Goal: Task Accomplishment & Management: Complete application form

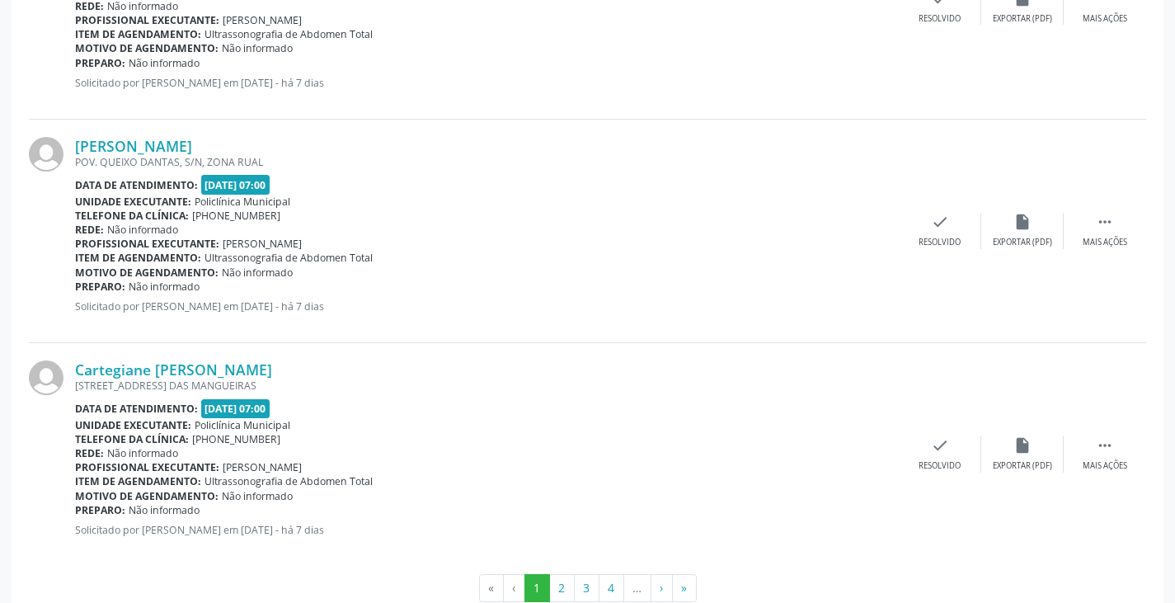
scroll to position [3314, 0]
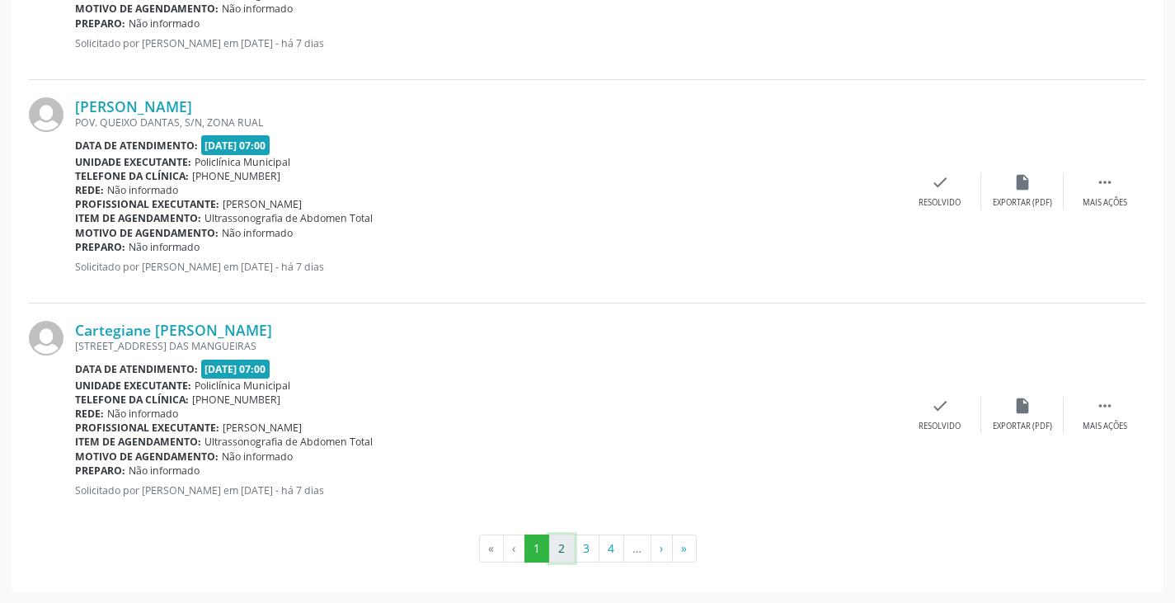
click at [558, 561] on button "2" at bounding box center [562, 548] width 26 height 28
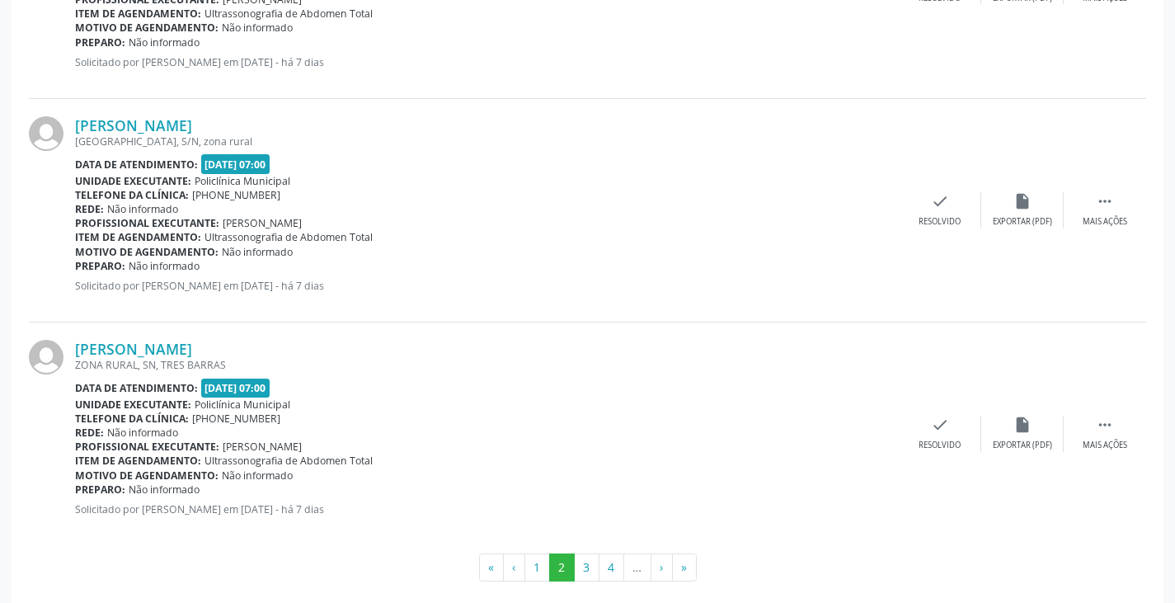
scroll to position [3297, 0]
click at [586, 569] on button "3" at bounding box center [587, 565] width 26 height 28
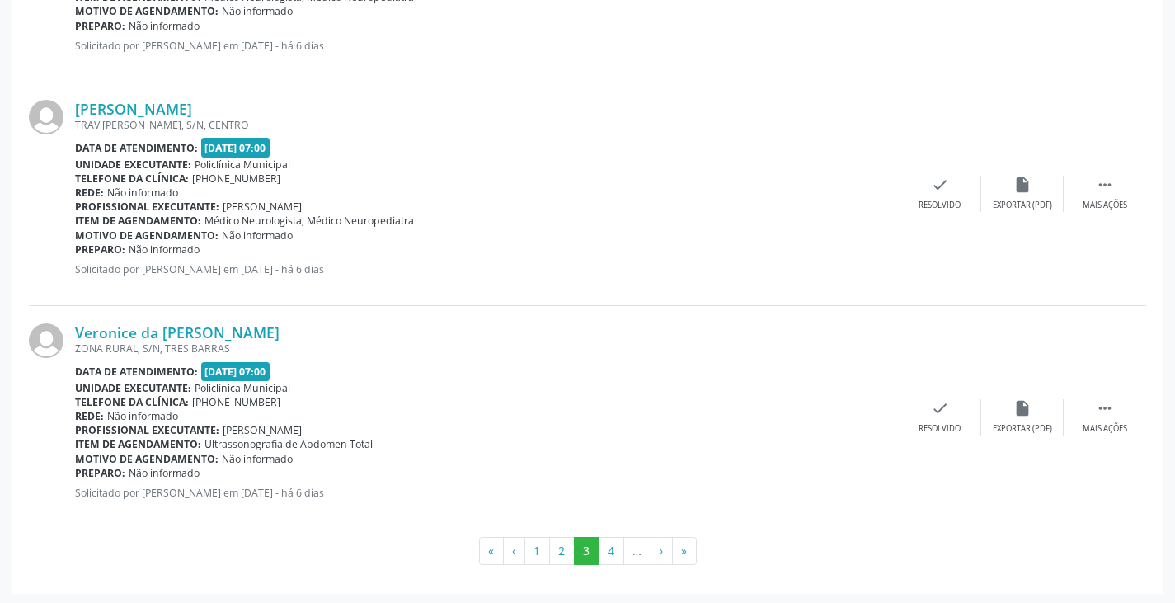
scroll to position [3314, 0]
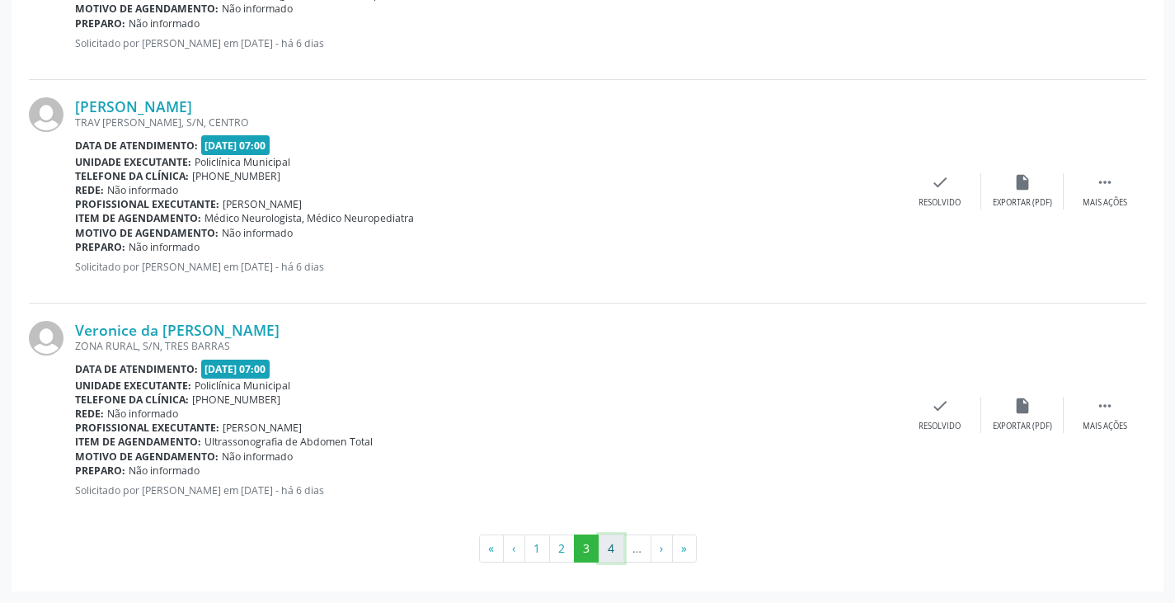
click at [607, 551] on button "4" at bounding box center [611, 548] width 26 height 28
click at [611, 546] on button "5" at bounding box center [614, 548] width 26 height 28
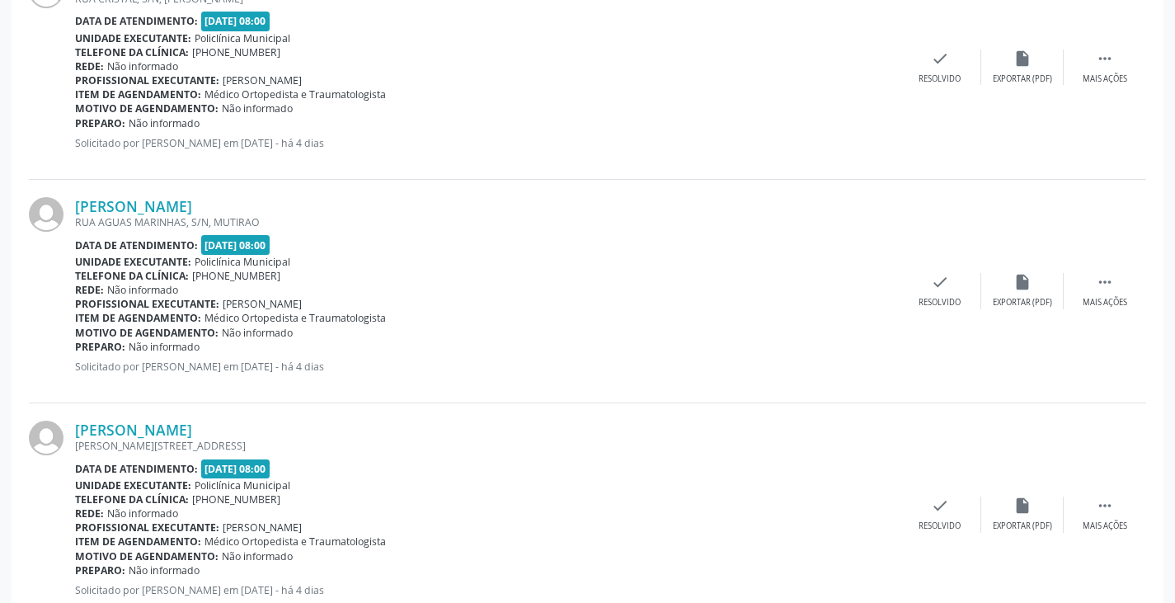
scroll to position [3297, 0]
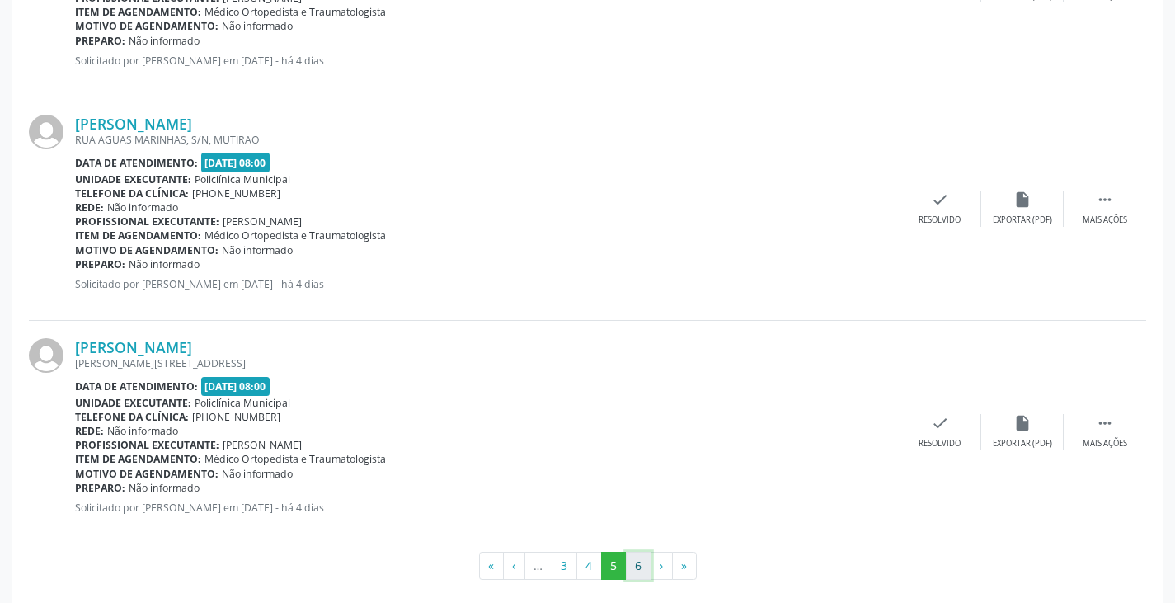
drag, startPoint x: 636, startPoint y: 568, endPoint x: 638, endPoint y: 560, distance: 8.6
click at [636, 566] on button "6" at bounding box center [639, 565] width 26 height 28
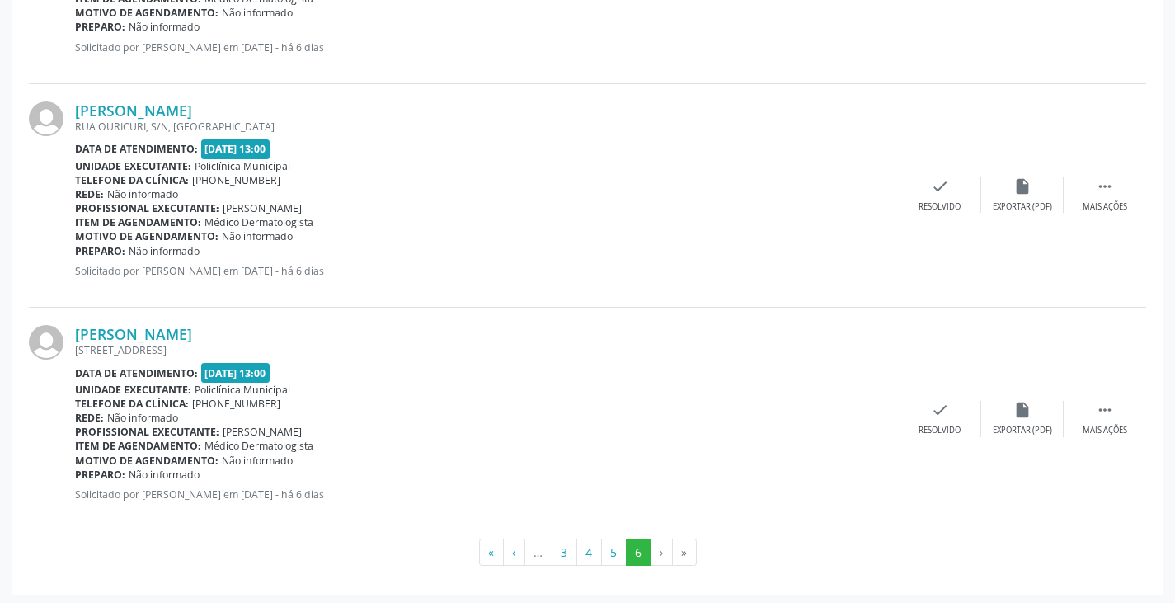
scroll to position [3090, 0]
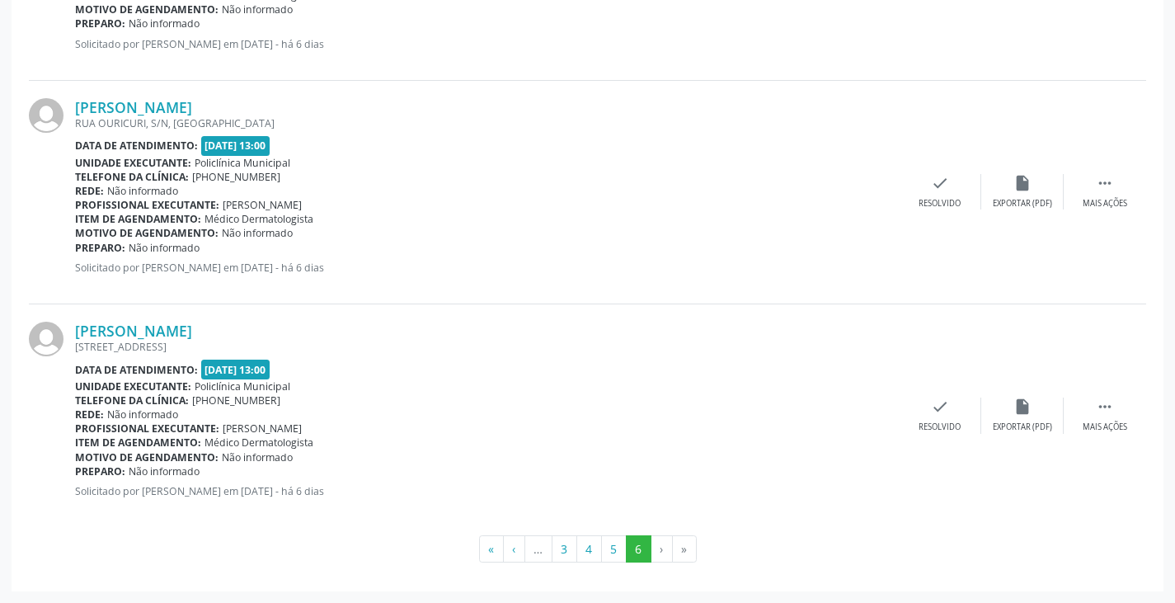
click at [654, 554] on li "›" at bounding box center [661, 549] width 21 height 28
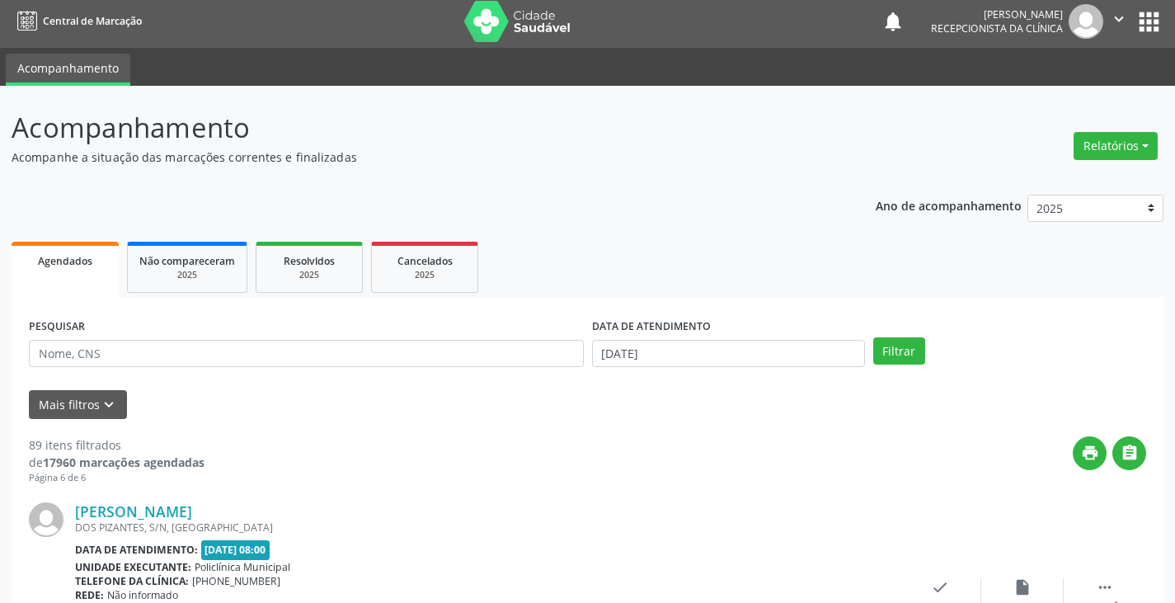
scroll to position [0, 0]
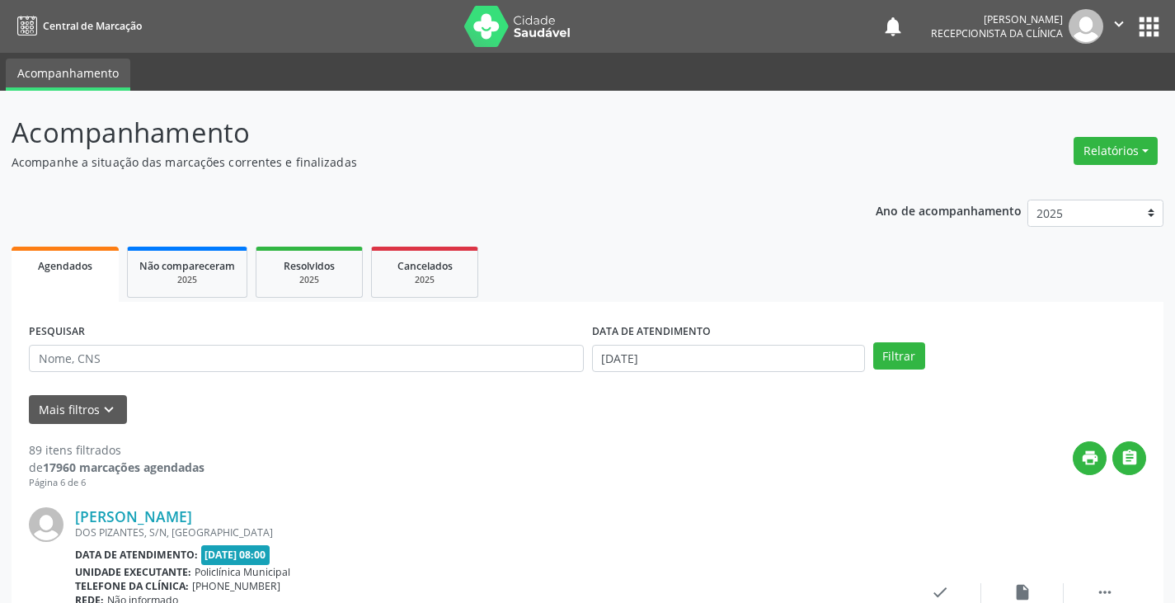
drag, startPoint x: 212, startPoint y: 384, endPoint x: 206, endPoint y: 367, distance: 18.2
click at [208, 368] on form "PESQUISAR DATA DE ATENDIMENTO [DATE] Filtrar UNIDADE DE REFERÊNCIA Selecione um…" at bounding box center [587, 371] width 1117 height 105
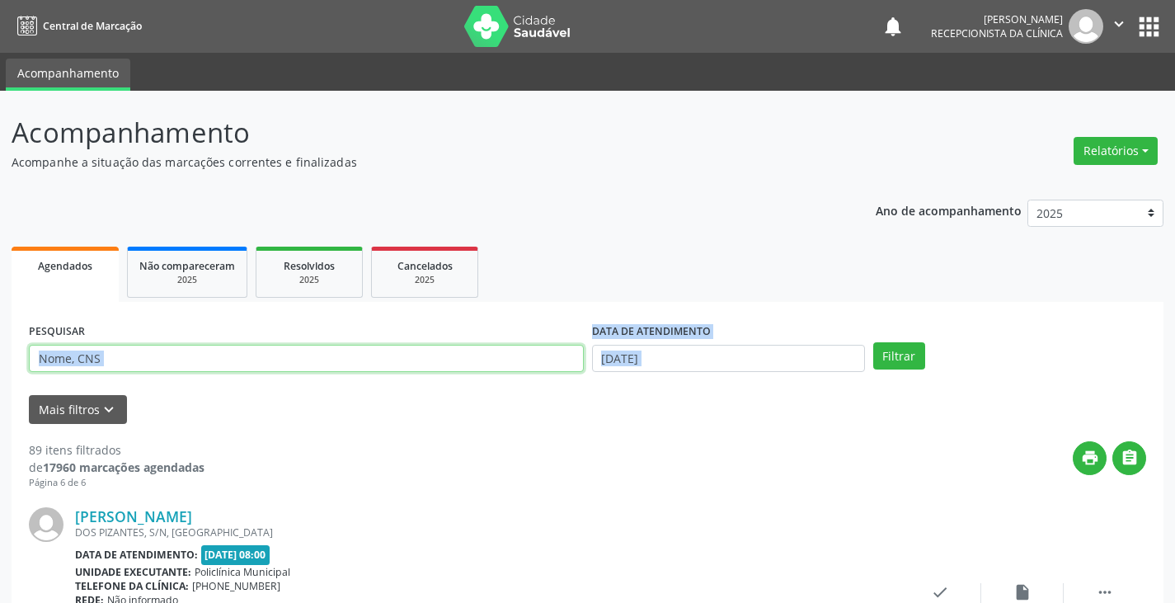
click at [206, 367] on input "text" at bounding box center [306, 359] width 555 height 28
type input "rozelia"
click at [873, 342] on button "Filtrar" at bounding box center [899, 356] width 52 height 28
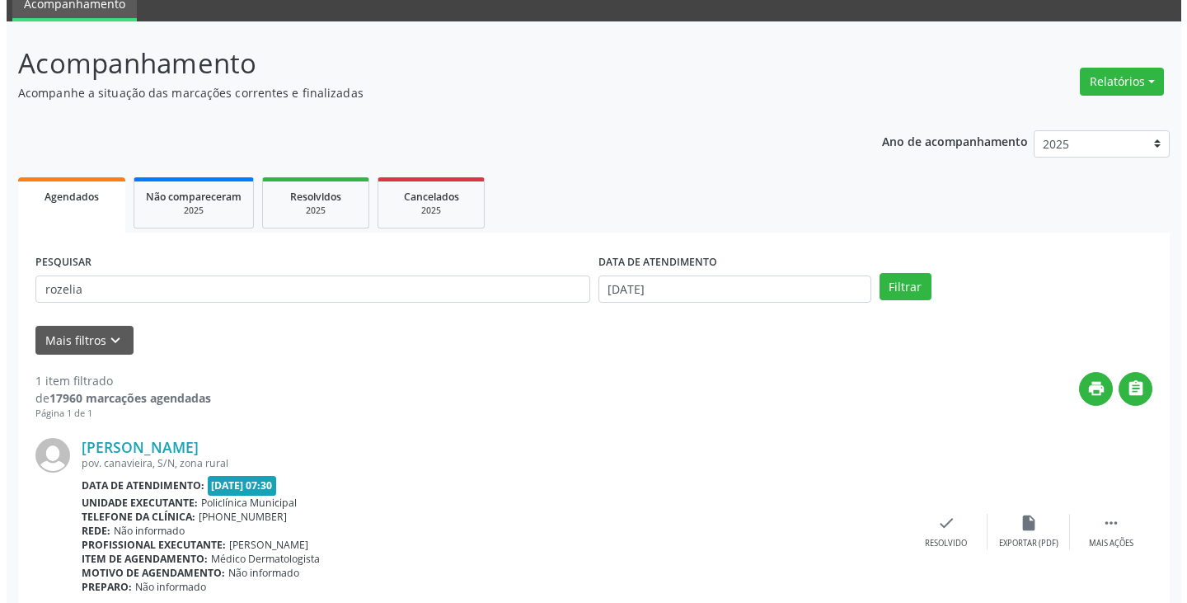
scroll to position [138, 0]
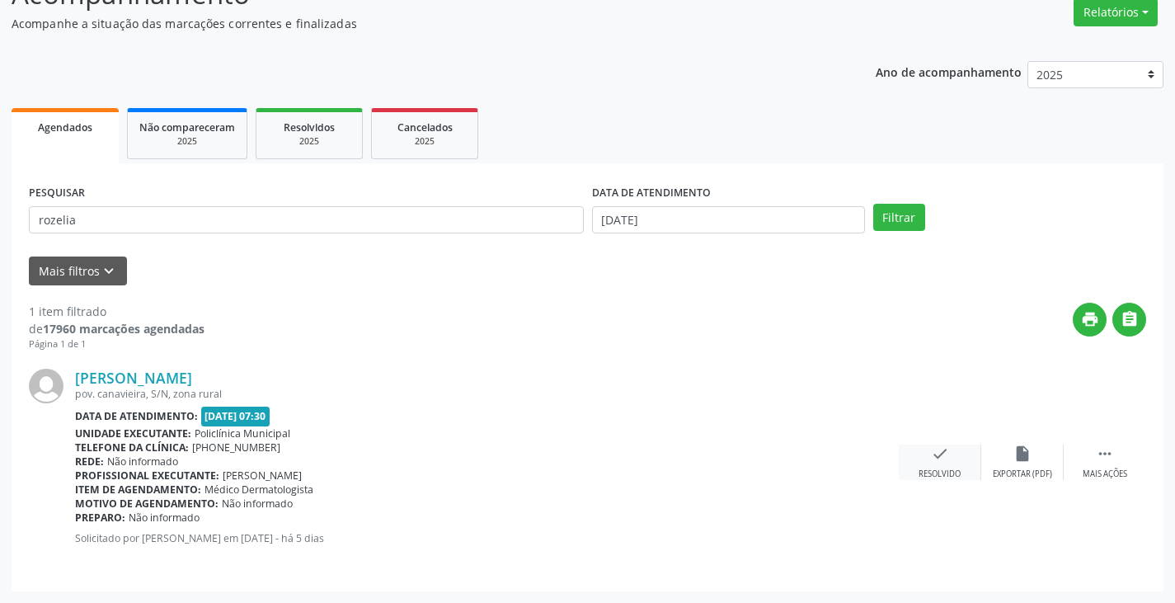
click at [931, 445] on icon "check" at bounding box center [940, 453] width 18 height 18
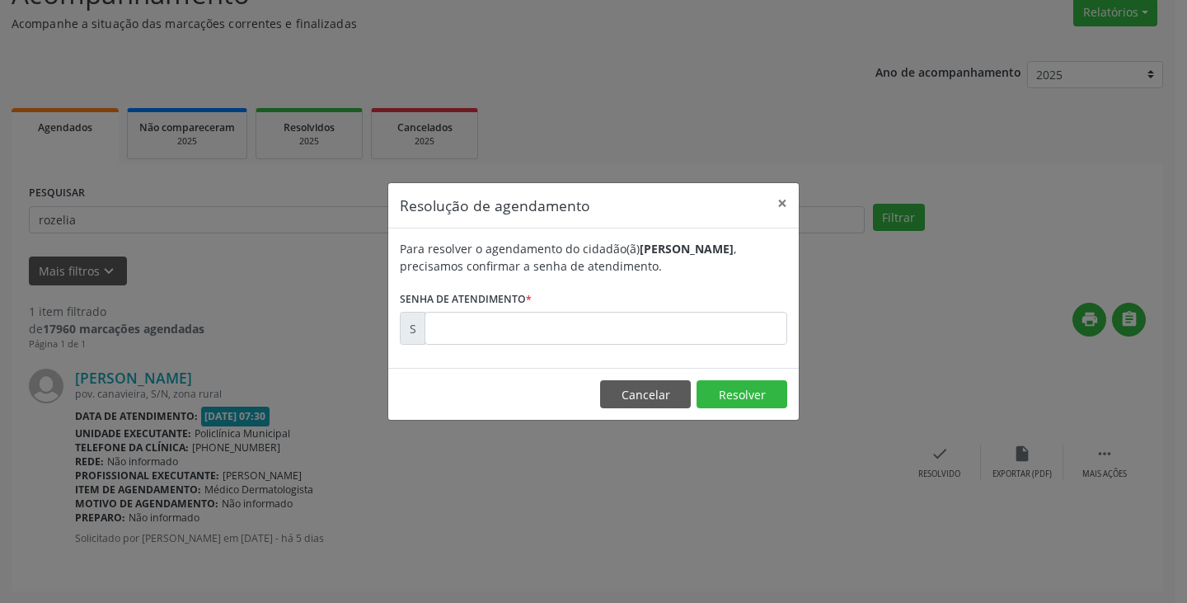
drag, startPoint x: 608, startPoint y: 299, endPoint x: 606, endPoint y: 320, distance: 20.8
click at [607, 308] on form "Para resolver o agendamento do cidadão(ã) [PERSON_NAME] , precisamos confirmar …" at bounding box center [593, 292] width 387 height 105
click at [605, 325] on input "text" at bounding box center [605, 328] width 363 height 33
drag, startPoint x: 650, startPoint y: 401, endPoint x: 687, endPoint y: 374, distance: 46.7
click at [650, 401] on button "Cancelar" at bounding box center [645, 394] width 91 height 28
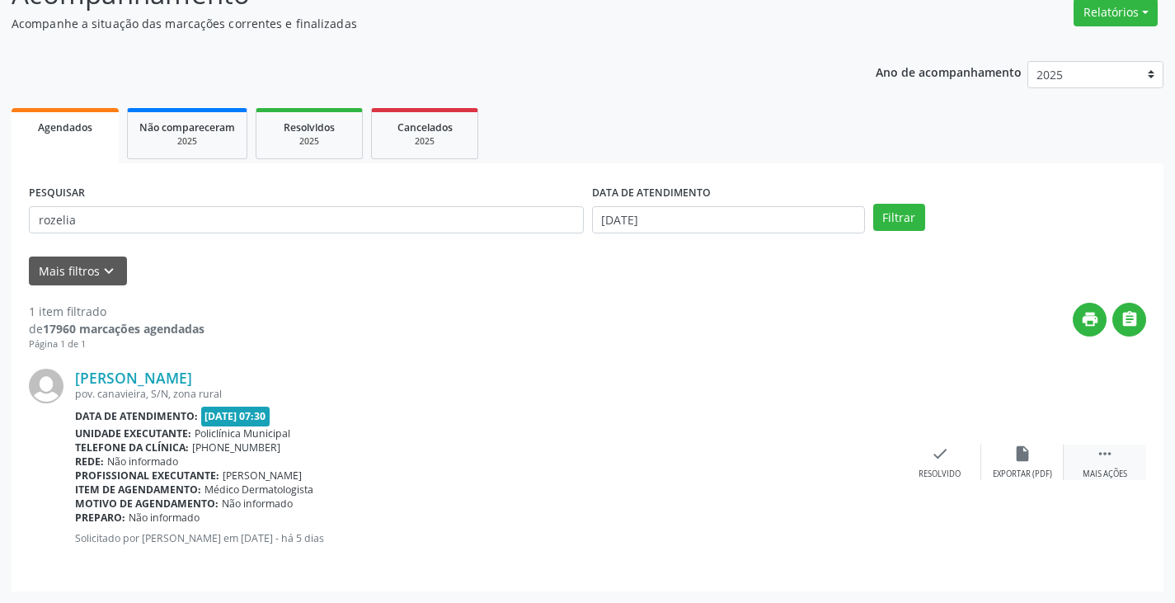
click at [1083, 460] on div " Mais ações" at bounding box center [1104, 461] width 82 height 35
click at [864, 466] on div "print Imprimir" at bounding box center [857, 461] width 82 height 35
click at [714, 456] on div "check Resolvido" at bounding box center [692, 461] width 82 height 35
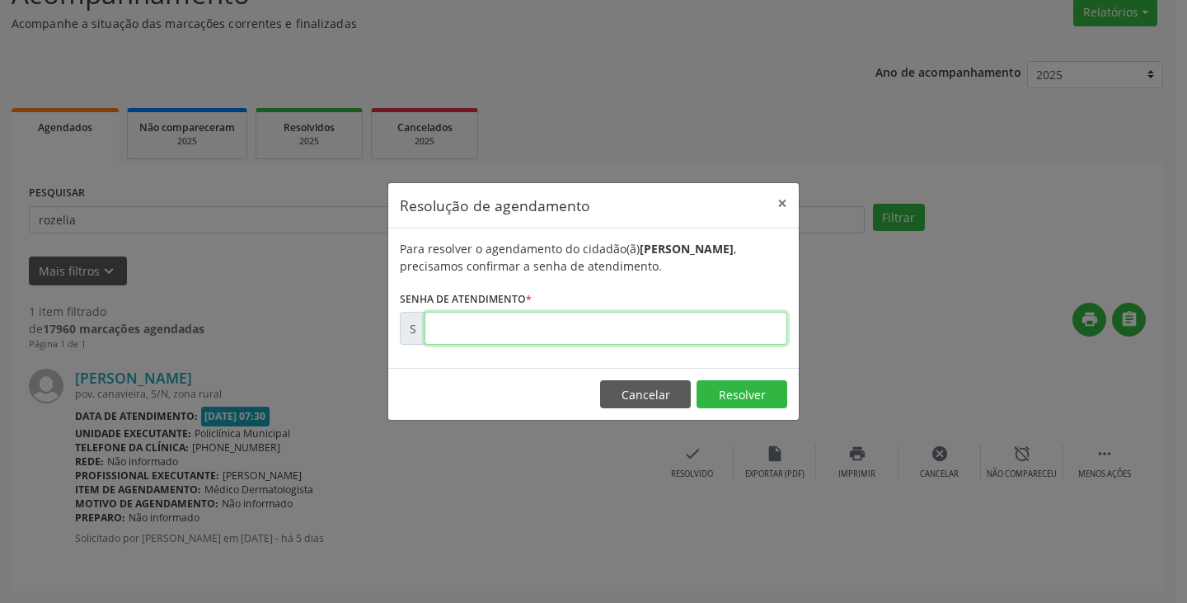
click at [443, 324] on input "text" at bounding box center [605, 328] width 363 height 33
paste input "00178743"
type input "00178743"
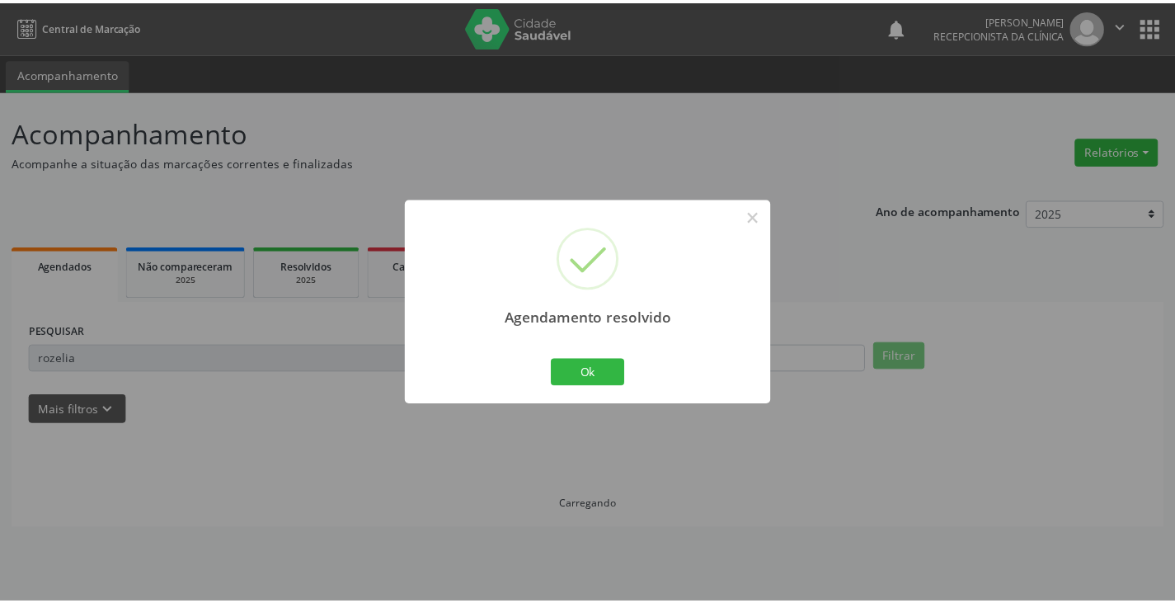
scroll to position [0, 0]
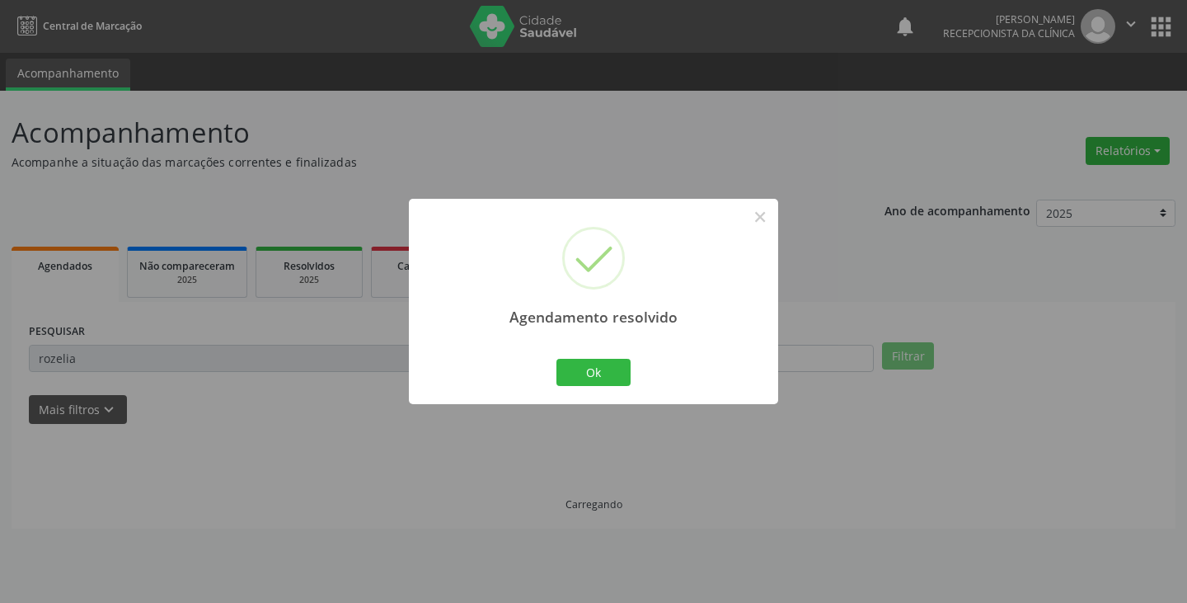
click at [586, 342] on div "Agendamento resolvido × Ok Cancel" at bounding box center [593, 301] width 369 height 205
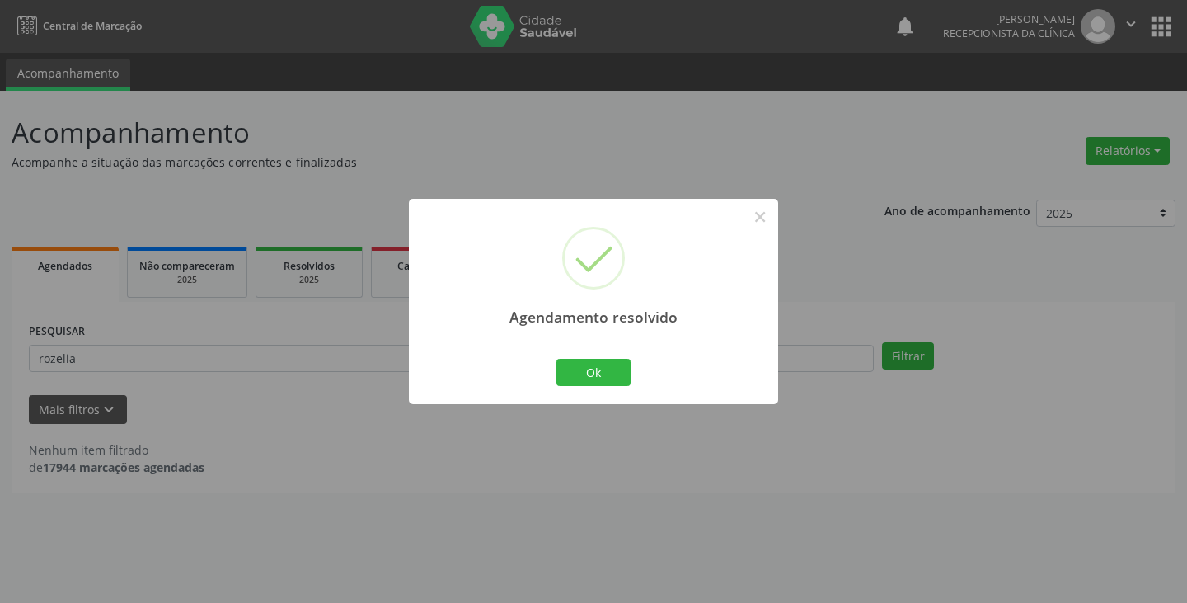
click at [587, 356] on div "Ok Cancel" at bounding box center [594, 371] width 82 height 35
click at [589, 368] on button "Ok" at bounding box center [593, 373] width 74 height 28
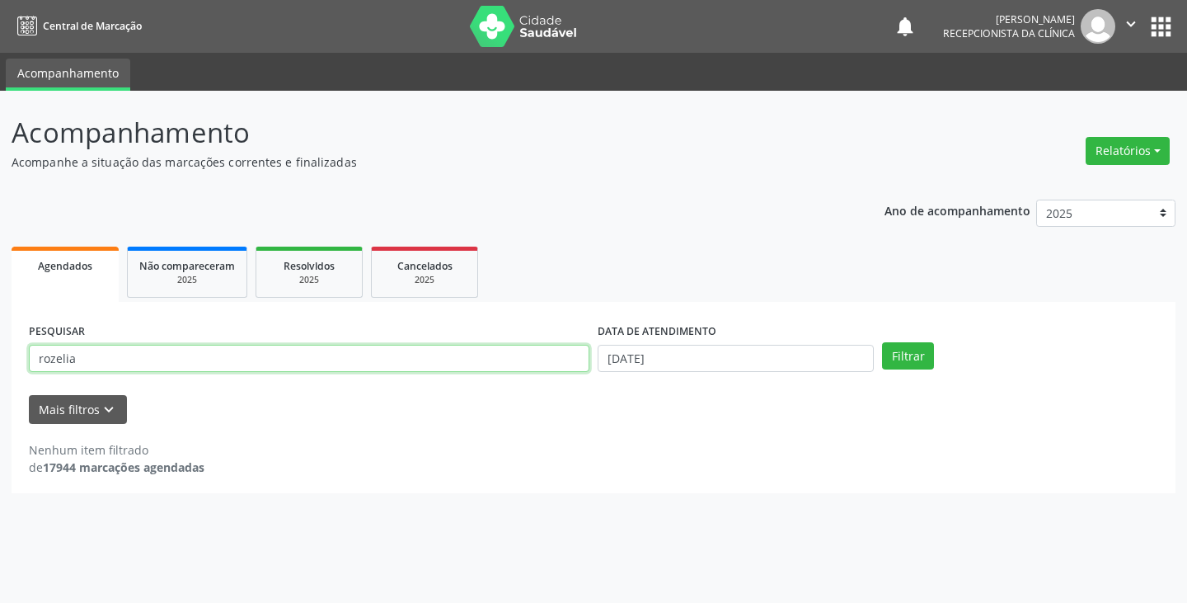
click at [450, 353] on input "rozelia" at bounding box center [309, 359] width 560 height 28
type input "valmirete"
click at [882, 342] on button "Filtrar" at bounding box center [908, 356] width 52 height 28
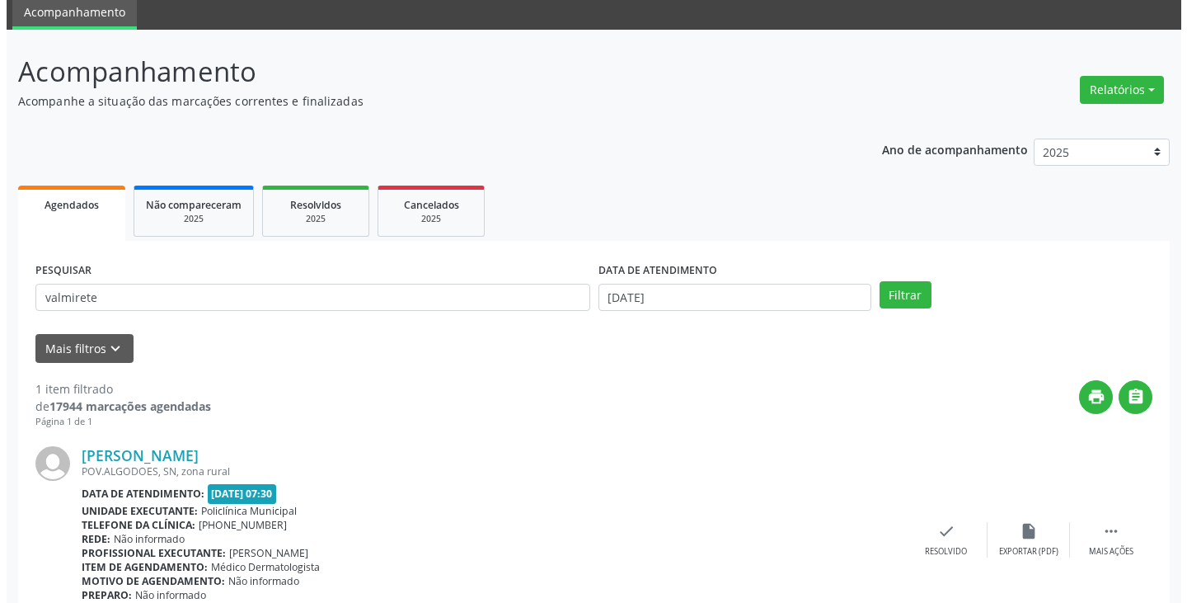
scroll to position [138, 0]
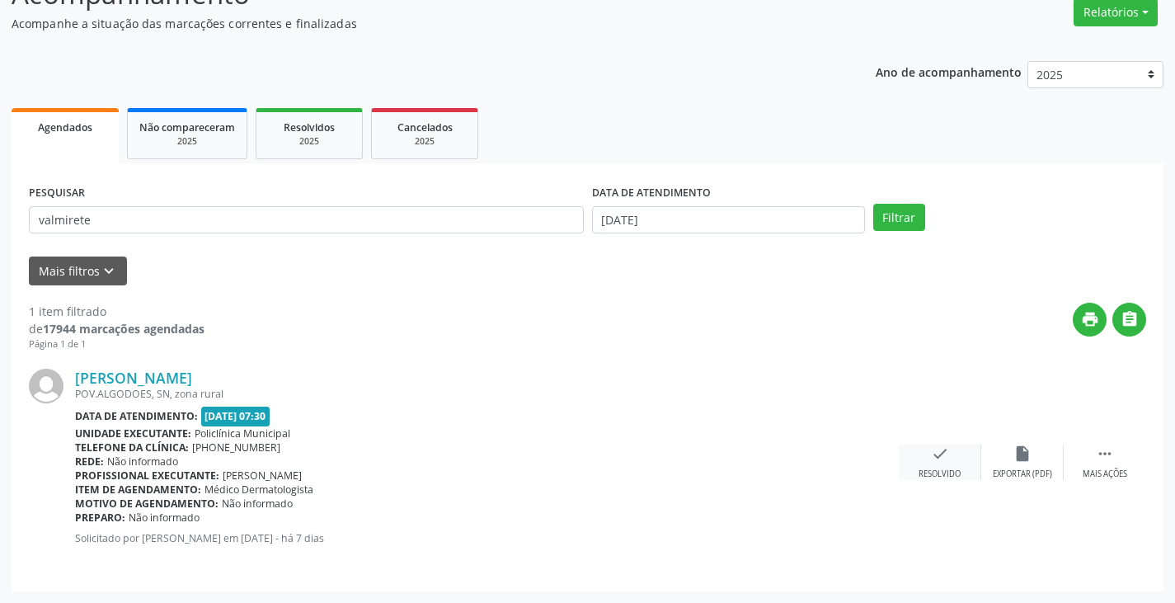
click at [945, 455] on icon "check" at bounding box center [940, 453] width 18 height 18
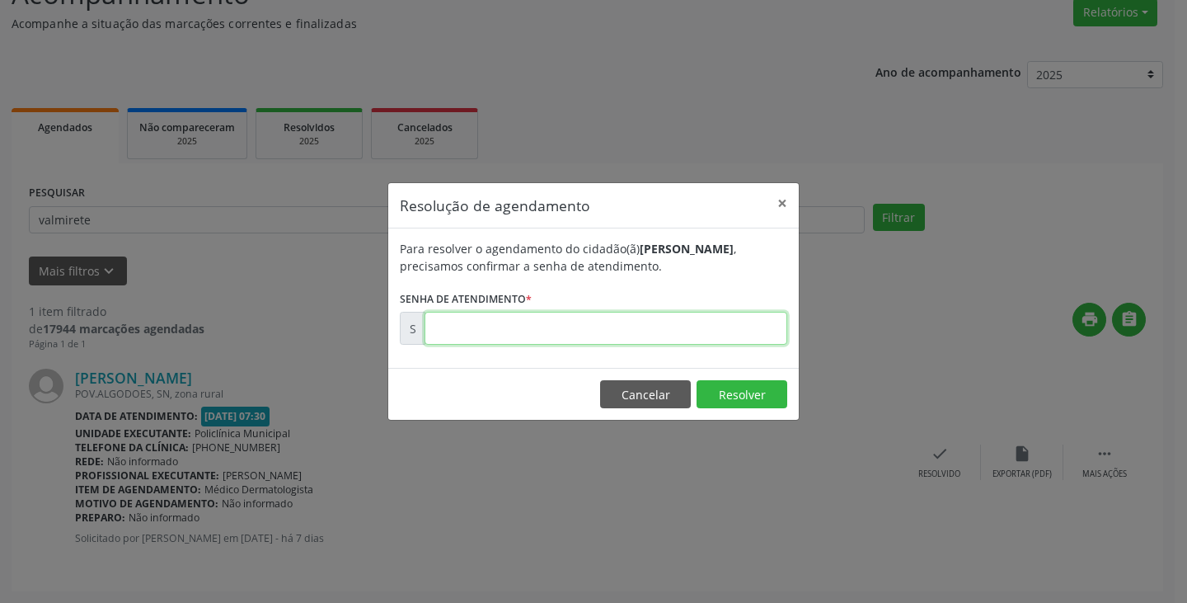
click at [574, 323] on input "text" at bounding box center [605, 328] width 363 height 33
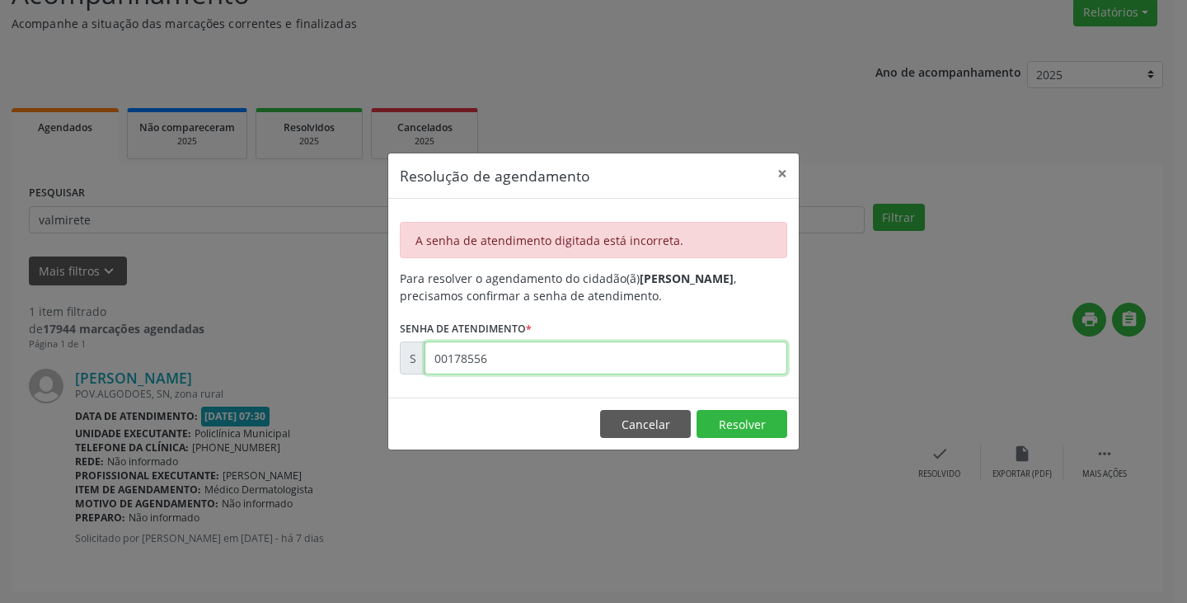
click at [582, 348] on input "00178556" at bounding box center [605, 357] width 363 height 33
click at [582, 349] on input "00178556" at bounding box center [605, 357] width 363 height 33
type input "00178261"
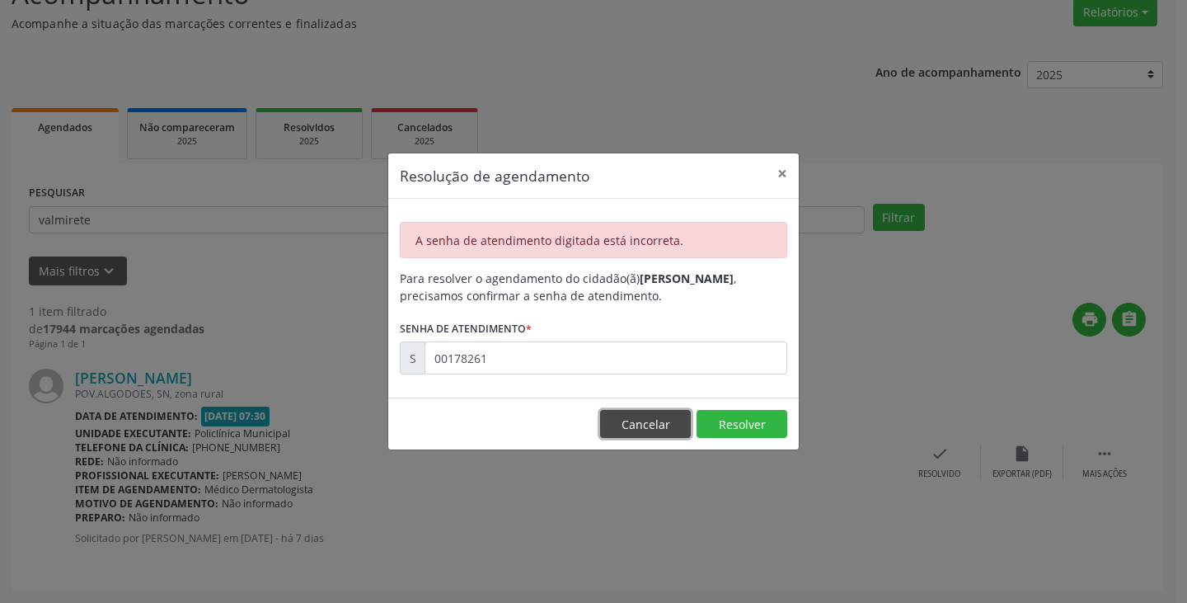
click at [641, 431] on button "Cancelar" at bounding box center [645, 424] width 91 height 28
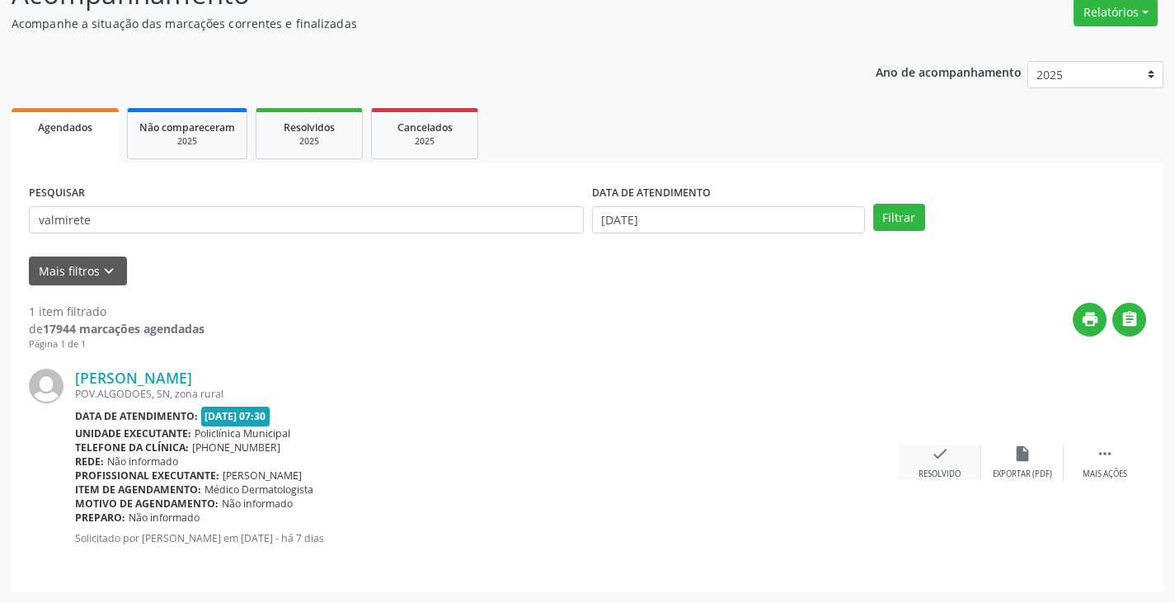
click at [964, 454] on div "check Resolvido" at bounding box center [939, 461] width 82 height 35
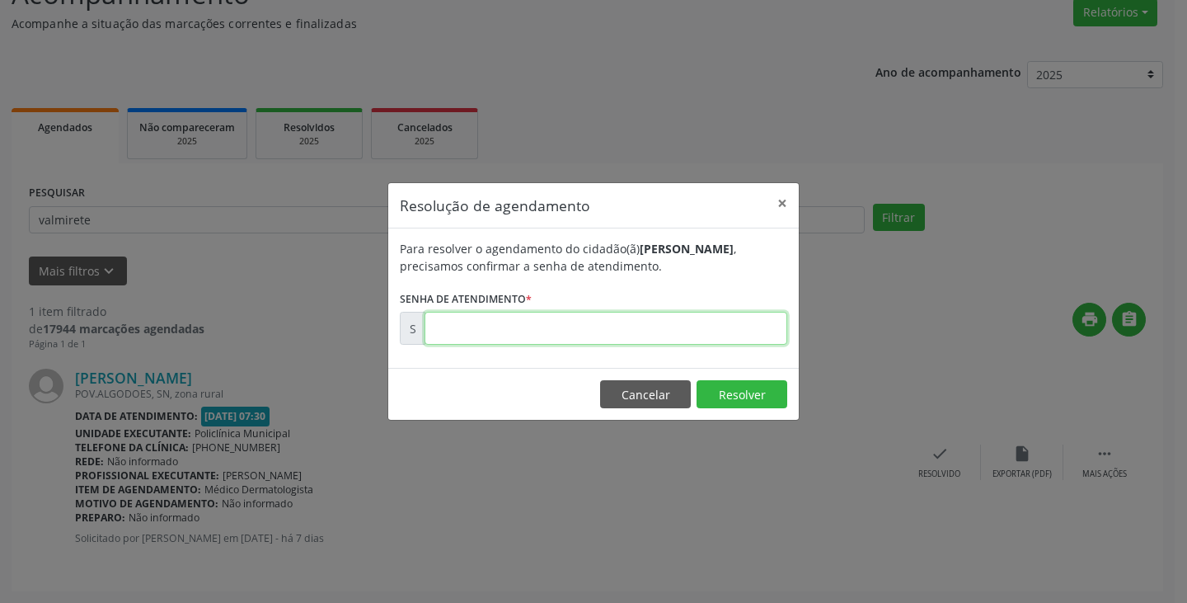
click at [524, 336] on input "text" at bounding box center [605, 328] width 363 height 33
type input "00178256"
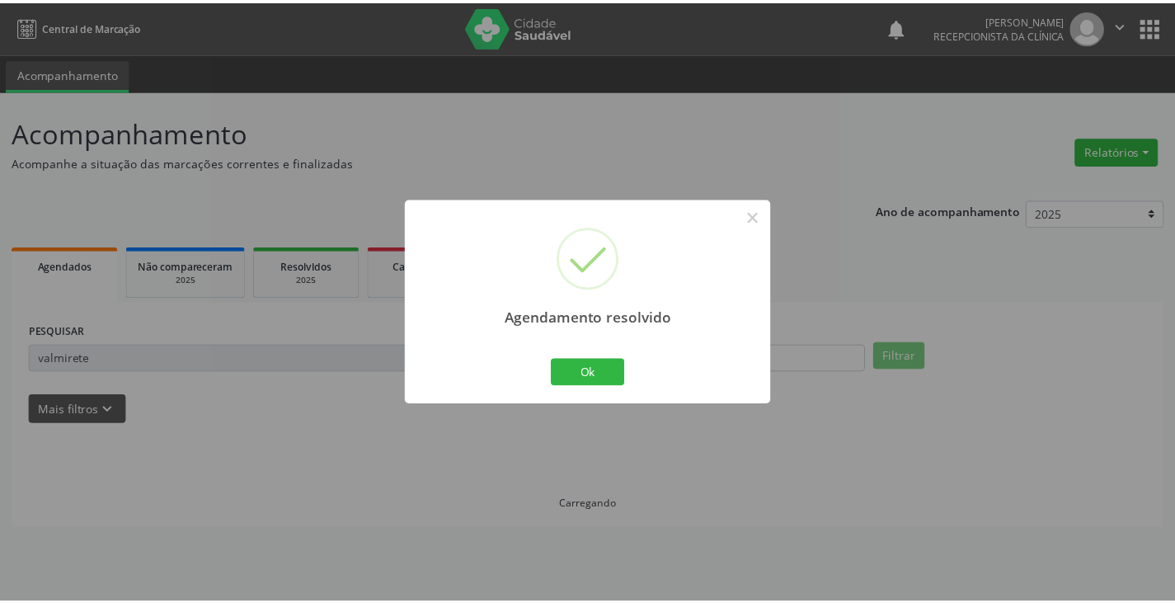
scroll to position [0, 0]
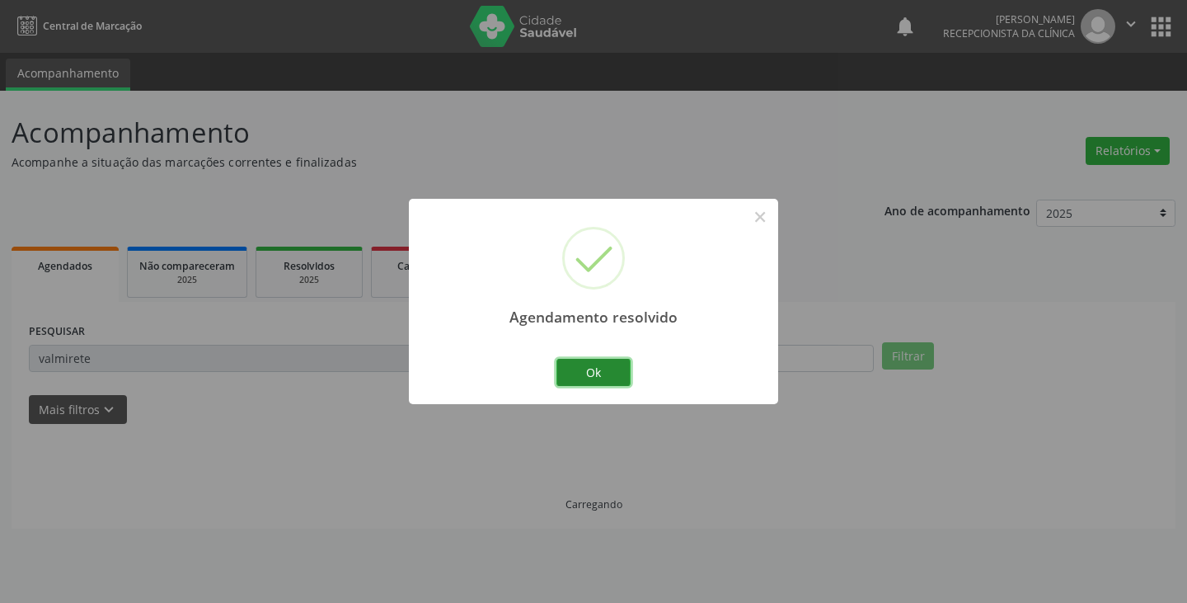
click at [585, 365] on button "Ok" at bounding box center [593, 373] width 74 height 28
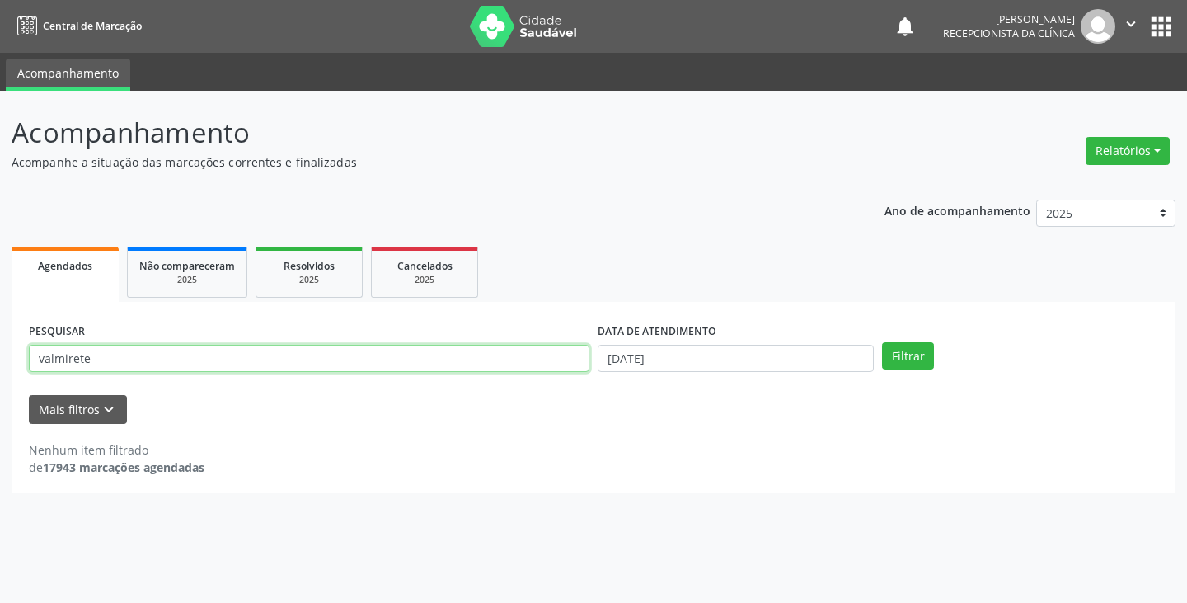
click at [585, 365] on input "valmirete" at bounding box center [309, 359] width 560 height 28
type input "r"
type input "terez"
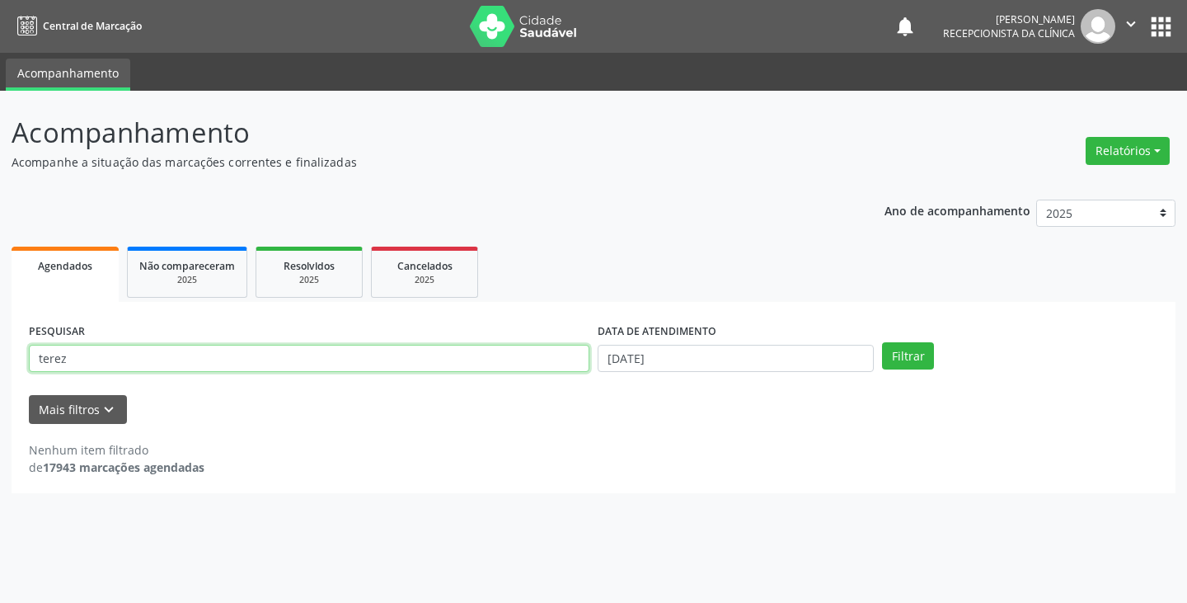
click at [882, 342] on button "Filtrar" at bounding box center [908, 356] width 52 height 28
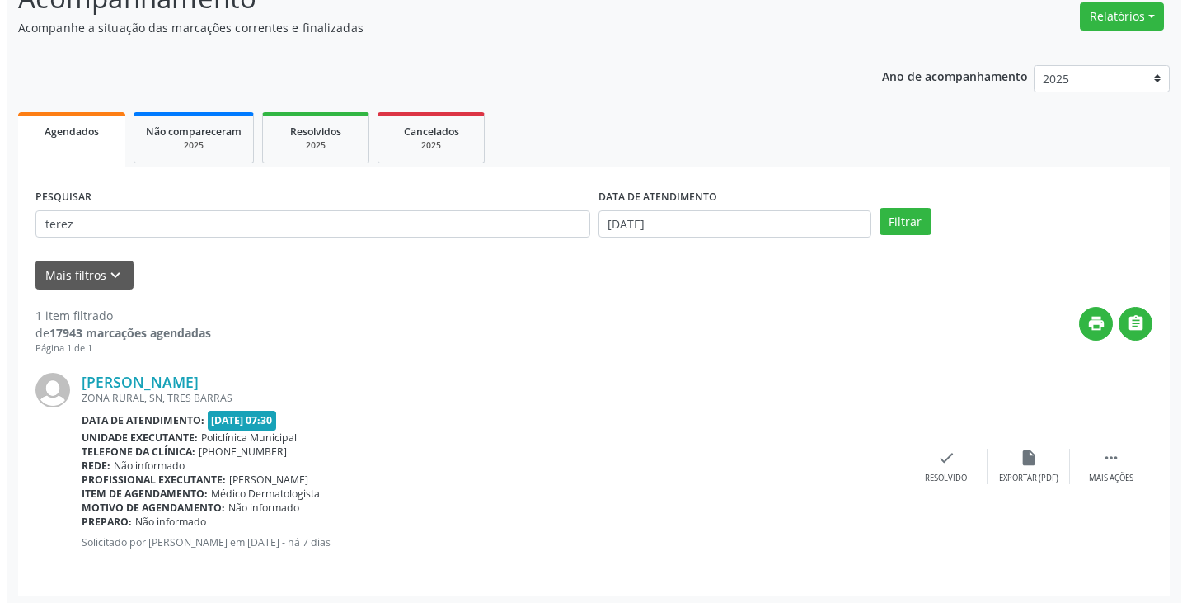
scroll to position [138, 0]
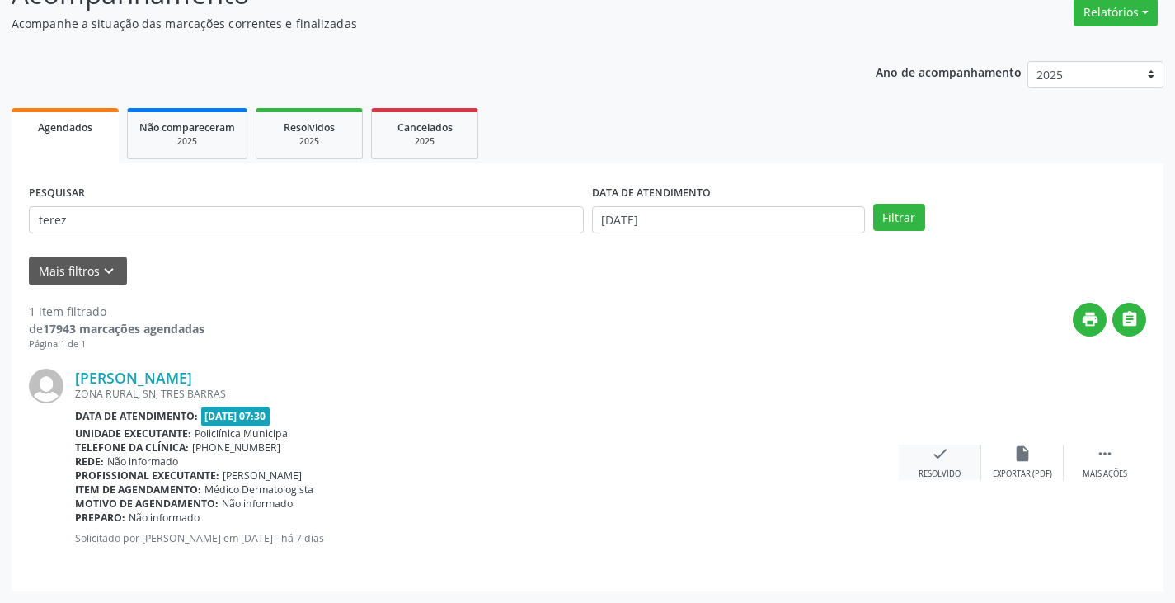
click at [940, 463] on div "check Resolvido" at bounding box center [939, 461] width 82 height 35
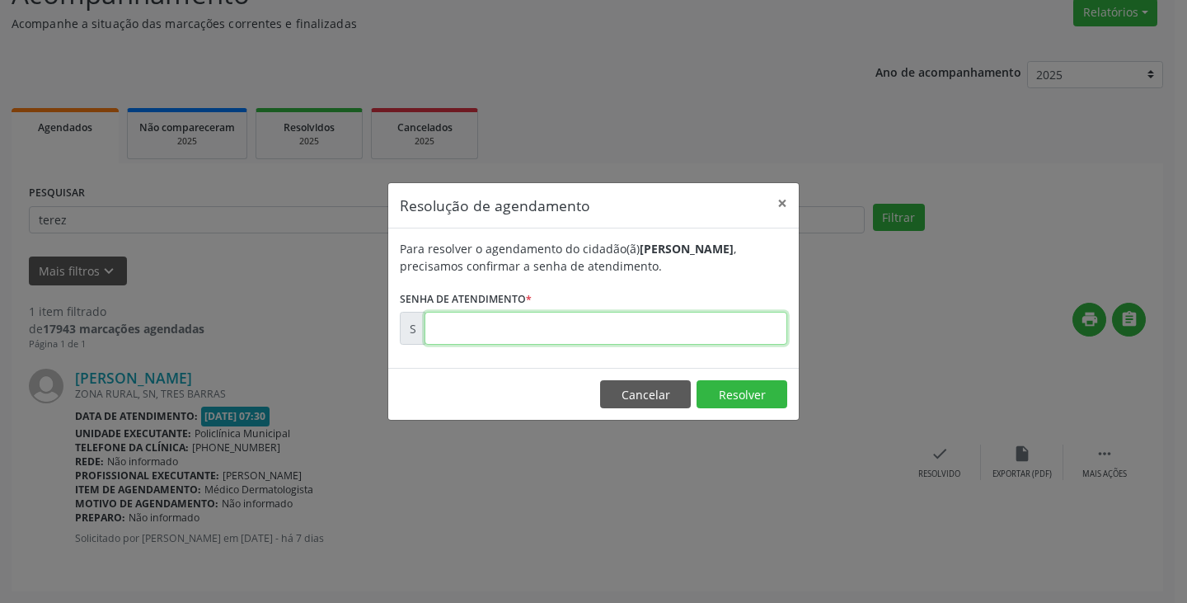
click at [516, 344] on input "text" at bounding box center [605, 328] width 363 height 33
type input "00178261"
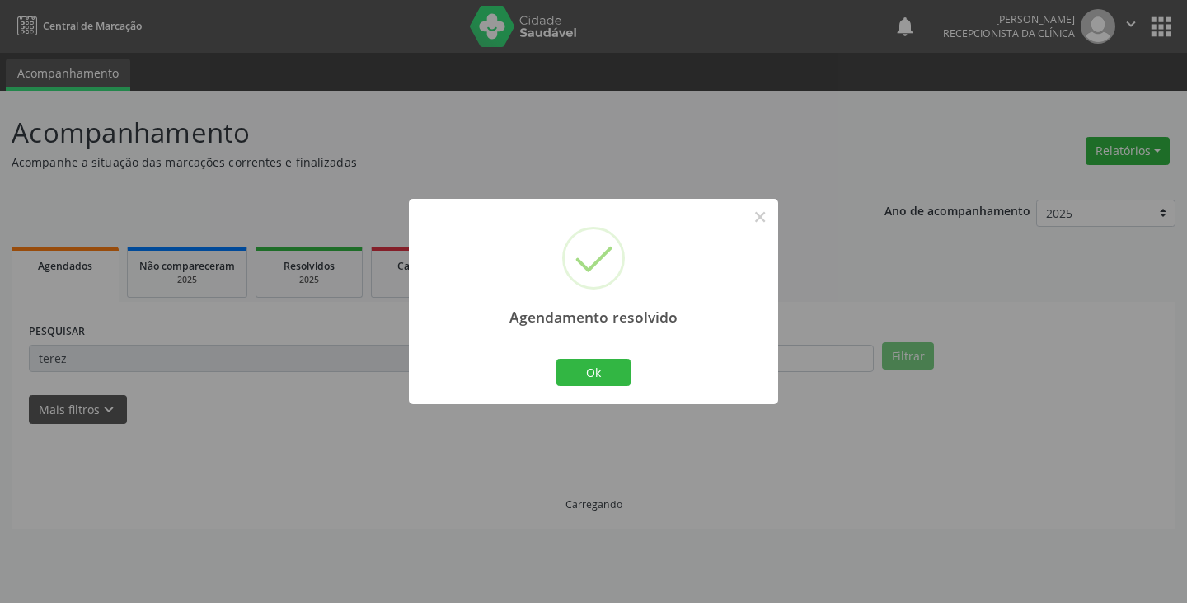
scroll to position [0, 0]
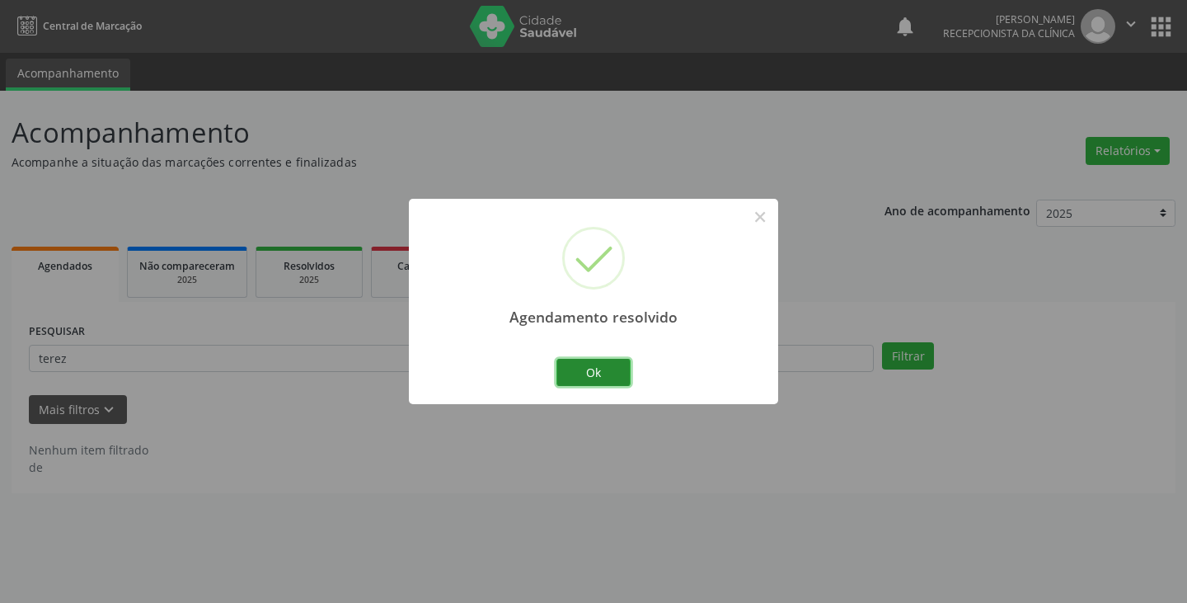
click at [584, 370] on button "Ok" at bounding box center [593, 373] width 74 height 28
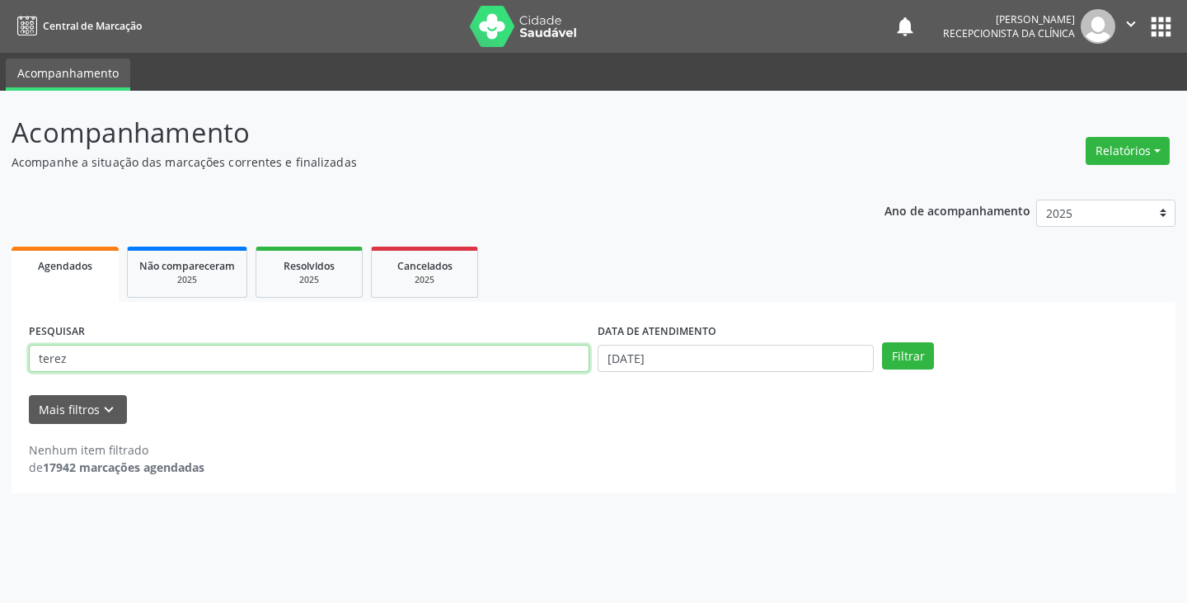
click at [509, 363] on input "terez" at bounding box center [309, 359] width 560 height 28
type input "joselma"
click at [882, 342] on button "Filtrar" at bounding box center [908, 356] width 52 height 28
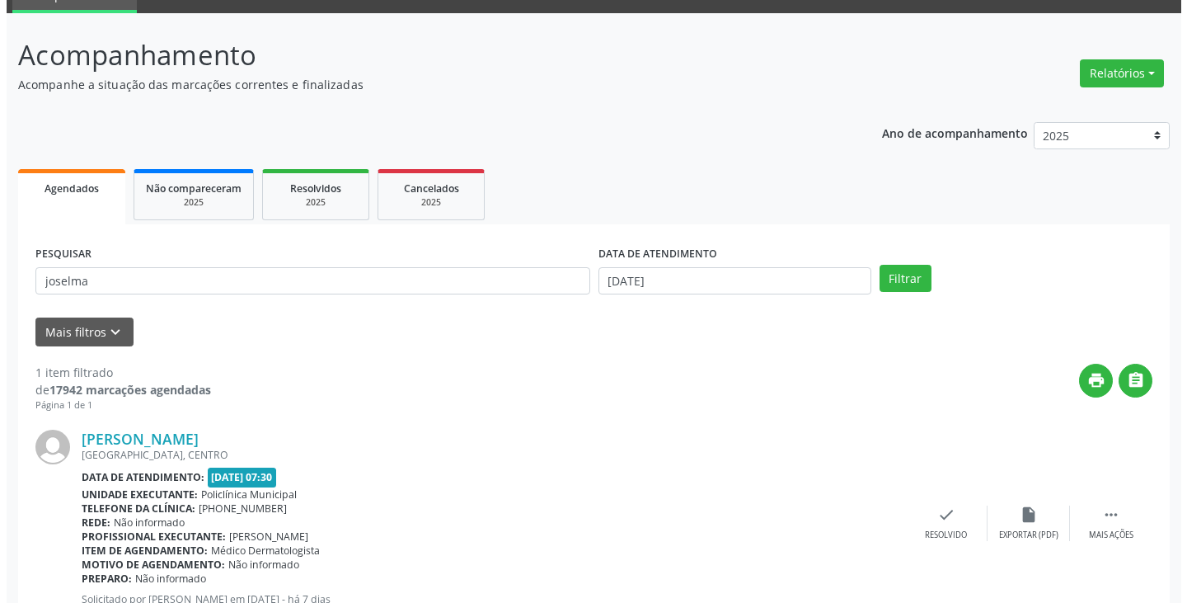
scroll to position [138, 0]
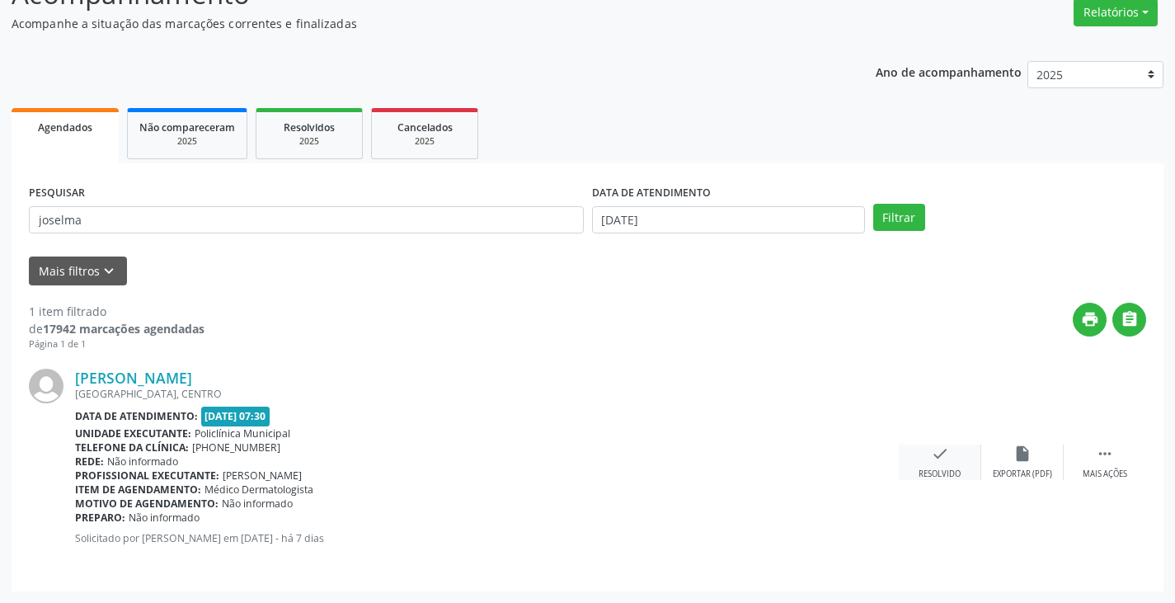
click at [939, 450] on icon "check" at bounding box center [940, 453] width 18 height 18
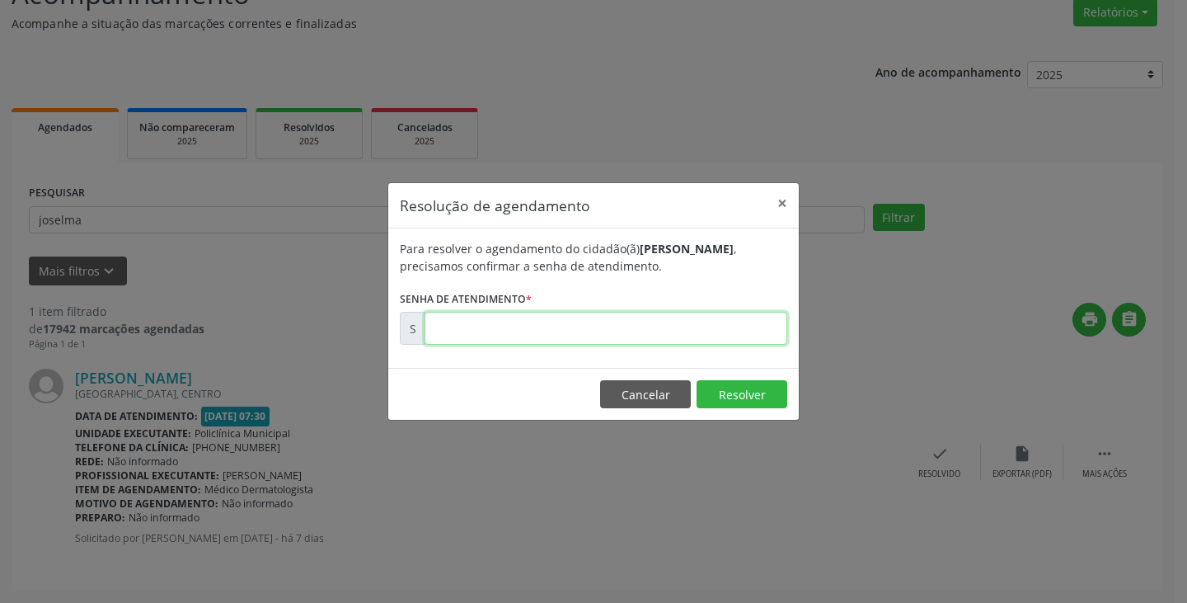
click at [489, 325] on input "text" at bounding box center [605, 328] width 363 height 33
type input "00178255"
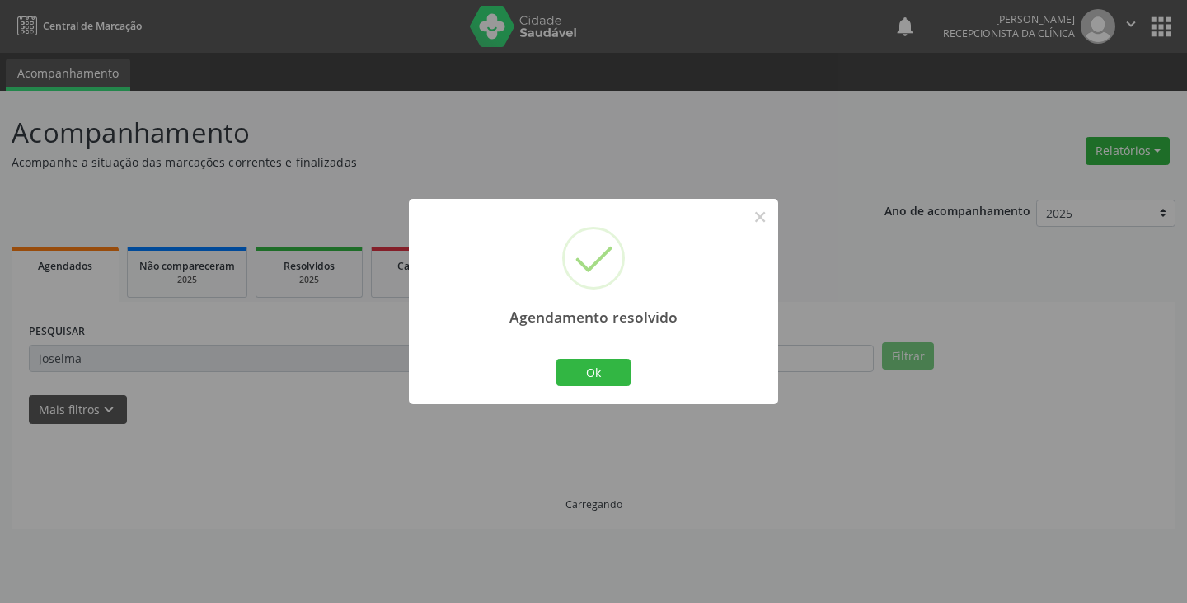
scroll to position [0, 0]
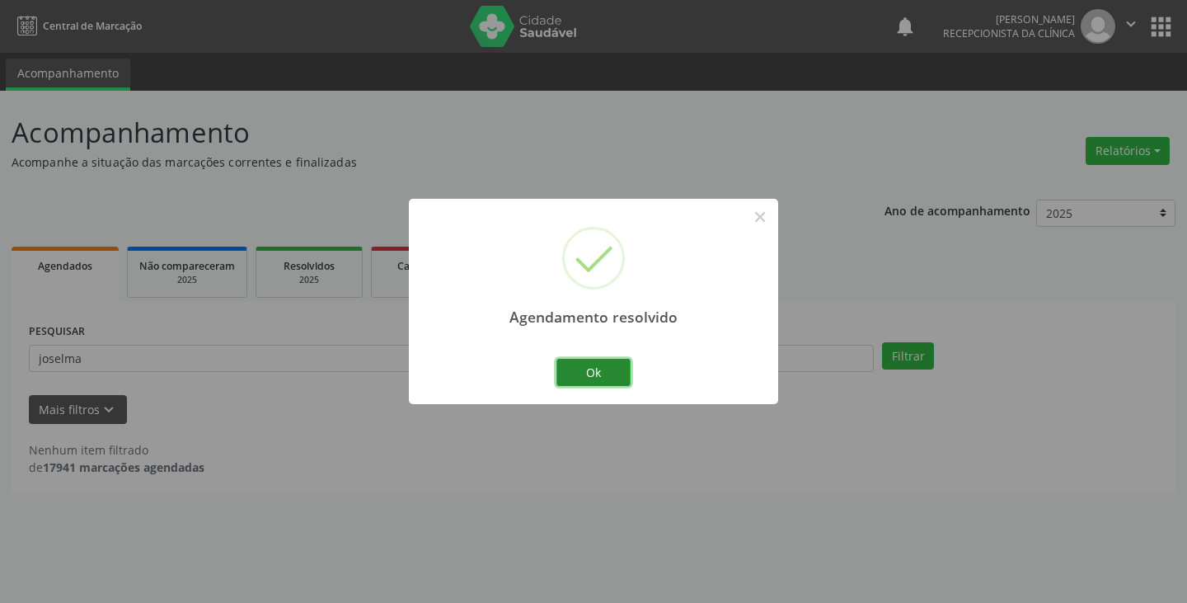
click at [579, 375] on button "Ok" at bounding box center [593, 373] width 74 height 28
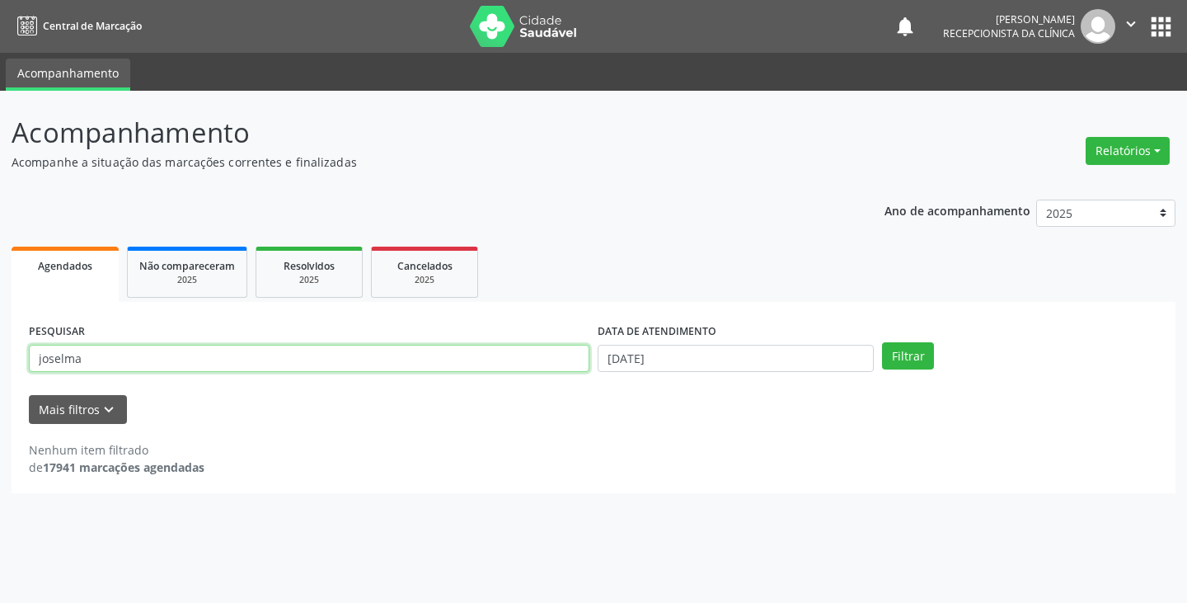
click at [517, 358] on input "joselma" at bounding box center [309, 359] width 560 height 28
type input "maristela"
click at [882, 342] on button "Filtrar" at bounding box center [908, 356] width 52 height 28
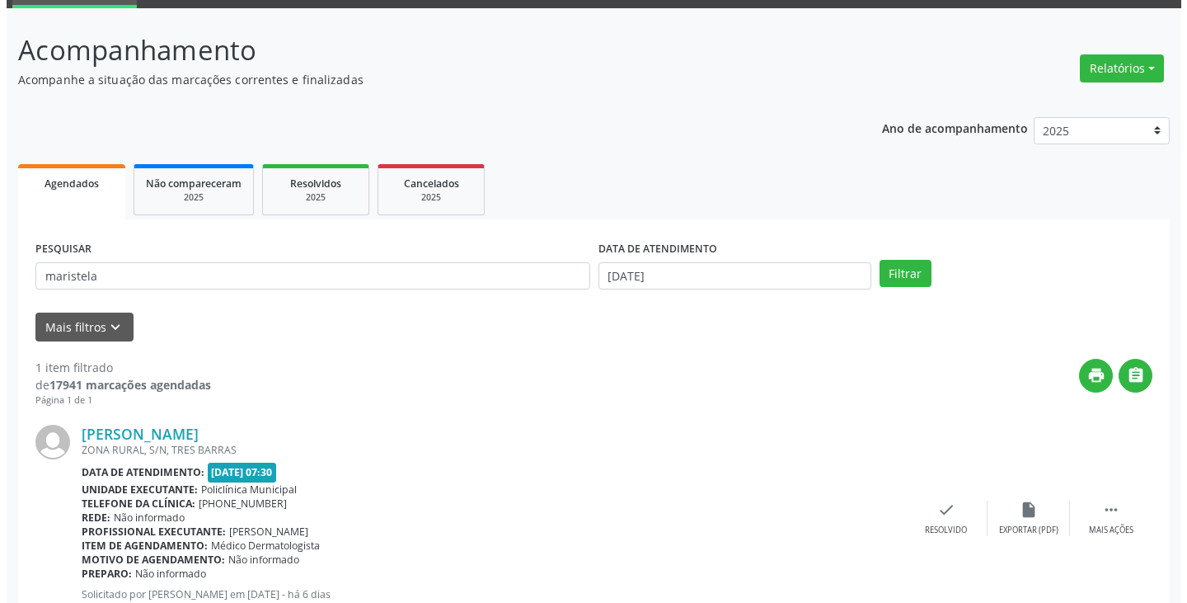
scroll to position [138, 0]
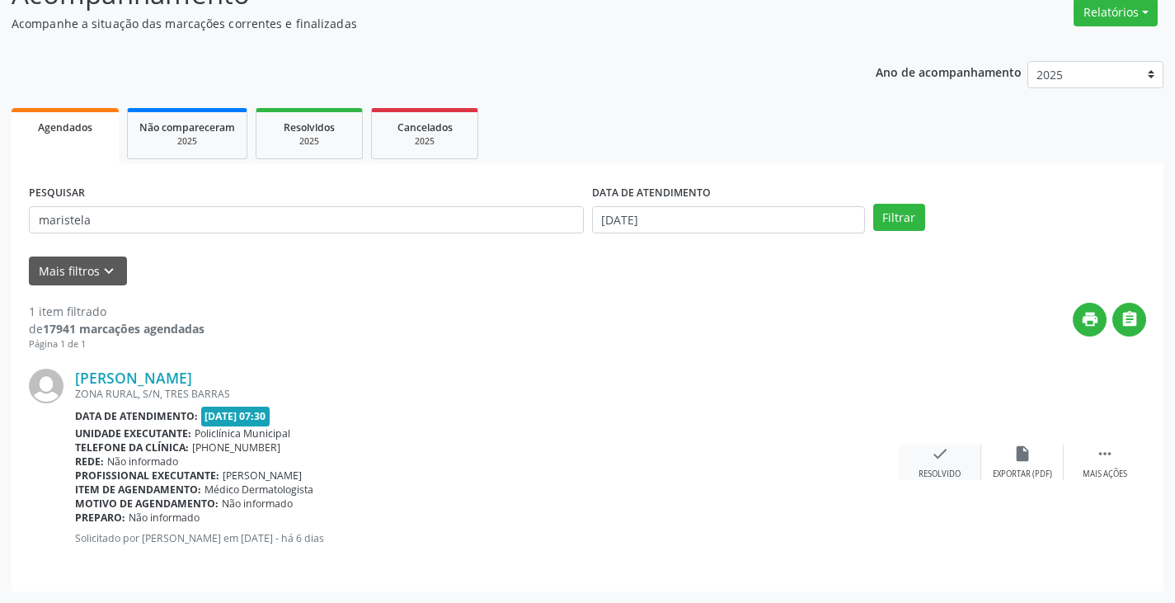
click at [950, 460] on div "check Resolvido" at bounding box center [939, 461] width 82 height 35
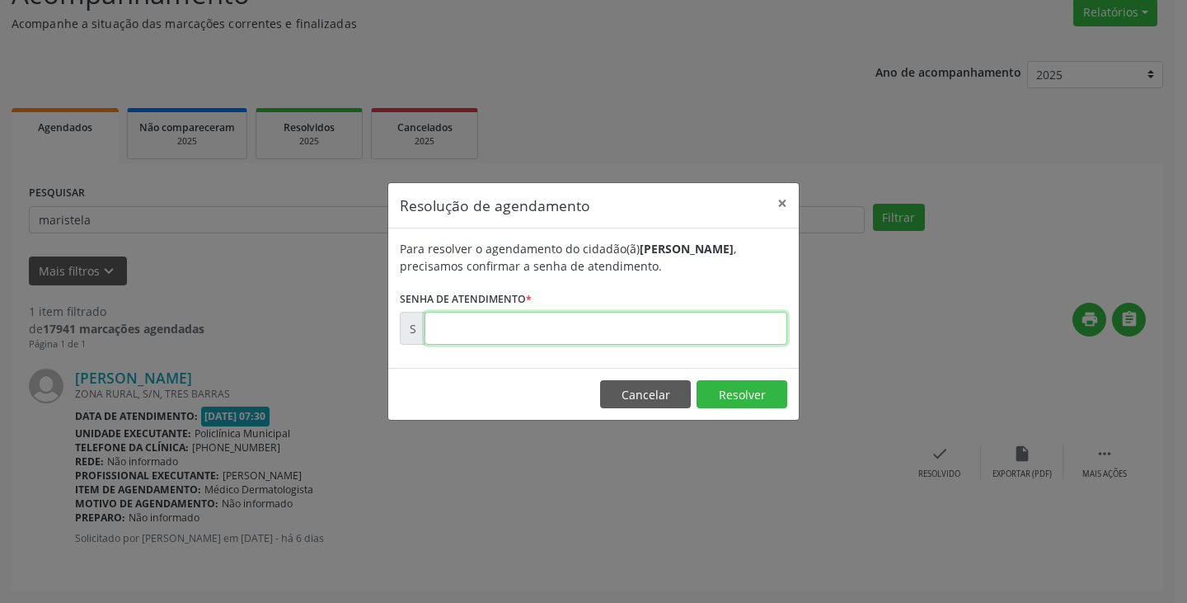
click at [642, 325] on input "text" at bounding box center [605, 328] width 363 height 33
type input "00178527"
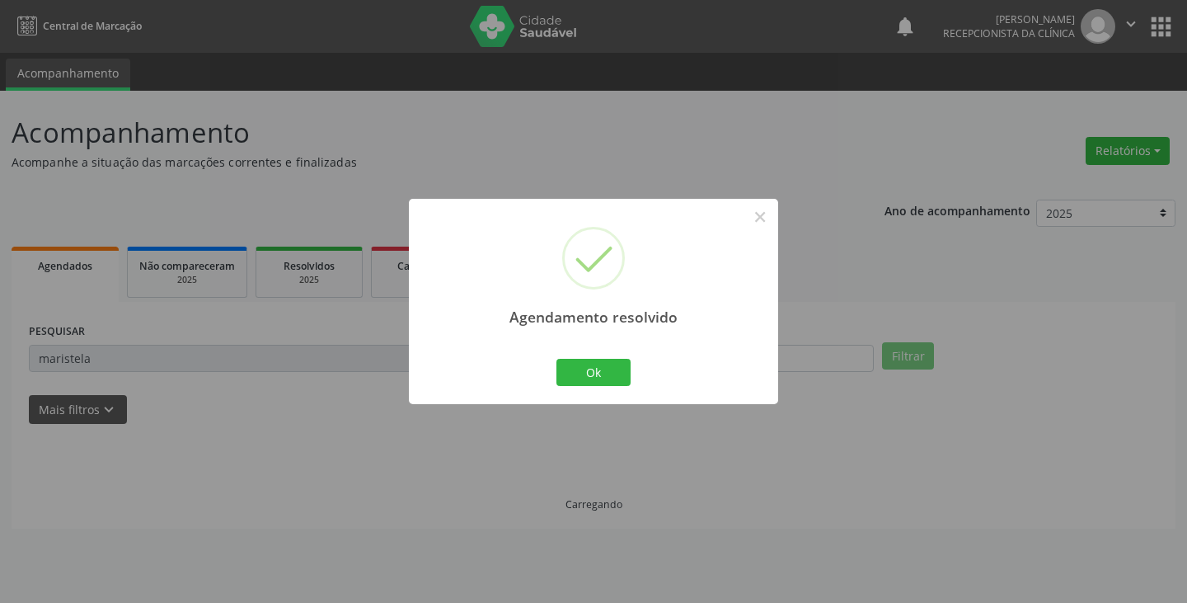
scroll to position [0, 0]
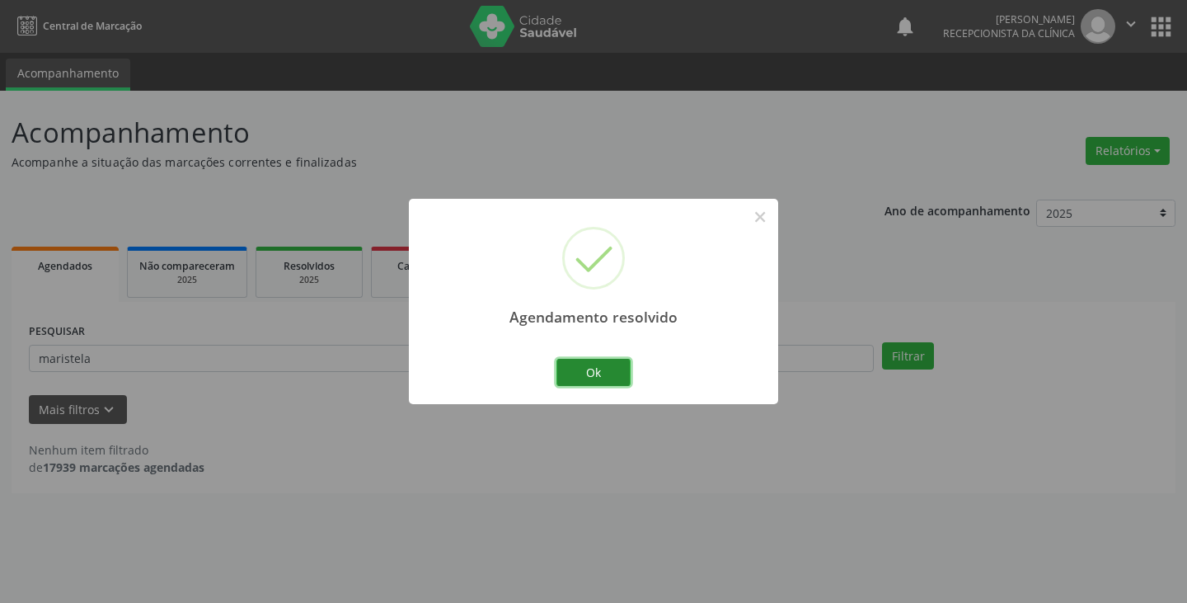
click at [606, 373] on button "Ok" at bounding box center [593, 373] width 74 height 28
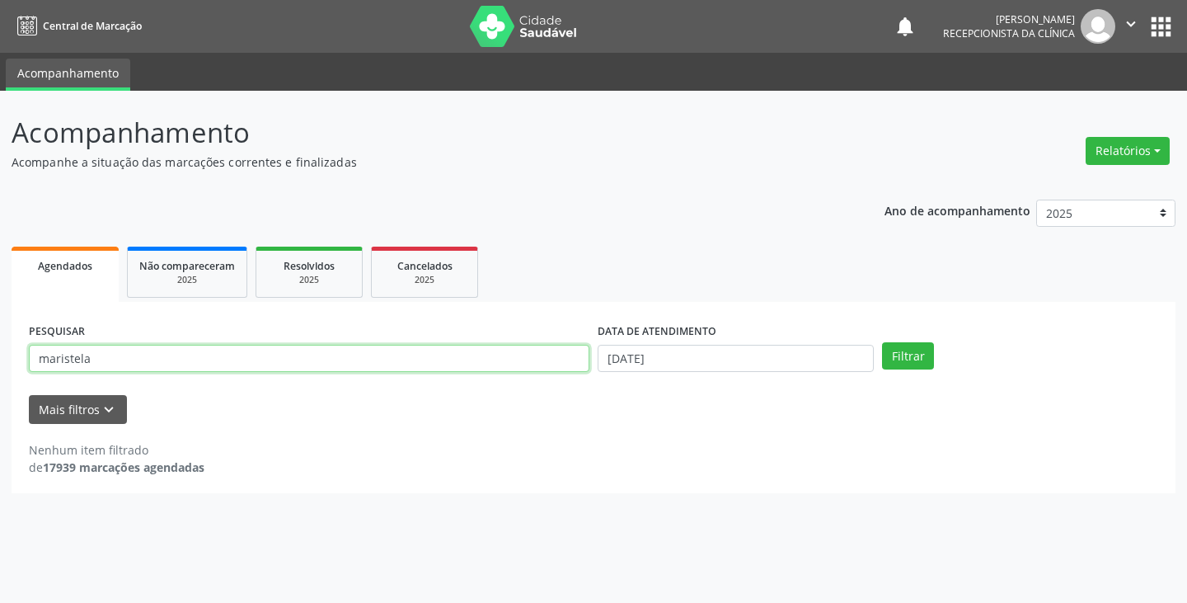
click at [516, 347] on input "maristela" at bounding box center [309, 359] width 560 height 28
type input "[PERSON_NAME]"
click at [882, 342] on button "Filtrar" at bounding box center [908, 356] width 52 height 28
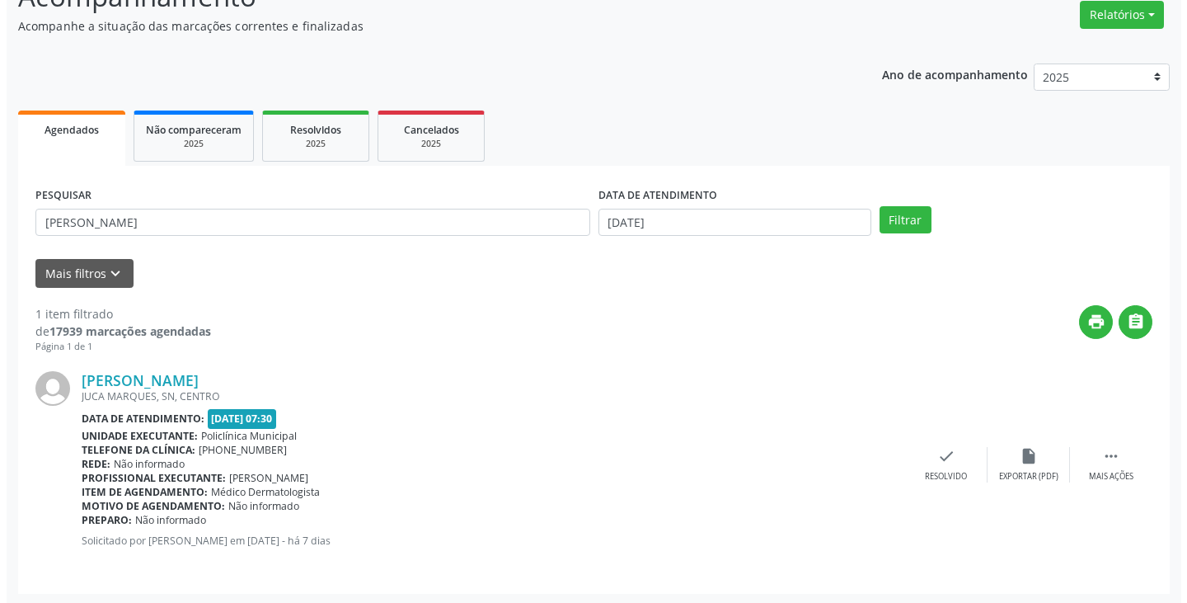
scroll to position [138, 0]
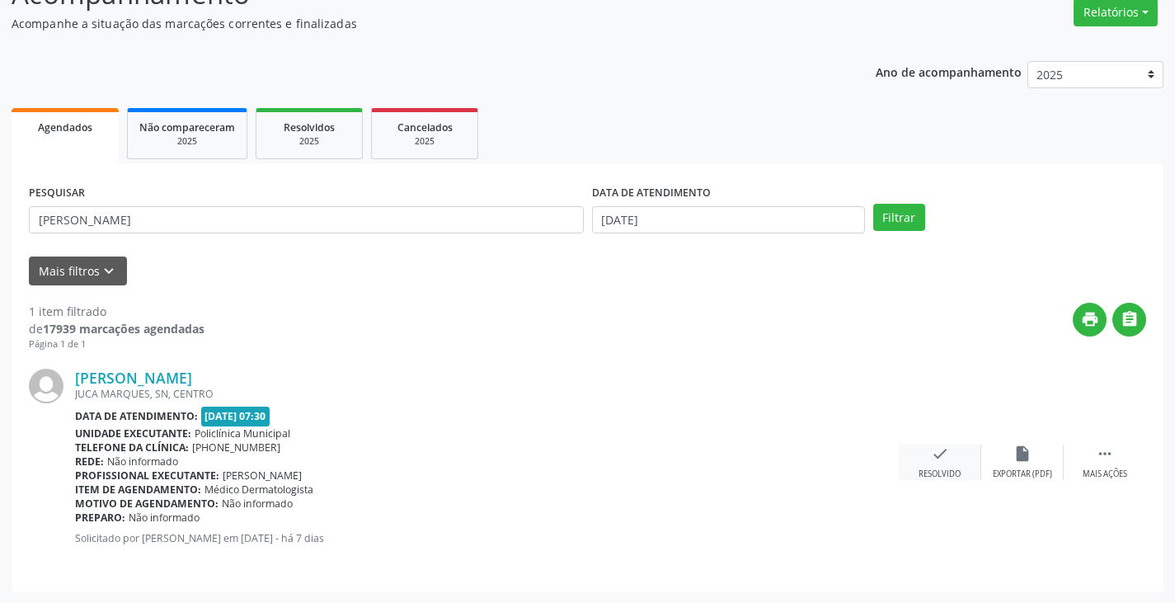
click at [938, 452] on icon "check" at bounding box center [940, 453] width 18 height 18
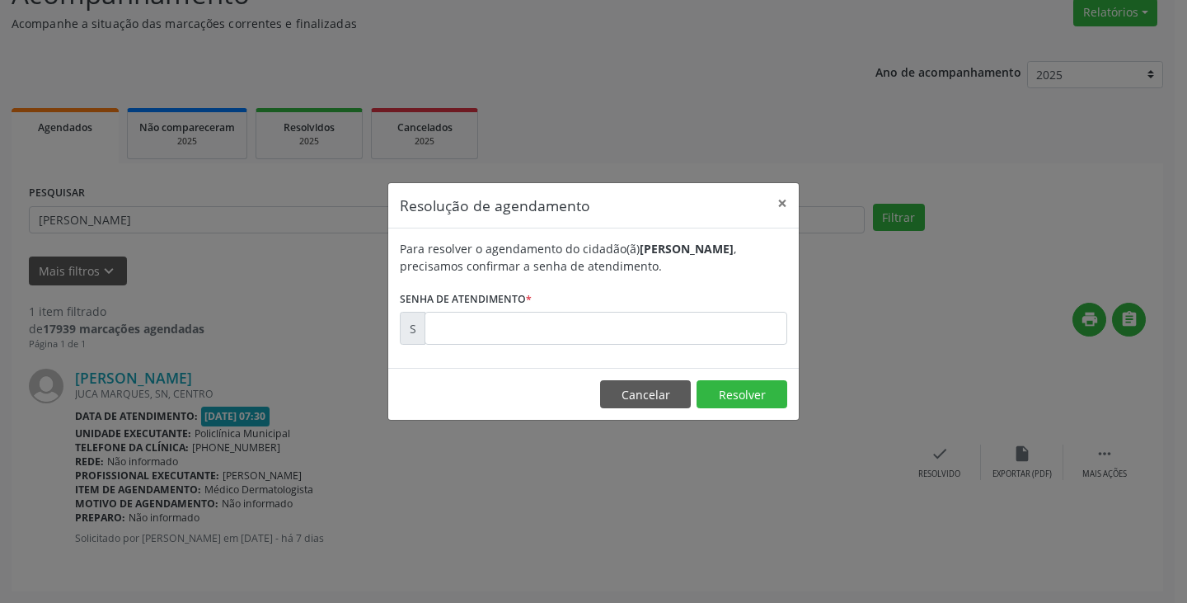
click at [537, 352] on div "Para resolver o agendamento do cidadão(ã) [PERSON_NAME] , precisamos confirmar …" at bounding box center [593, 297] width 410 height 139
click at [528, 331] on input "text" at bounding box center [605, 328] width 363 height 33
type input "00178254"
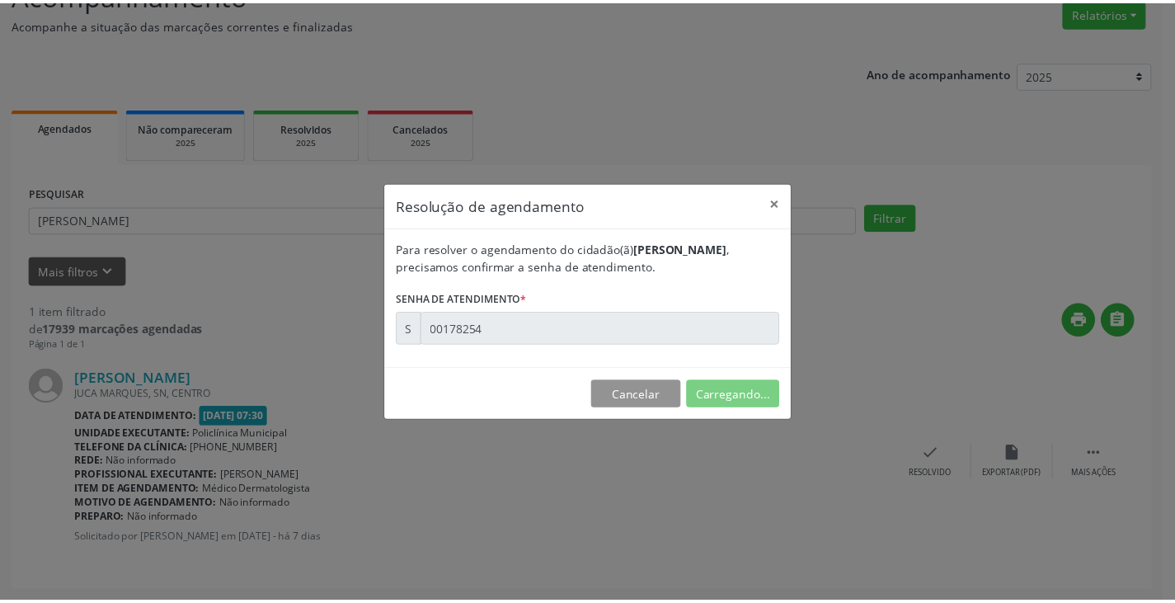
scroll to position [0, 0]
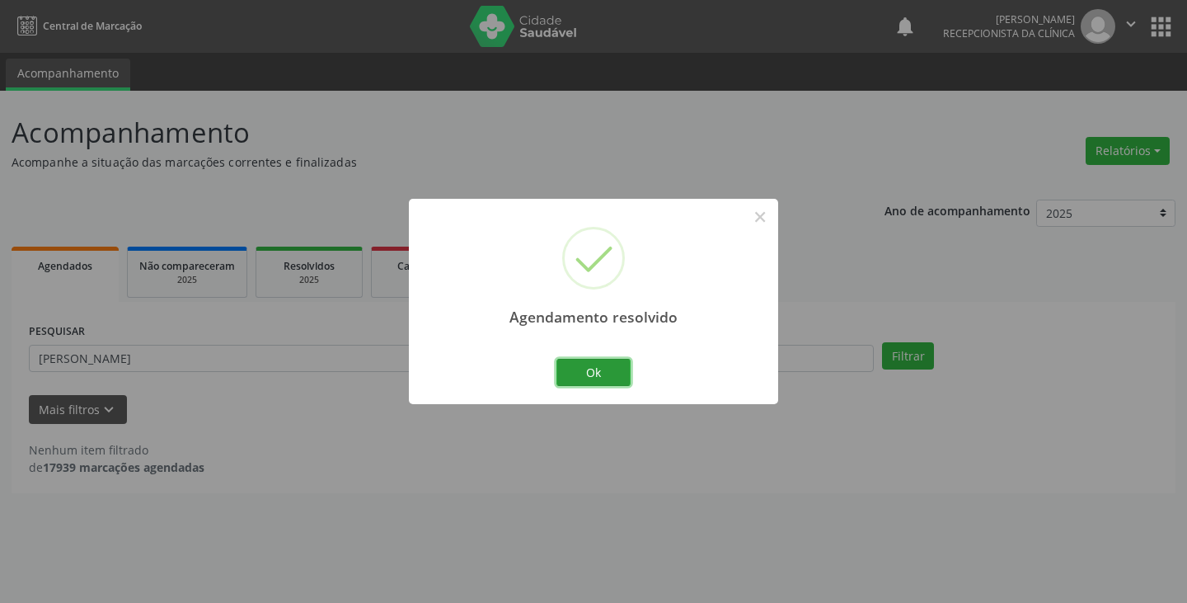
drag, startPoint x: 575, startPoint y: 370, endPoint x: 553, endPoint y: 371, distance: 21.4
click at [572, 370] on button "Ok" at bounding box center [593, 373] width 74 height 28
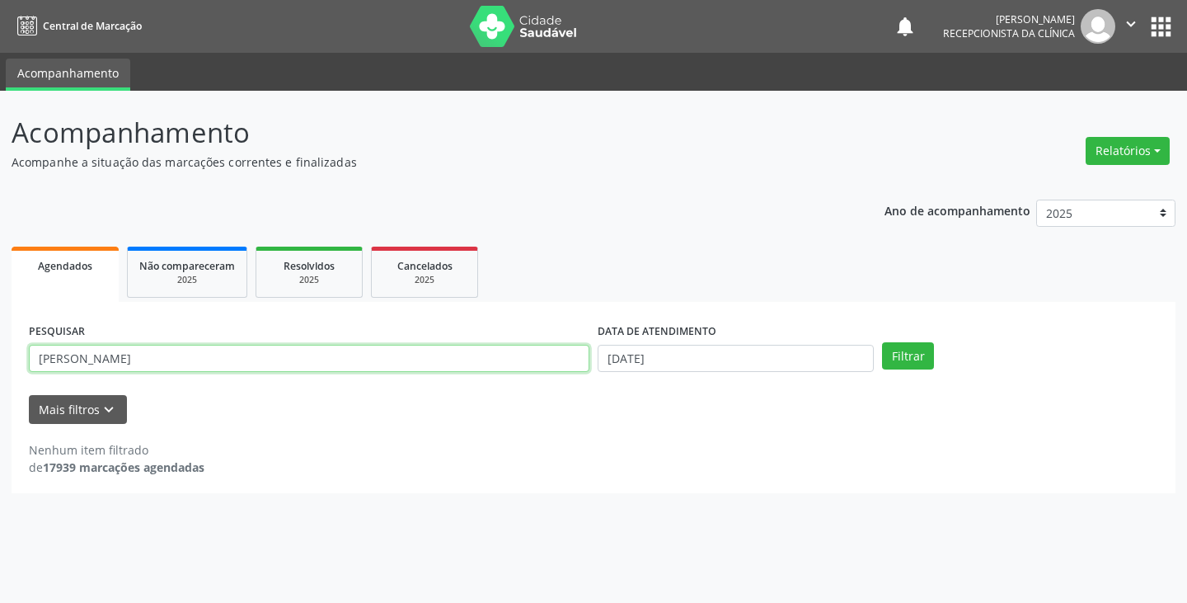
click at [508, 354] on input "[PERSON_NAME]" at bounding box center [309, 359] width 560 height 28
type input "wil"
click at [882, 342] on button "Filtrar" at bounding box center [908, 356] width 52 height 28
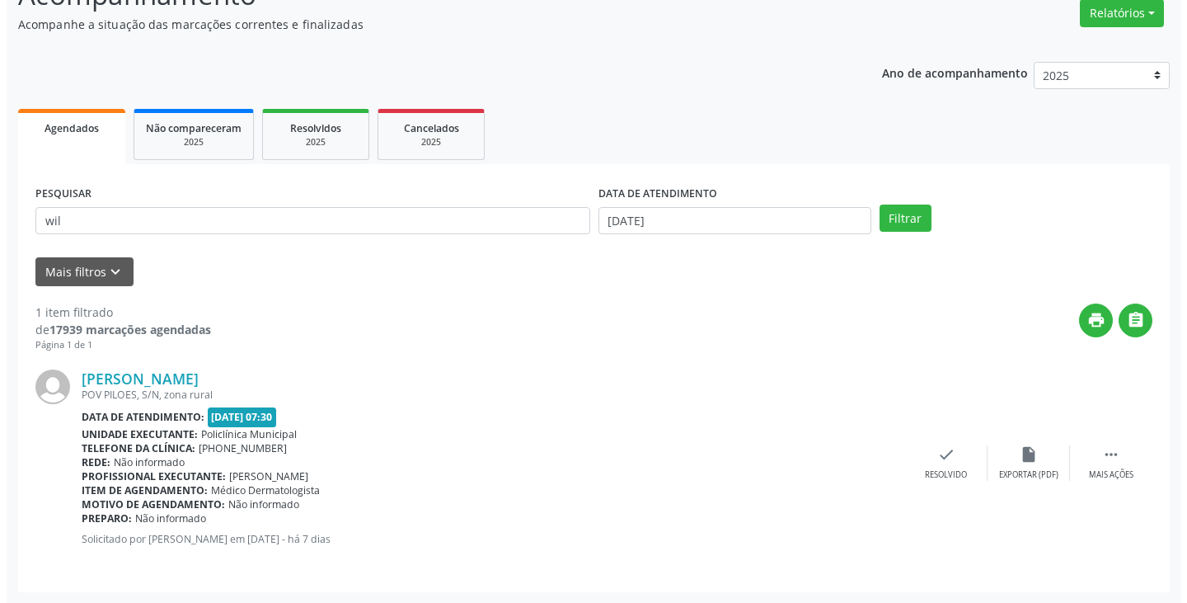
scroll to position [138, 0]
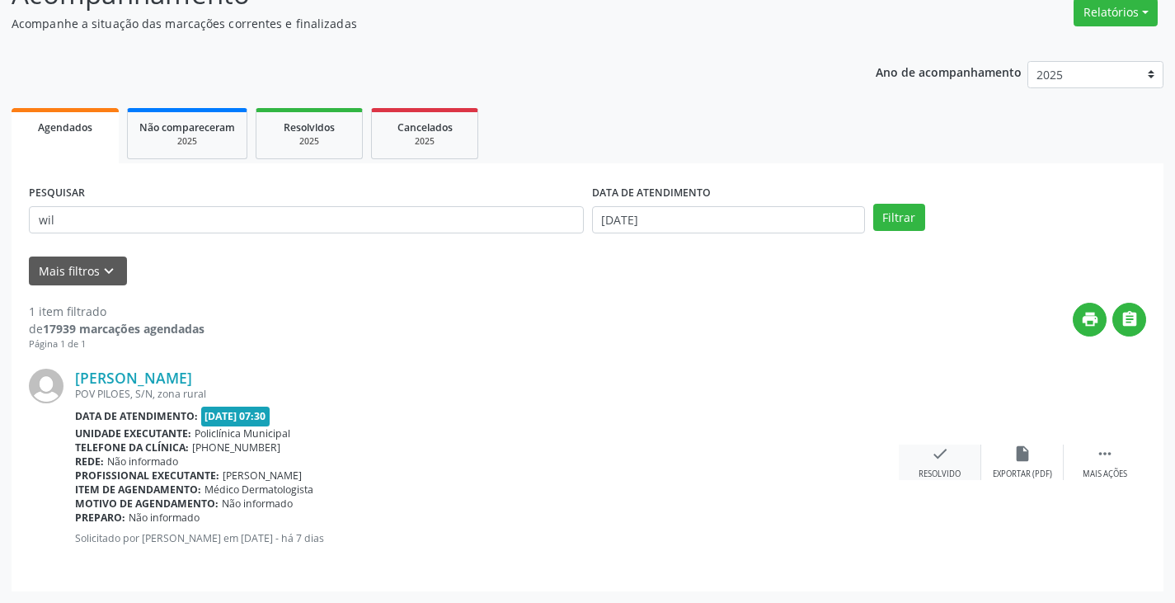
click at [947, 453] on icon "check" at bounding box center [940, 453] width 18 height 18
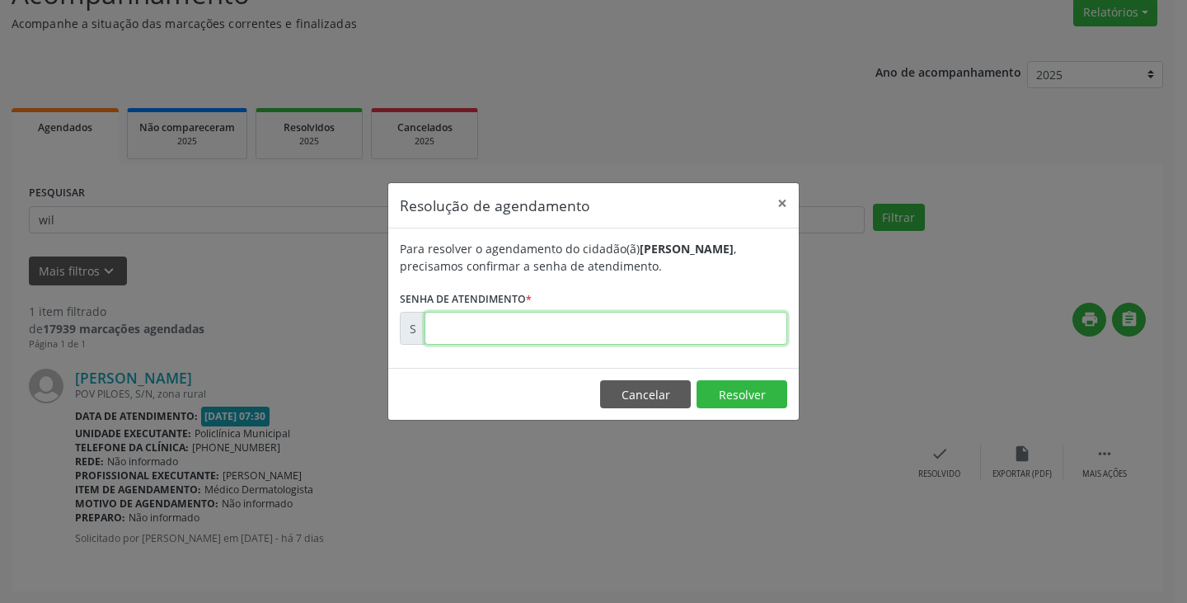
click at [490, 336] on input "text" at bounding box center [605, 328] width 363 height 33
type input "00178248"
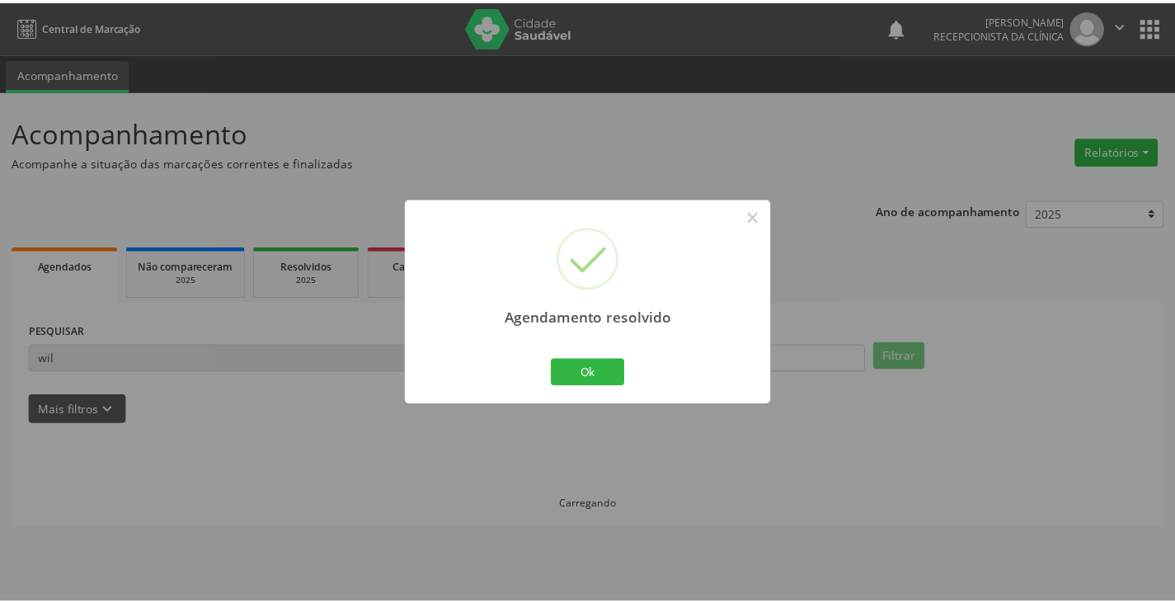
scroll to position [0, 0]
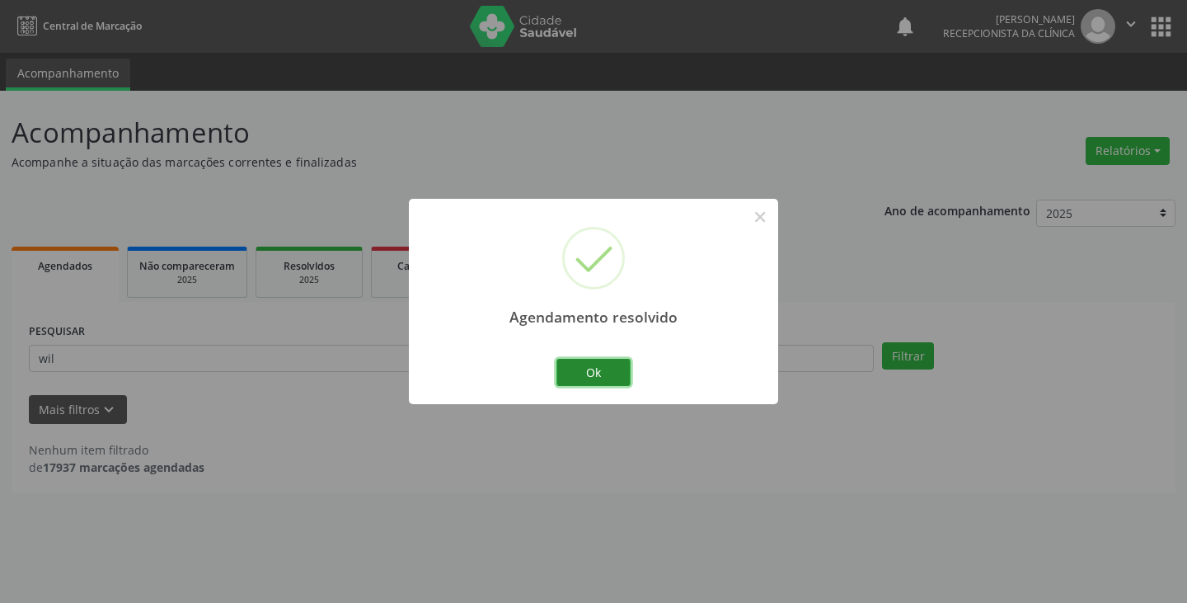
click at [574, 369] on button "Ok" at bounding box center [593, 373] width 74 height 28
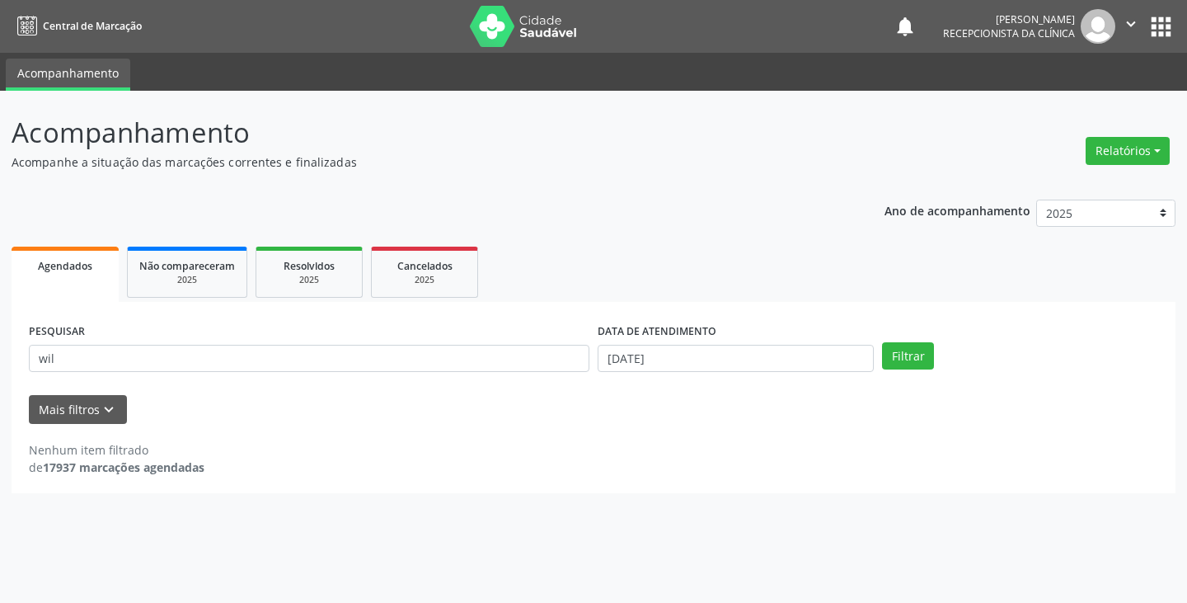
click at [417, 342] on div "PESQUISAR wil" at bounding box center [309, 351] width 569 height 64
click at [411, 370] on input "wil" at bounding box center [309, 359] width 560 height 28
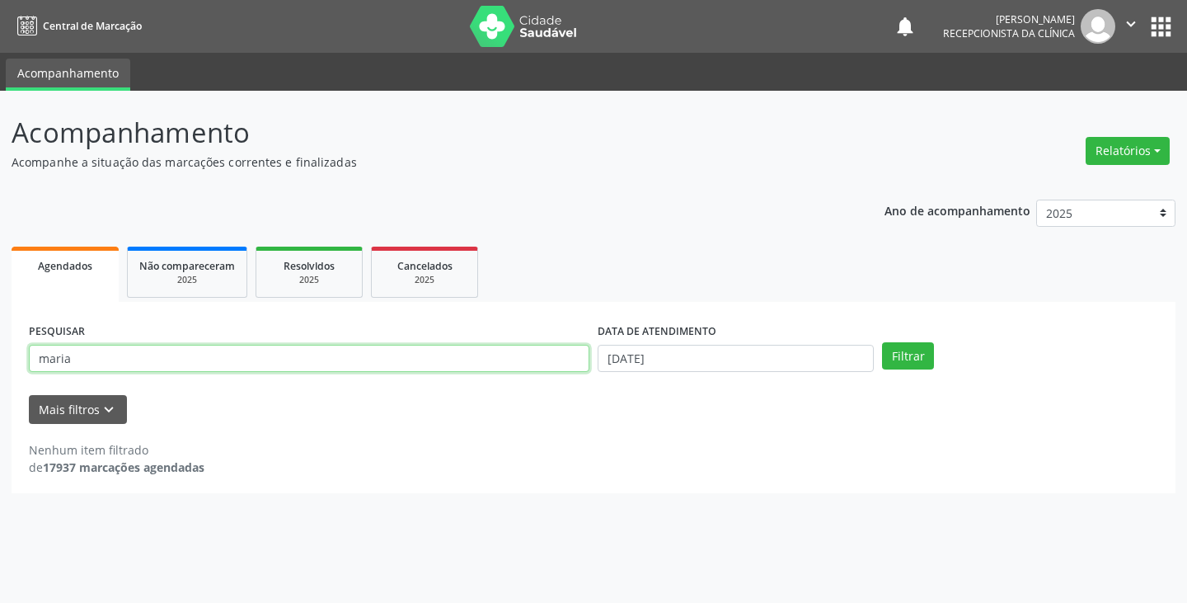
click at [882, 342] on button "Filtrar" at bounding box center [908, 356] width 52 height 28
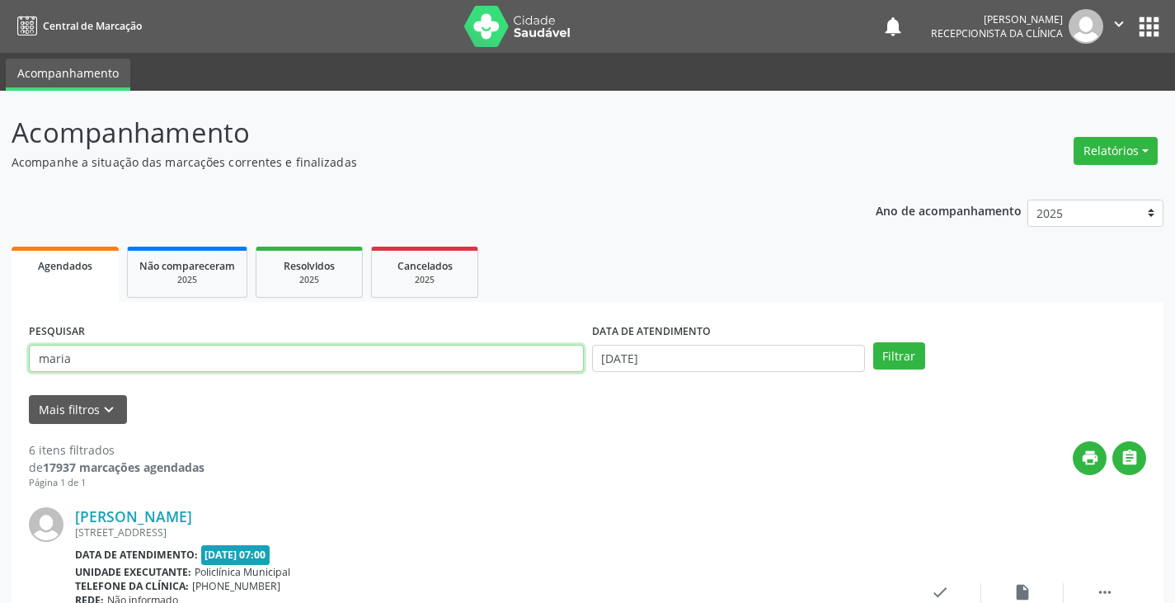
click at [139, 363] on input "maria" at bounding box center [306, 359] width 555 height 28
type input "[PERSON_NAME]"
click at [873, 342] on button "Filtrar" at bounding box center [899, 356] width 52 height 28
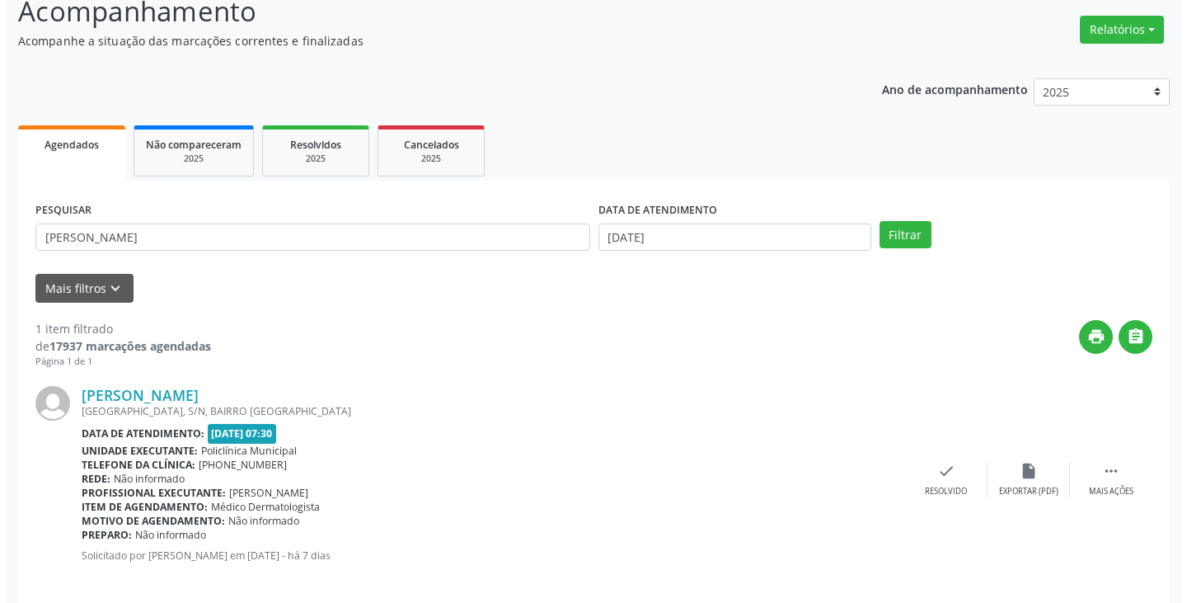
scroll to position [138, 0]
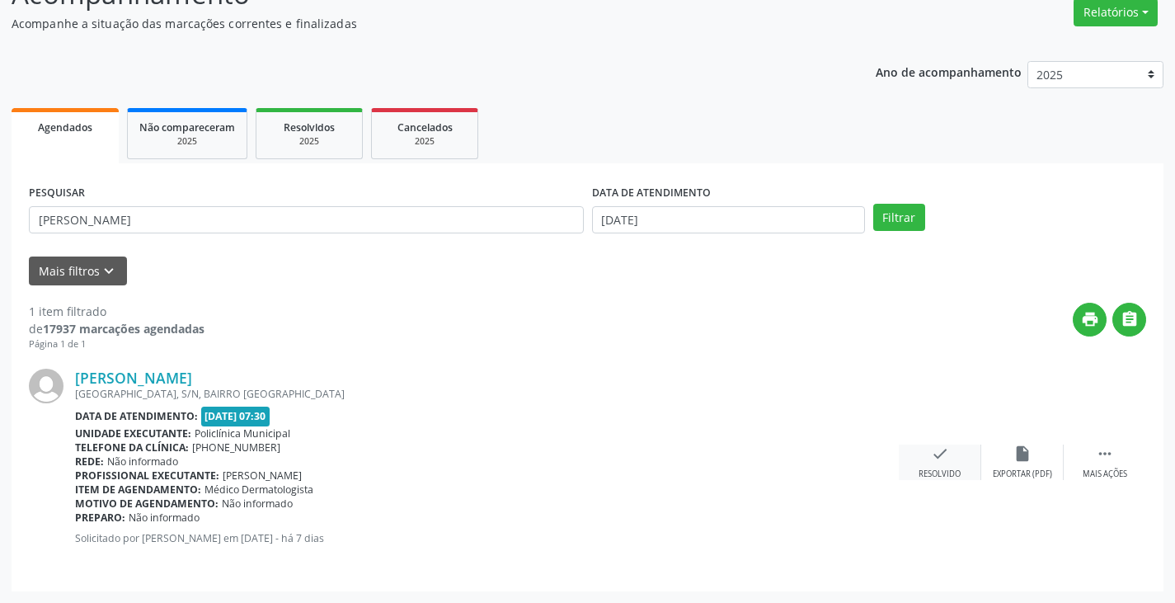
click at [938, 453] on icon "check" at bounding box center [940, 453] width 18 height 18
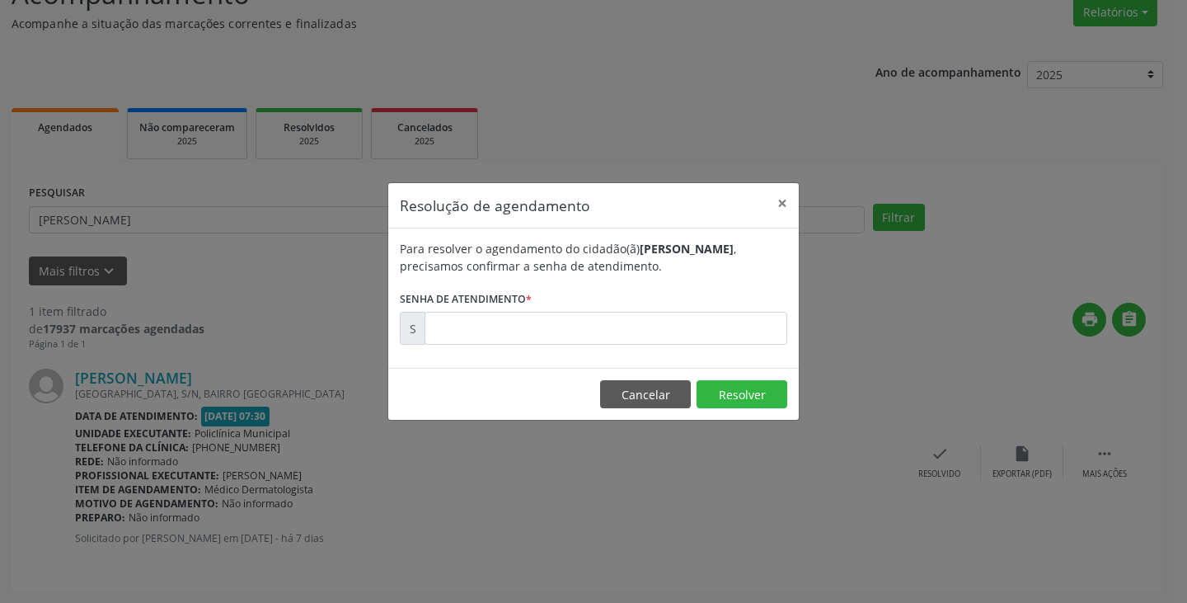
drag, startPoint x: 406, startPoint y: 291, endPoint x: 431, endPoint y: 303, distance: 27.6
click at [415, 295] on label "Senha de atendimento *" at bounding box center [466, 299] width 132 height 26
click at [479, 310] on label "Senha de atendimento *" at bounding box center [466, 299] width 132 height 26
click at [503, 331] on input "text" at bounding box center [605, 328] width 363 height 33
type input "00178253"
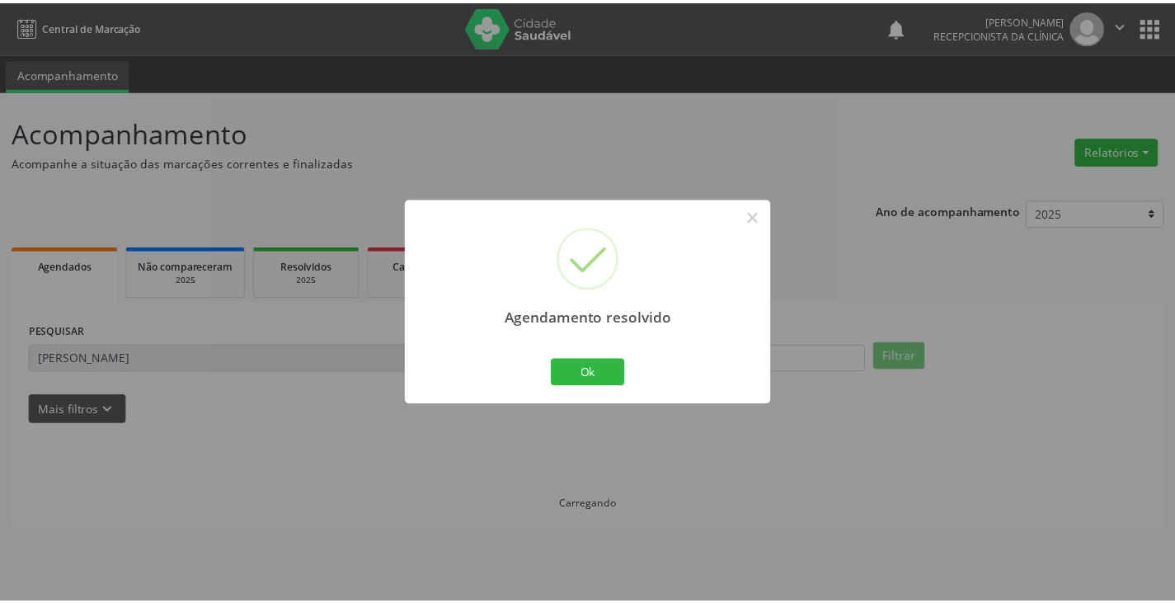
scroll to position [0, 0]
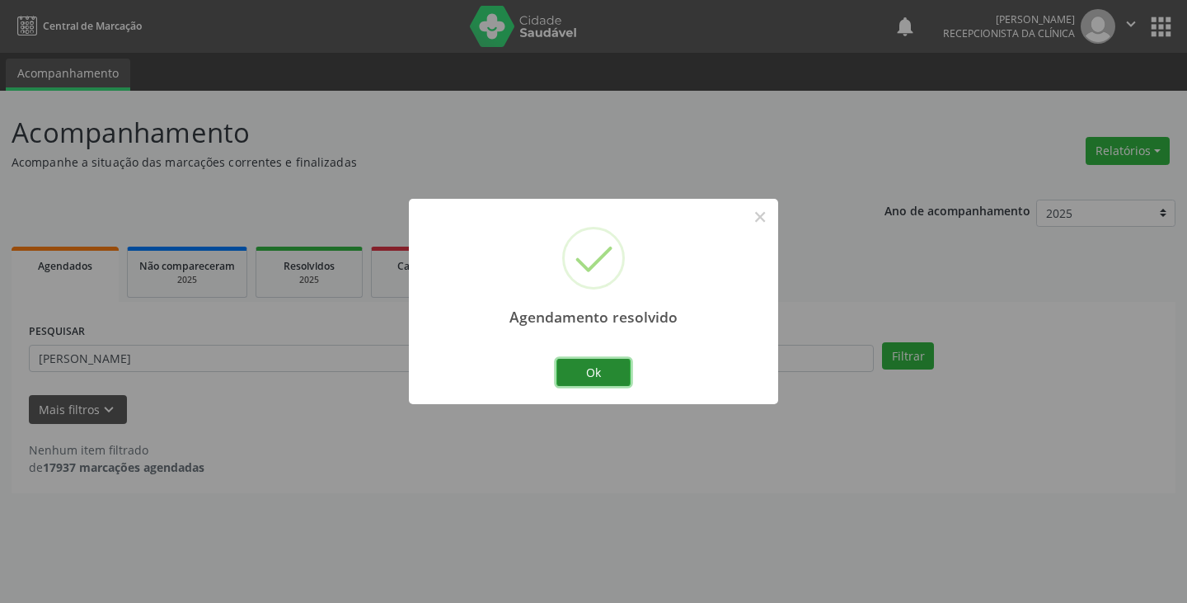
click at [570, 359] on button "Ok" at bounding box center [593, 373] width 74 height 28
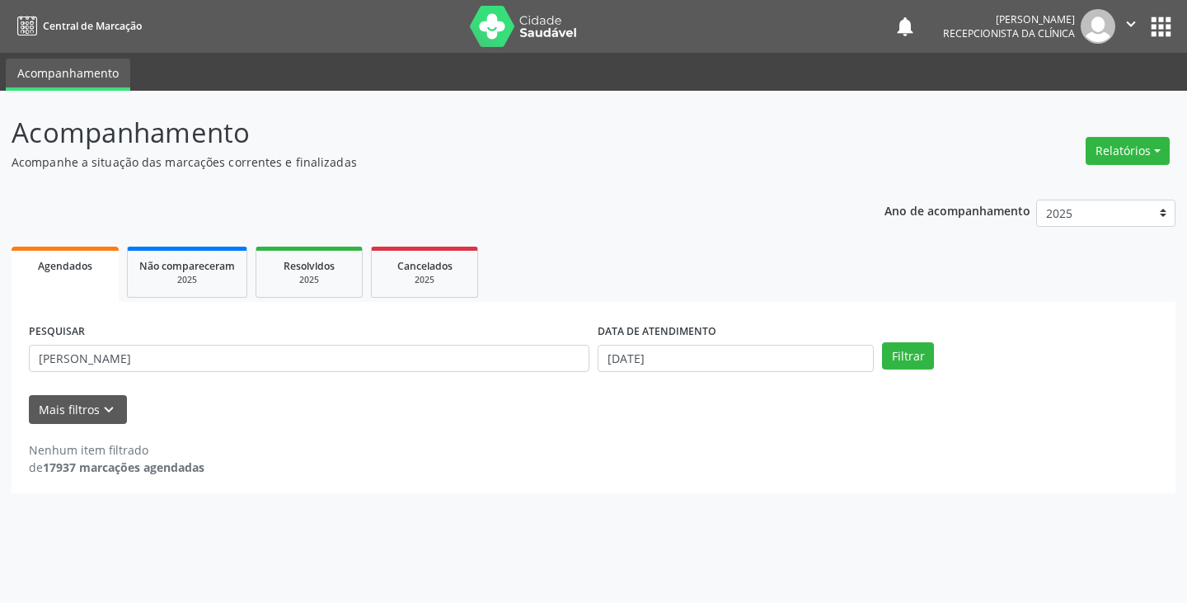
click at [489, 376] on div "PESQUISAR [PERSON_NAME]" at bounding box center [309, 351] width 569 height 64
click at [481, 362] on input "[PERSON_NAME]" at bounding box center [309, 359] width 560 height 28
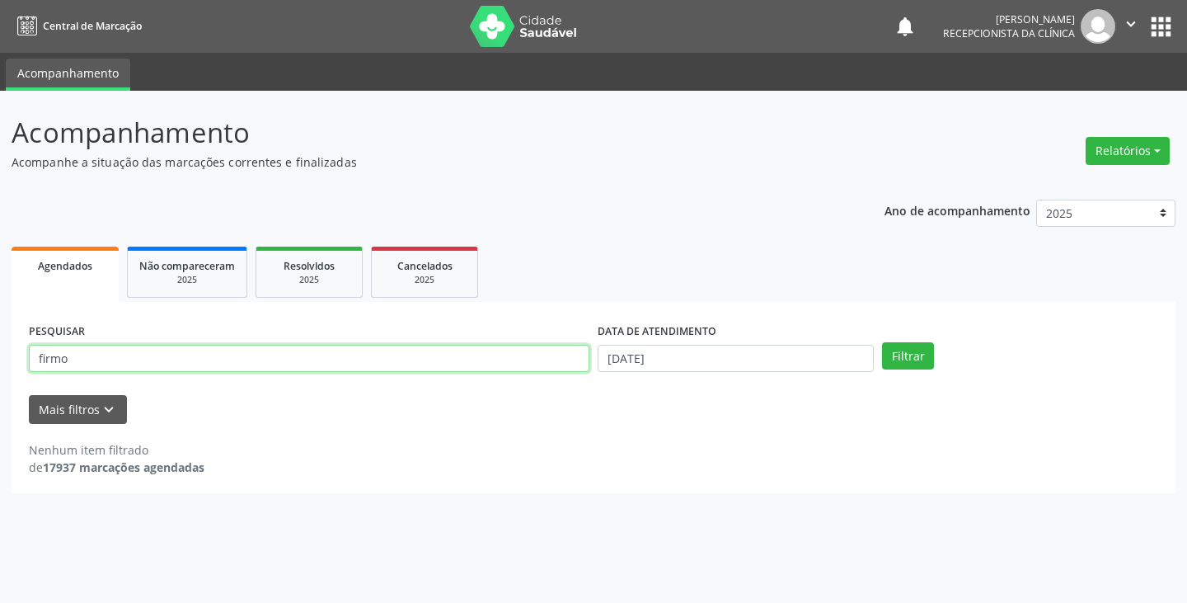
type input "firmo"
click at [882, 342] on button "Filtrar" at bounding box center [908, 356] width 52 height 28
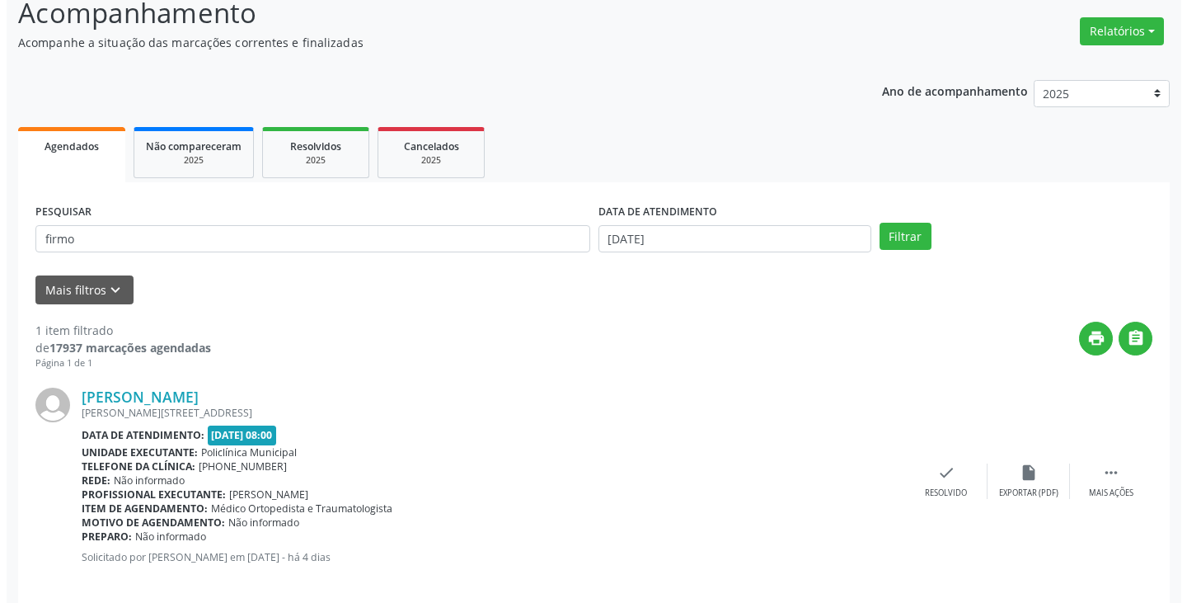
scroll to position [138, 0]
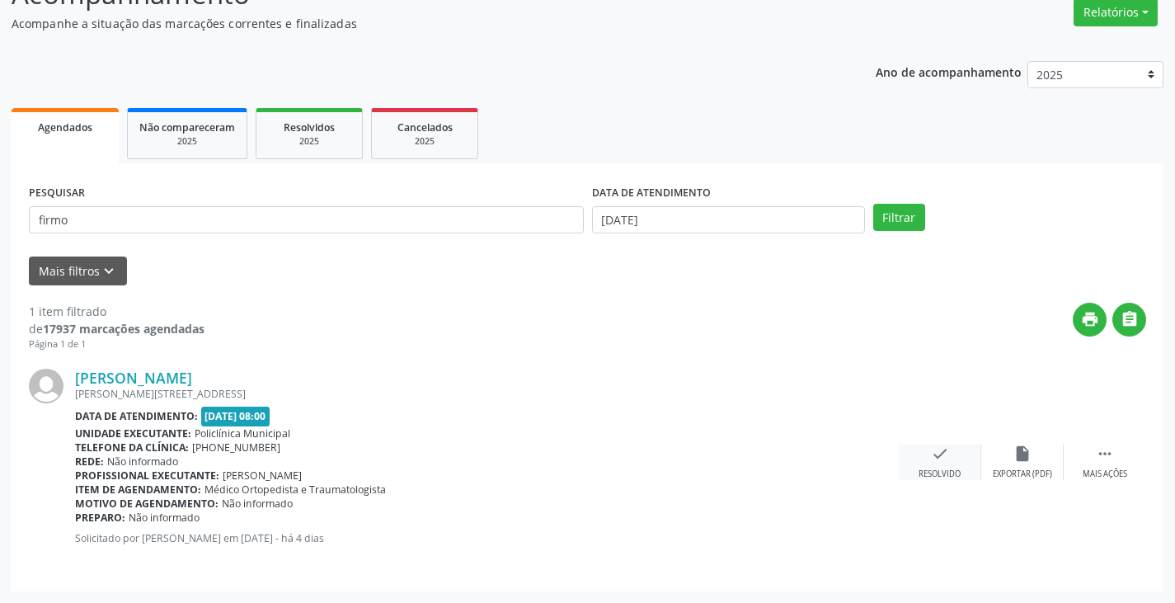
click at [918, 458] on div "check Resolvido" at bounding box center [939, 461] width 82 height 35
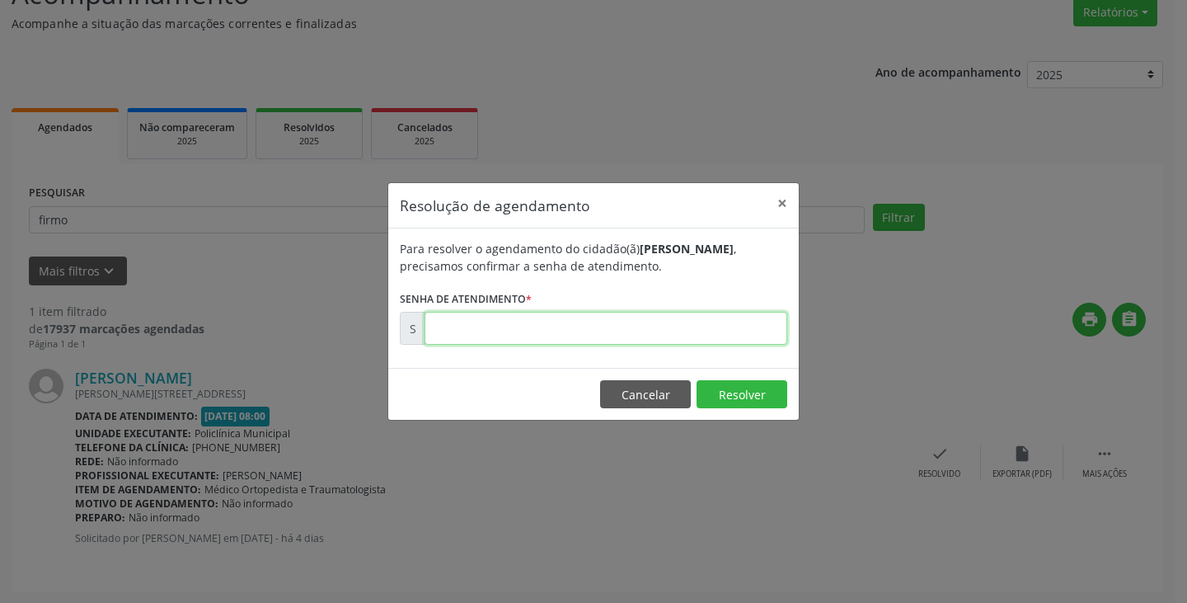
drag, startPoint x: 731, startPoint y: 315, endPoint x: 703, endPoint y: 326, distance: 30.0
click at [703, 326] on input "text" at bounding box center [605, 328] width 363 height 33
type input "00178981"
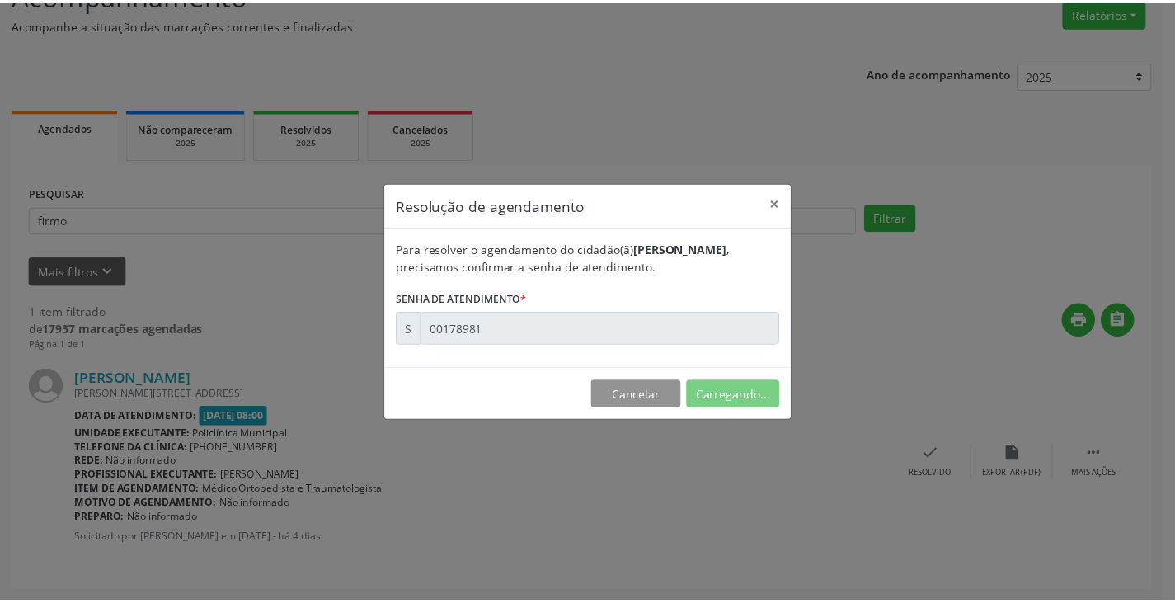
scroll to position [0, 0]
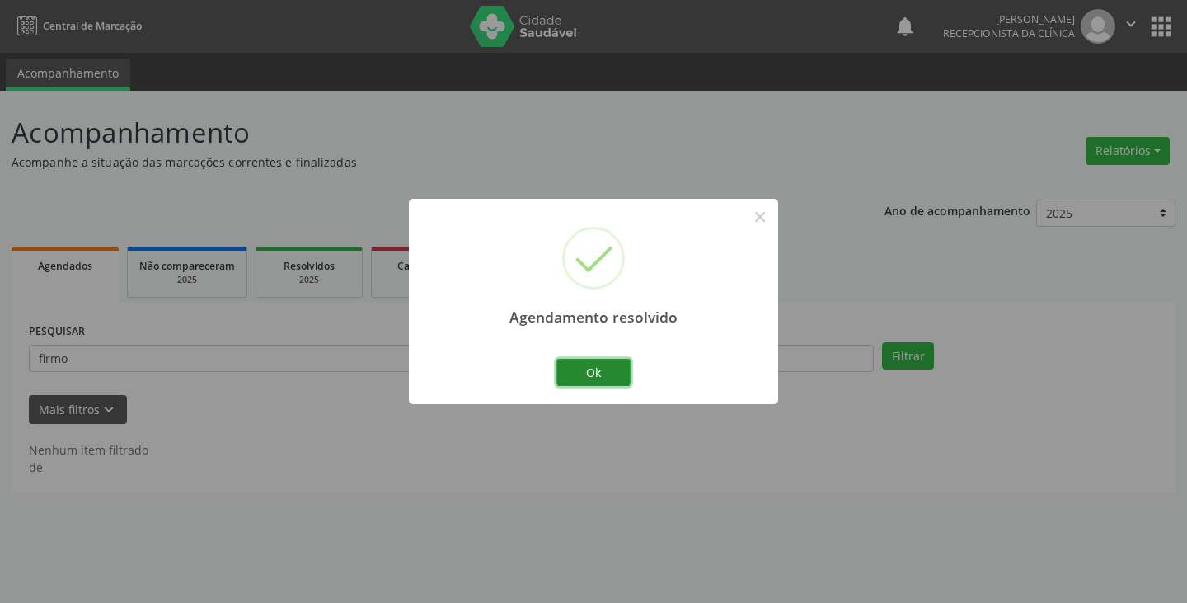
click at [604, 375] on button "Ok" at bounding box center [593, 373] width 74 height 28
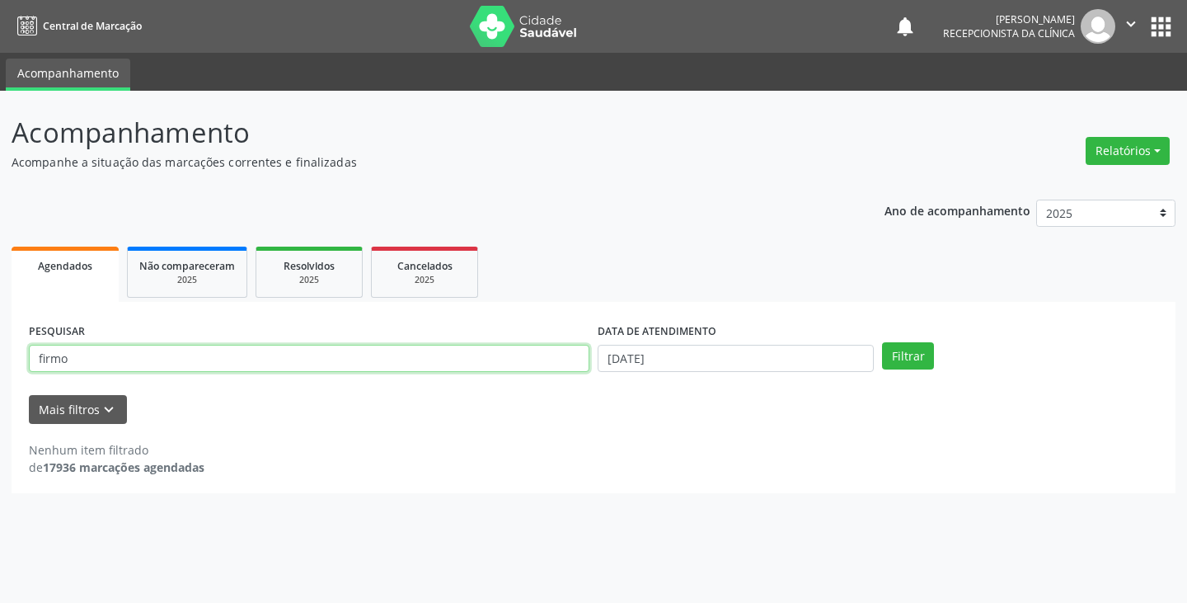
click at [457, 356] on input "firmo" at bounding box center [309, 359] width 560 height 28
type input "luana"
click at [882, 342] on button "Filtrar" at bounding box center [908, 356] width 52 height 28
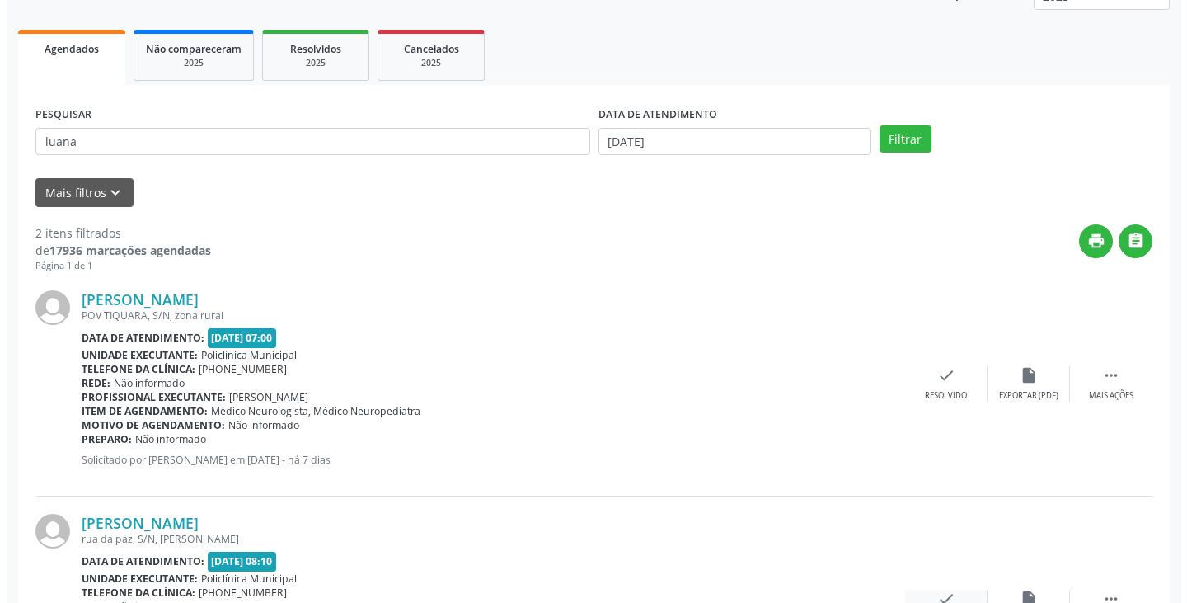
scroll to position [362, 0]
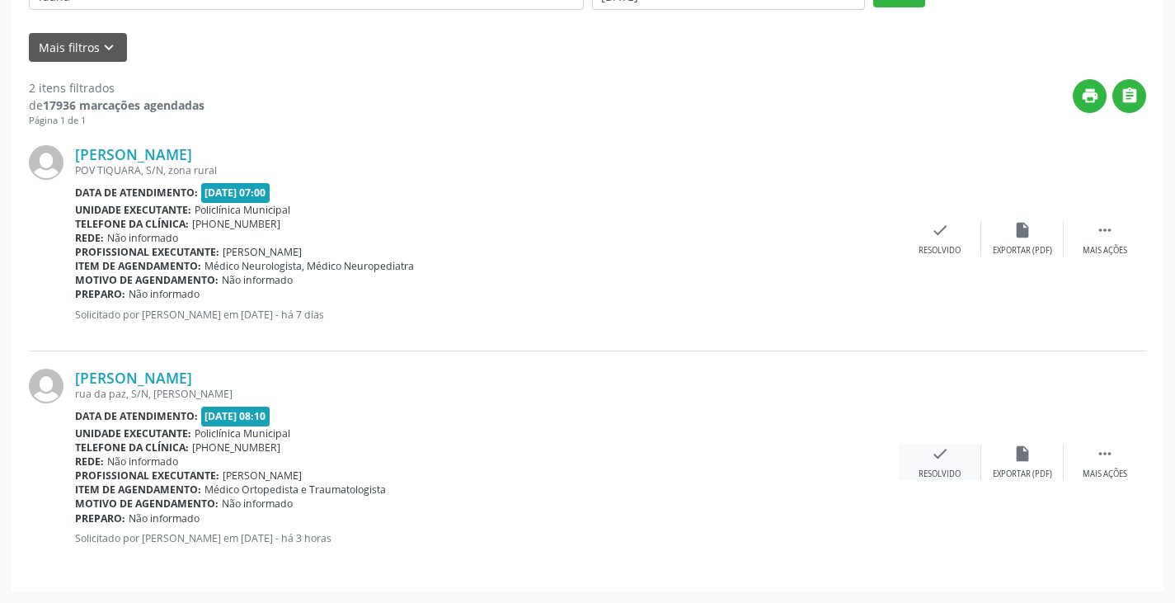
click at [919, 458] on div "check Resolvido" at bounding box center [939, 461] width 82 height 35
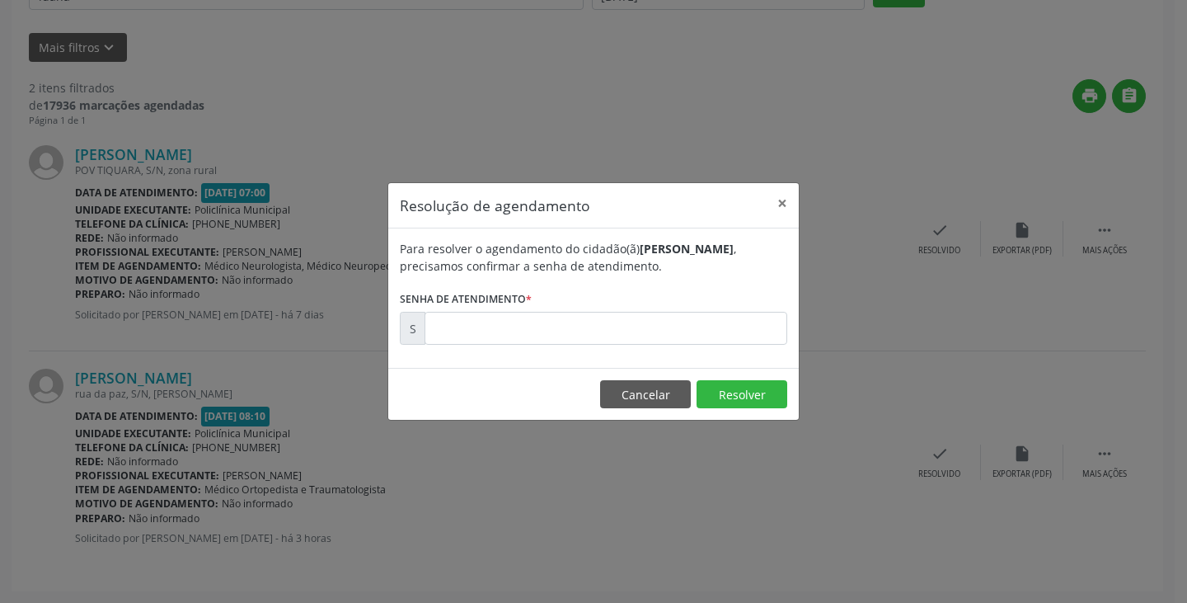
drag, startPoint x: 635, startPoint y: 302, endPoint x: 636, endPoint y: 312, distance: 10.0
click at [634, 302] on form "Para resolver o agendamento do cidadão(ã) [PERSON_NAME] , precisamos confirmar …" at bounding box center [593, 292] width 387 height 105
click at [636, 322] on input "text" at bounding box center [605, 328] width 363 height 33
type input "00179478"
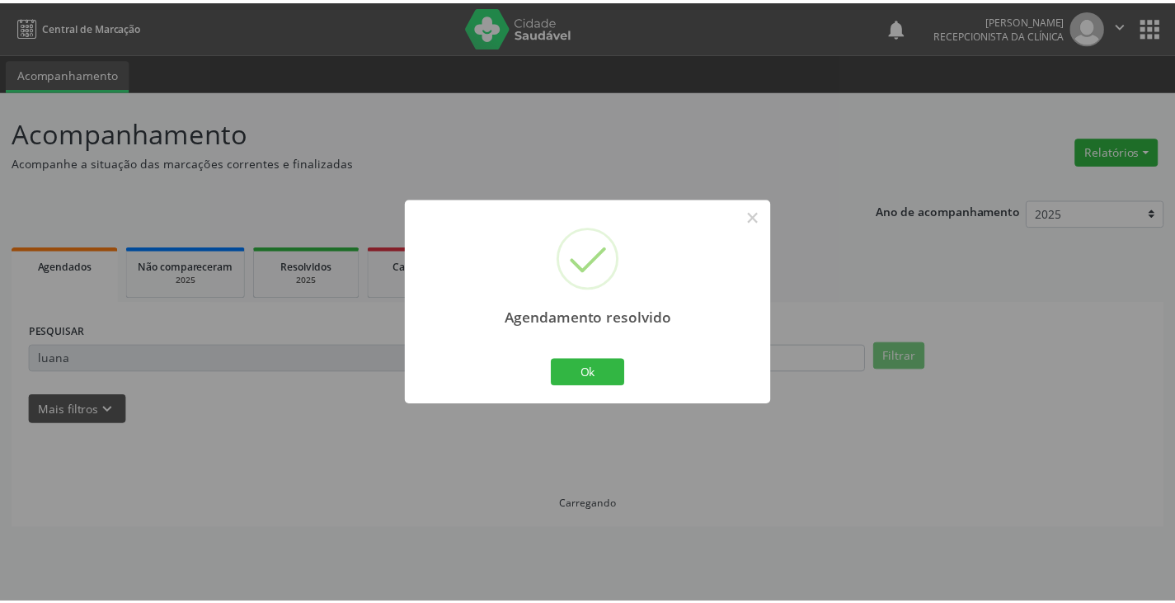
scroll to position [0, 0]
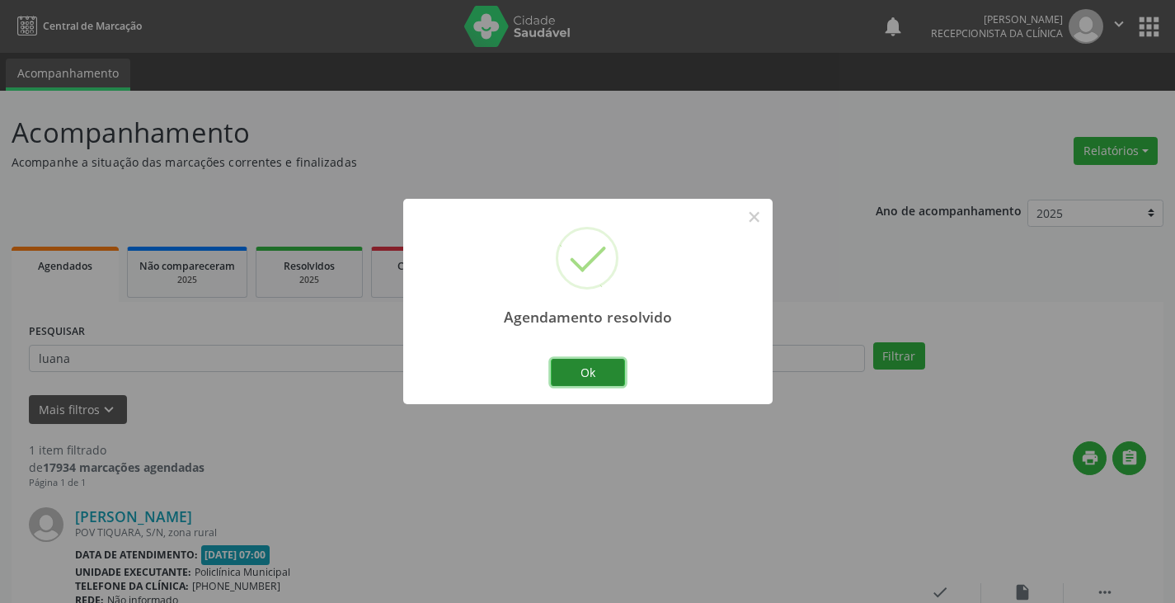
click at [579, 364] on button "Ok" at bounding box center [588, 373] width 74 height 28
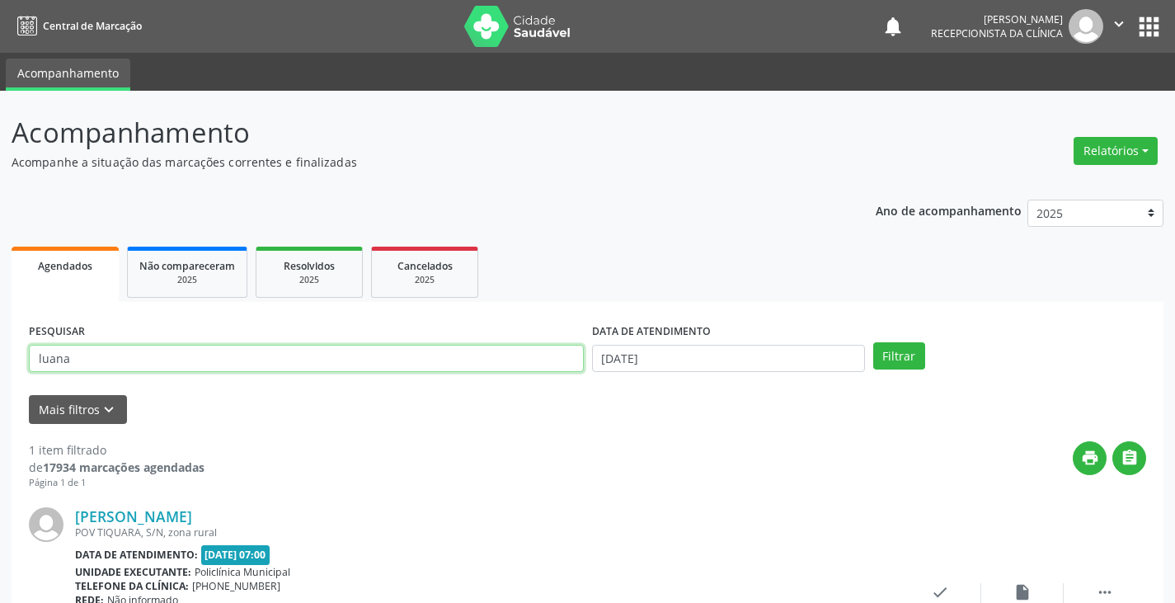
click at [531, 357] on input "luana" at bounding box center [306, 359] width 555 height 28
type input "[PERSON_NAME]"
click at [873, 342] on button "Filtrar" at bounding box center [899, 356] width 52 height 28
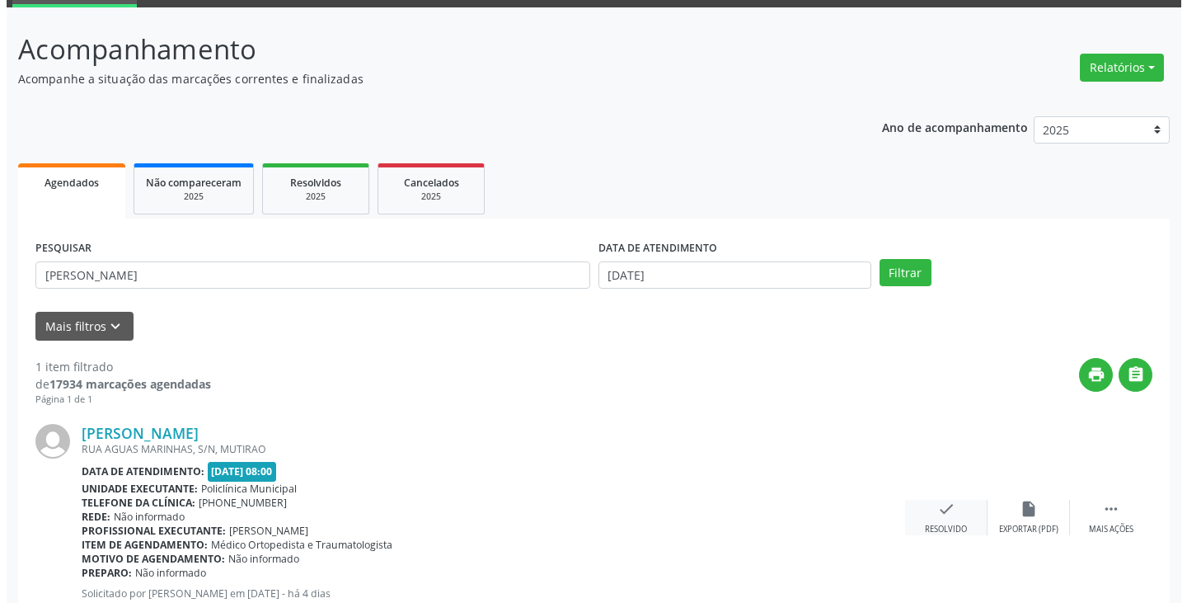
scroll to position [138, 0]
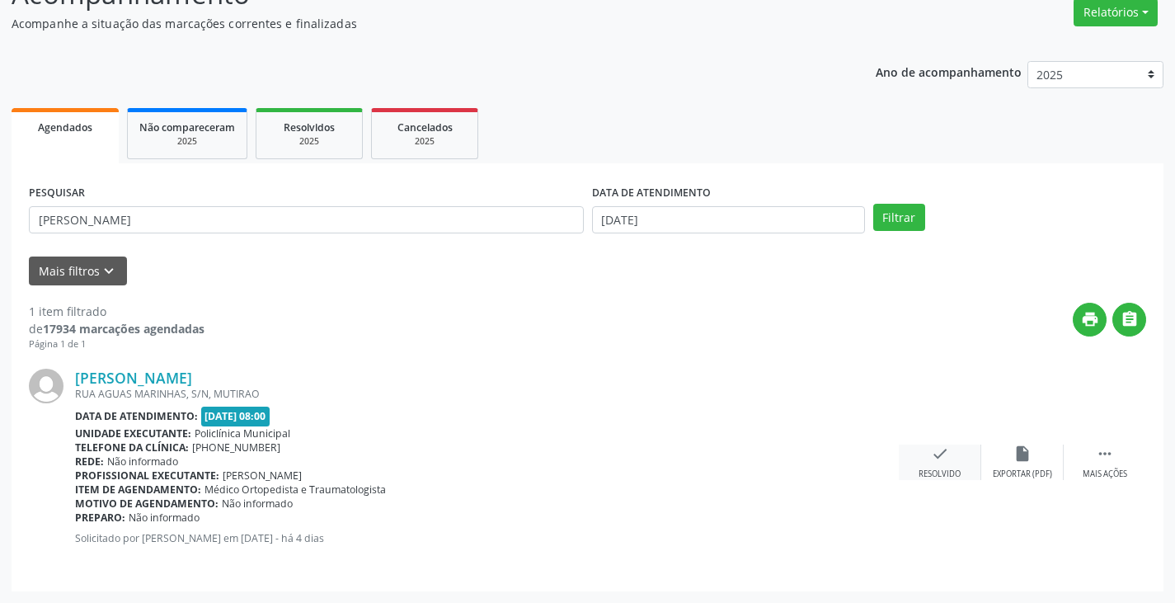
click at [931, 466] on div "check Resolvido" at bounding box center [939, 461] width 82 height 35
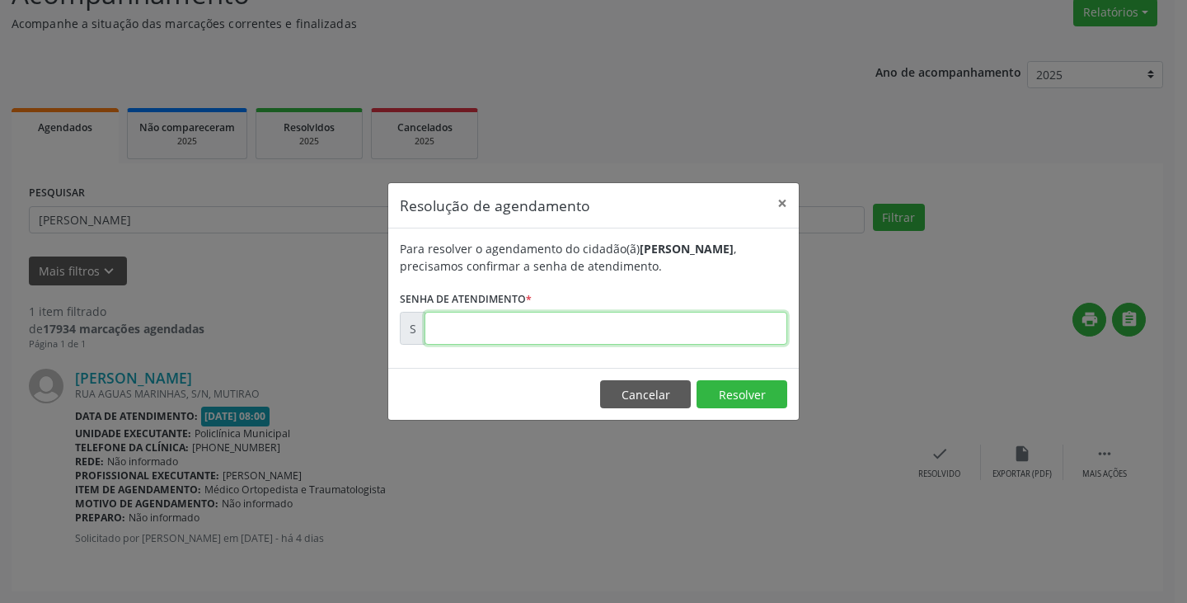
click at [546, 333] on input "text" at bounding box center [605, 328] width 363 height 33
type input "00178979"
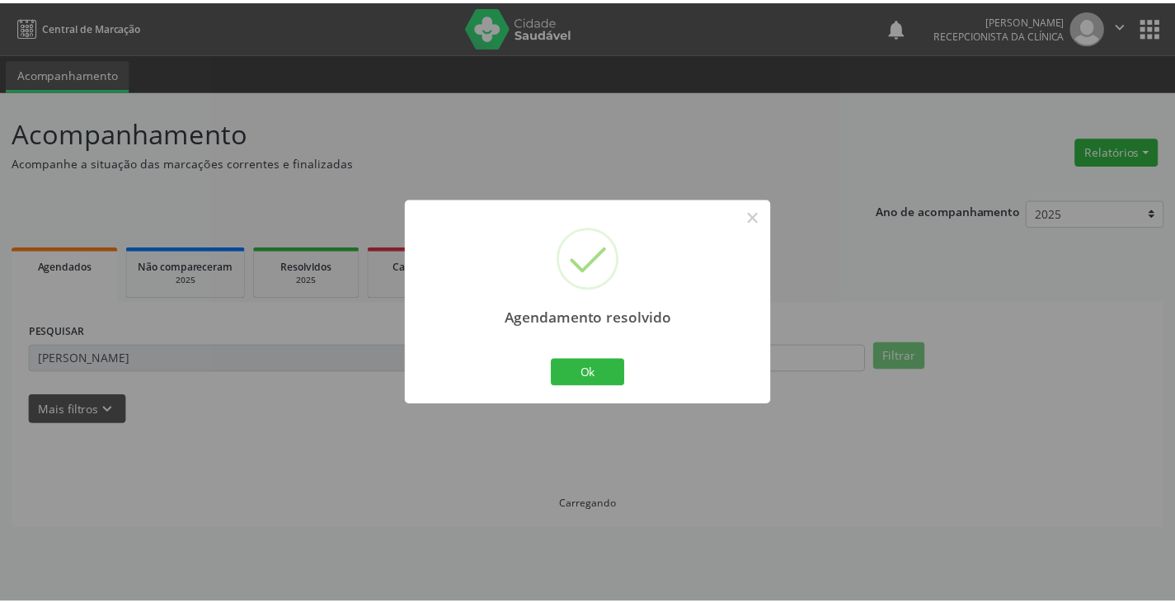
scroll to position [0, 0]
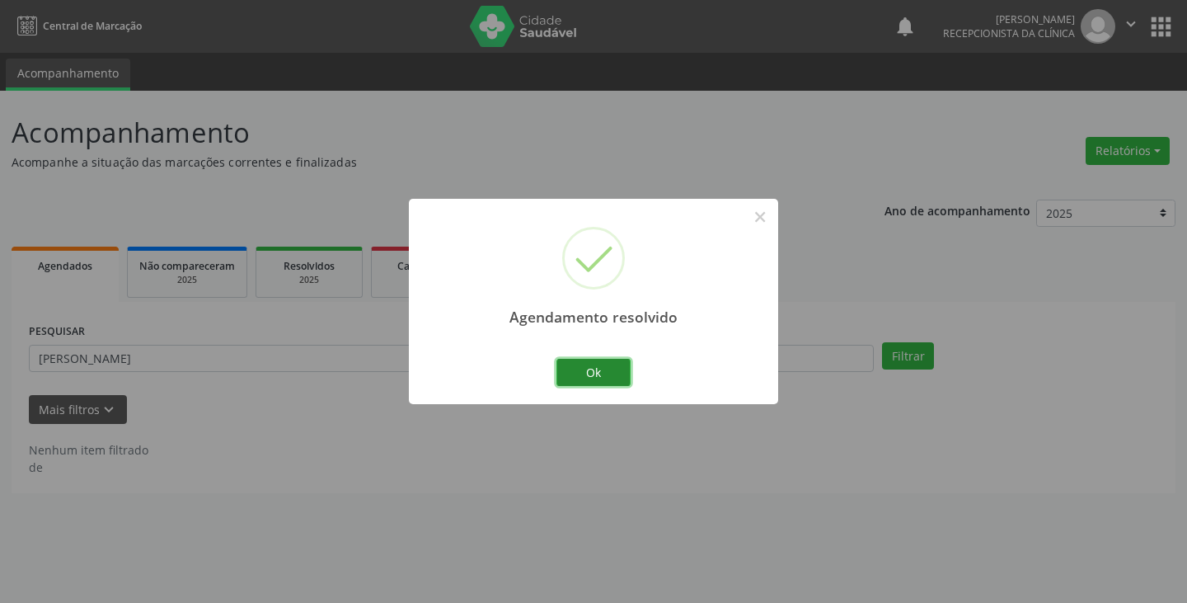
click at [589, 369] on button "Ok" at bounding box center [593, 373] width 74 height 28
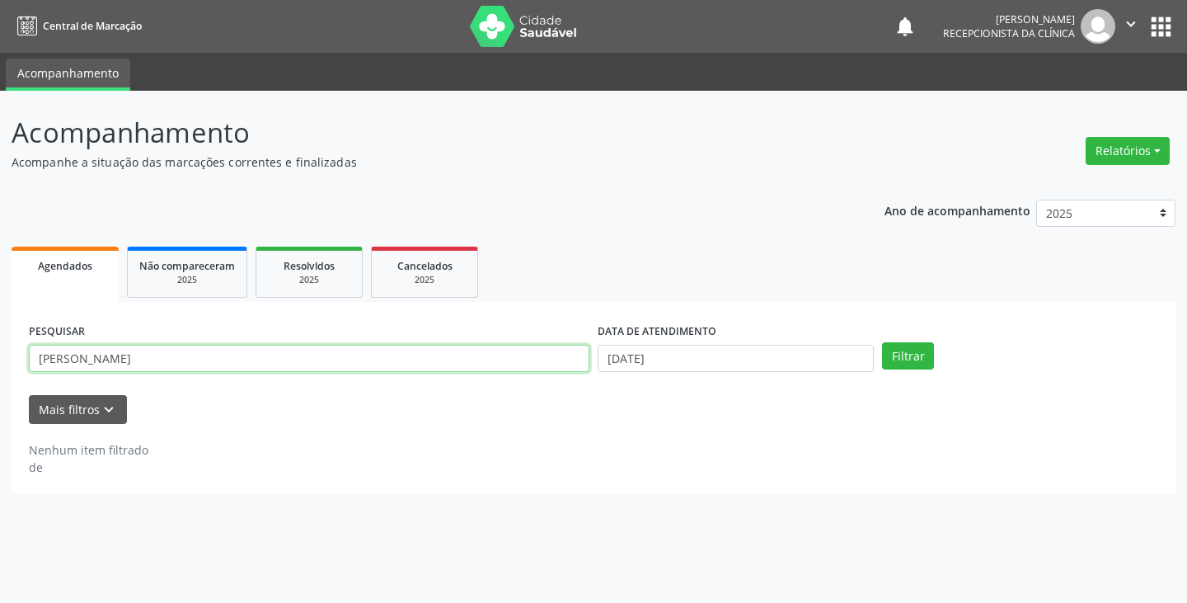
click at [462, 347] on input "[PERSON_NAME]" at bounding box center [309, 359] width 560 height 28
type input "j"
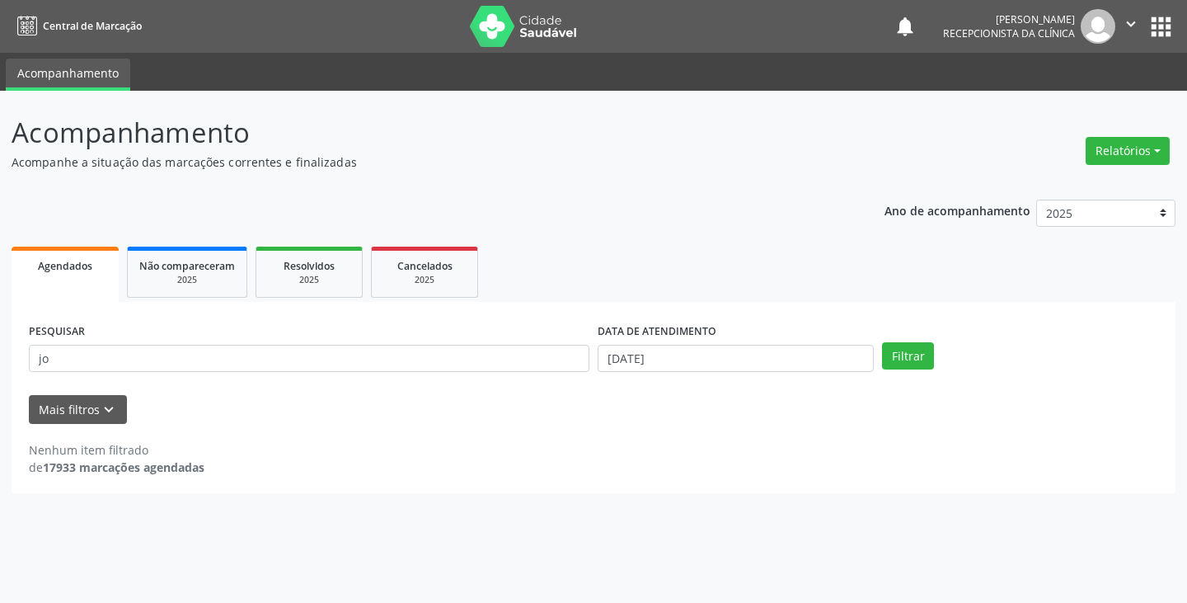
click at [350, 373] on div "PESQUISAR jo" at bounding box center [309, 351] width 569 height 64
click at [350, 367] on input "jo" at bounding box center [309, 359] width 560 height 28
type input "[PERSON_NAME]"
click at [882, 342] on button "Filtrar" at bounding box center [908, 356] width 52 height 28
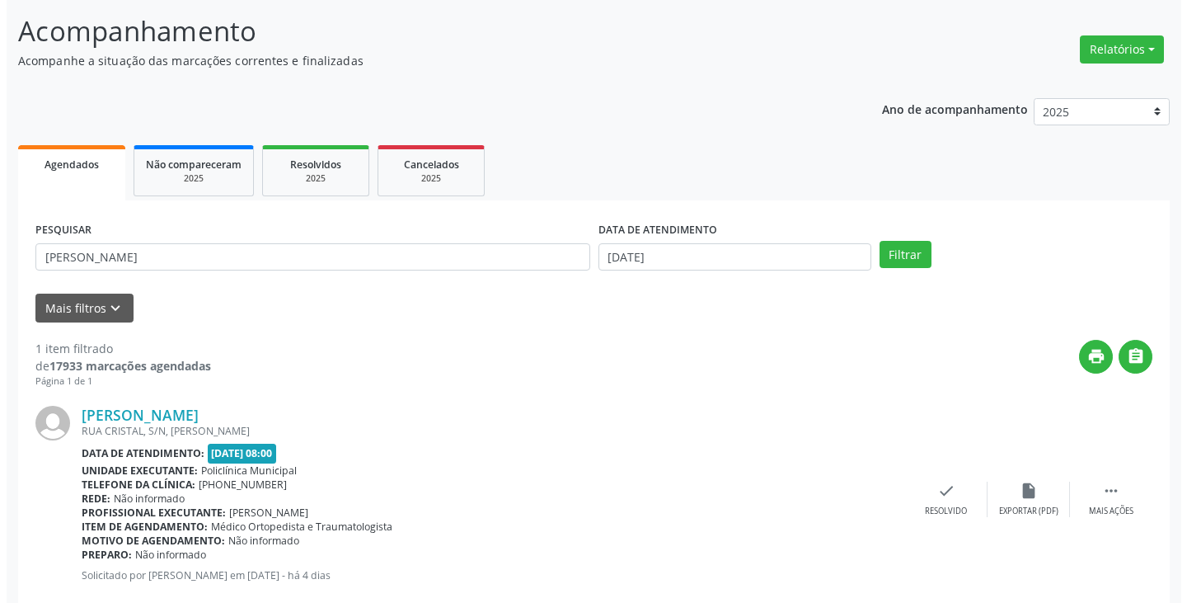
scroll to position [138, 0]
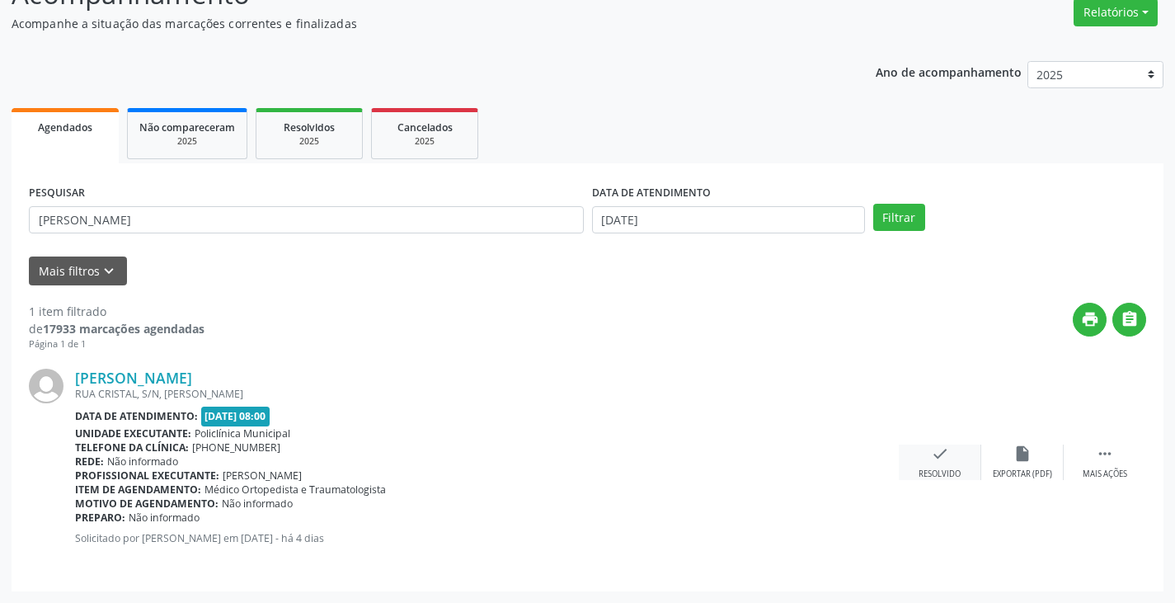
click at [954, 454] on div "check Resolvido" at bounding box center [939, 461] width 82 height 35
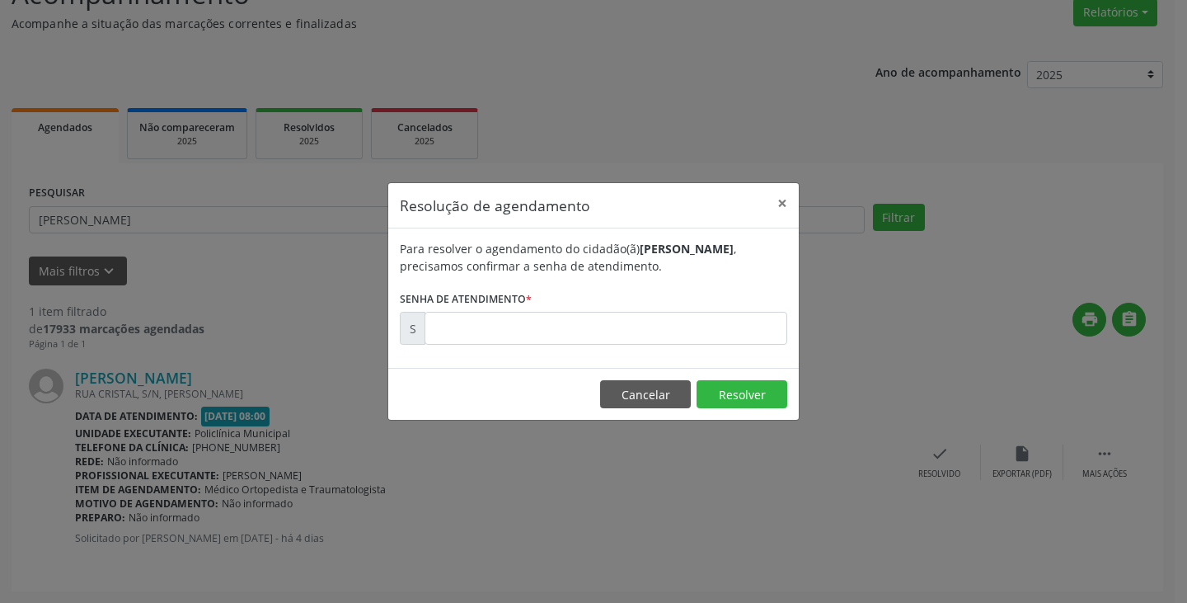
click at [621, 354] on div "Para resolver o agendamento do cidadão(ã) [PERSON_NAME] , precisamos confirmar …" at bounding box center [593, 297] width 410 height 139
click at [590, 330] on input "text" at bounding box center [605, 328] width 363 height 33
type input "00178923"
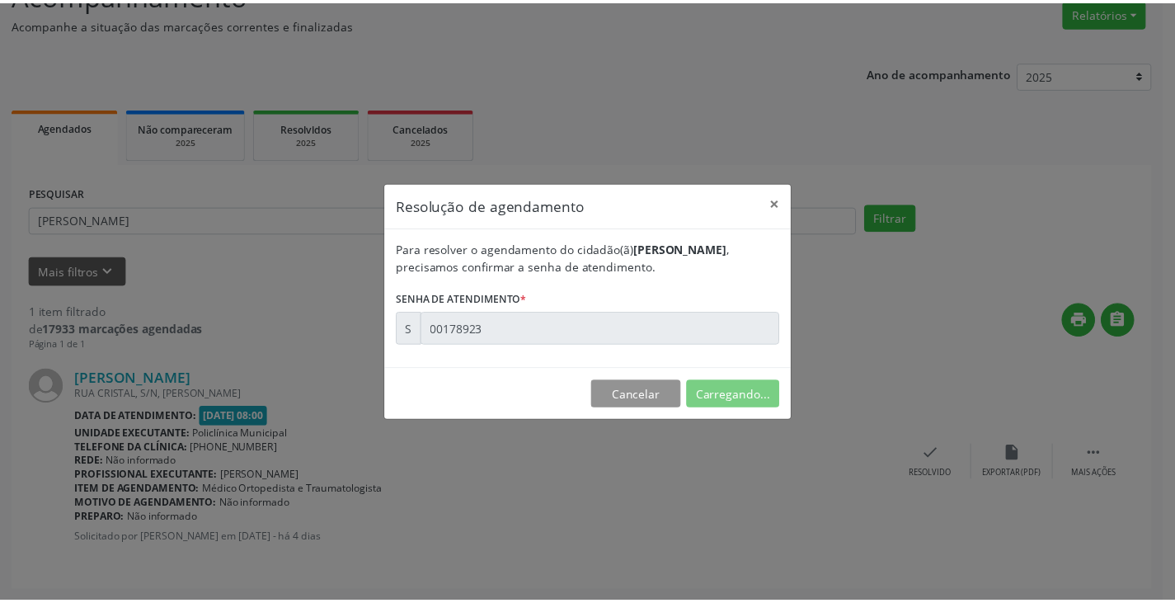
scroll to position [0, 0]
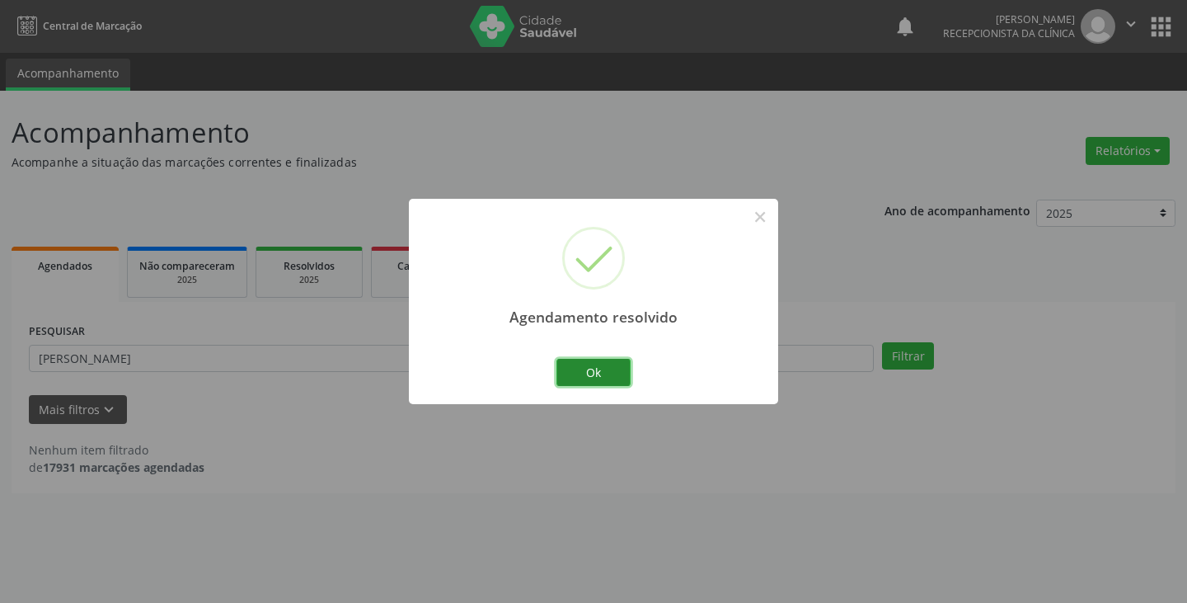
drag, startPoint x: 602, startPoint y: 377, endPoint x: 486, endPoint y: 356, distance: 117.2
click at [600, 377] on button "Ok" at bounding box center [593, 373] width 74 height 28
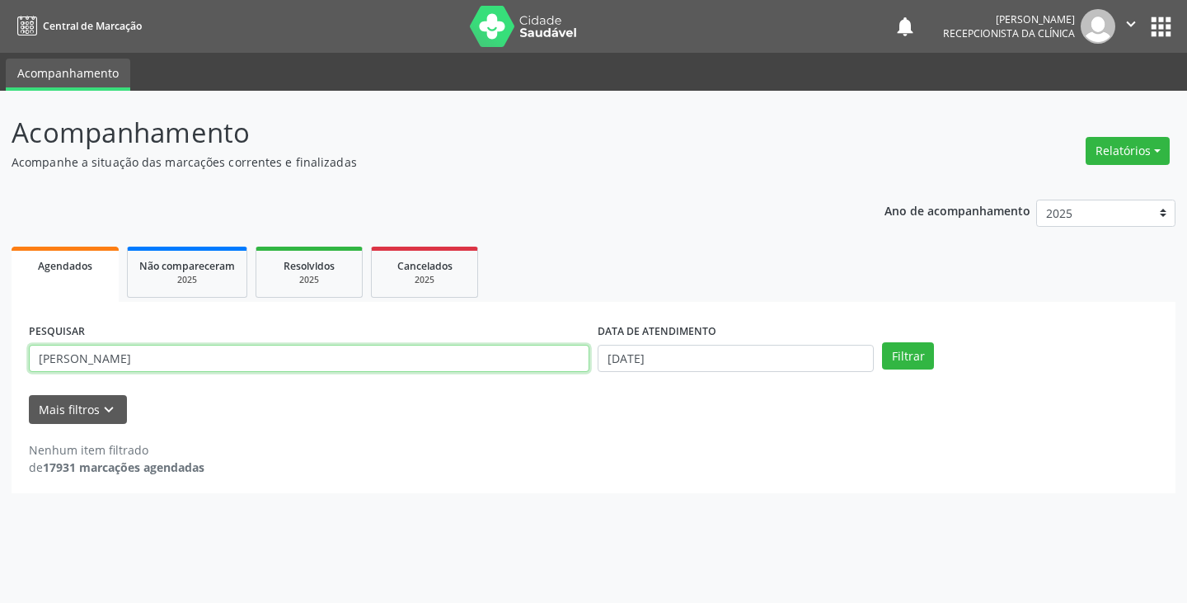
click at [486, 356] on input "[PERSON_NAME]" at bounding box center [309, 359] width 560 height 28
type input "[PERSON_NAME]"
click at [882, 342] on button "Filtrar" at bounding box center [908, 356] width 52 height 28
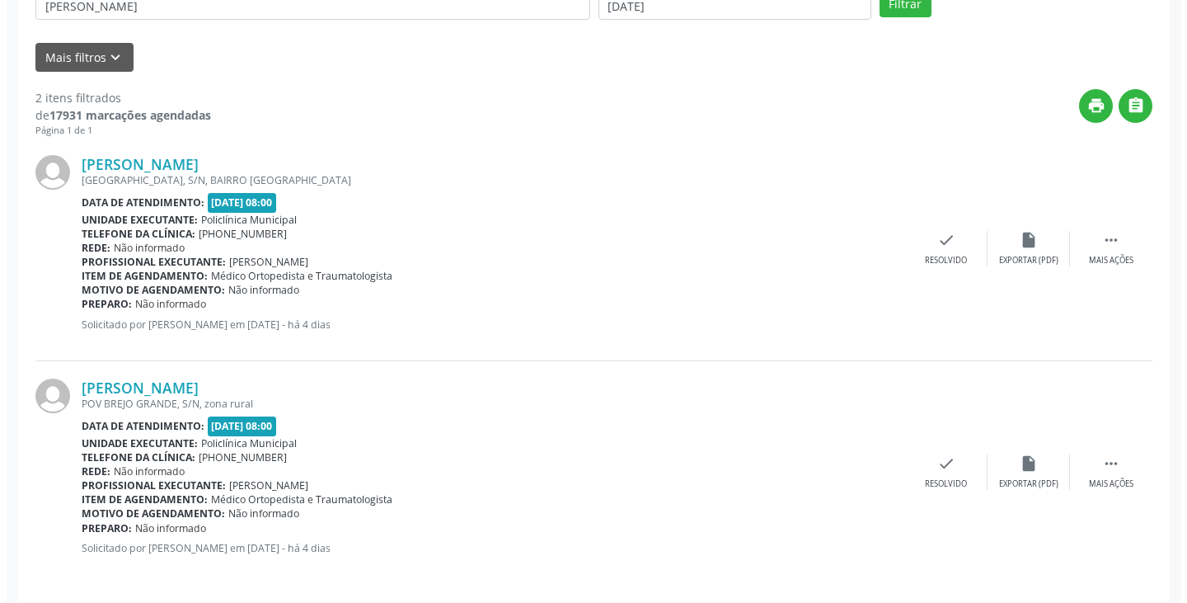
scroll to position [362, 0]
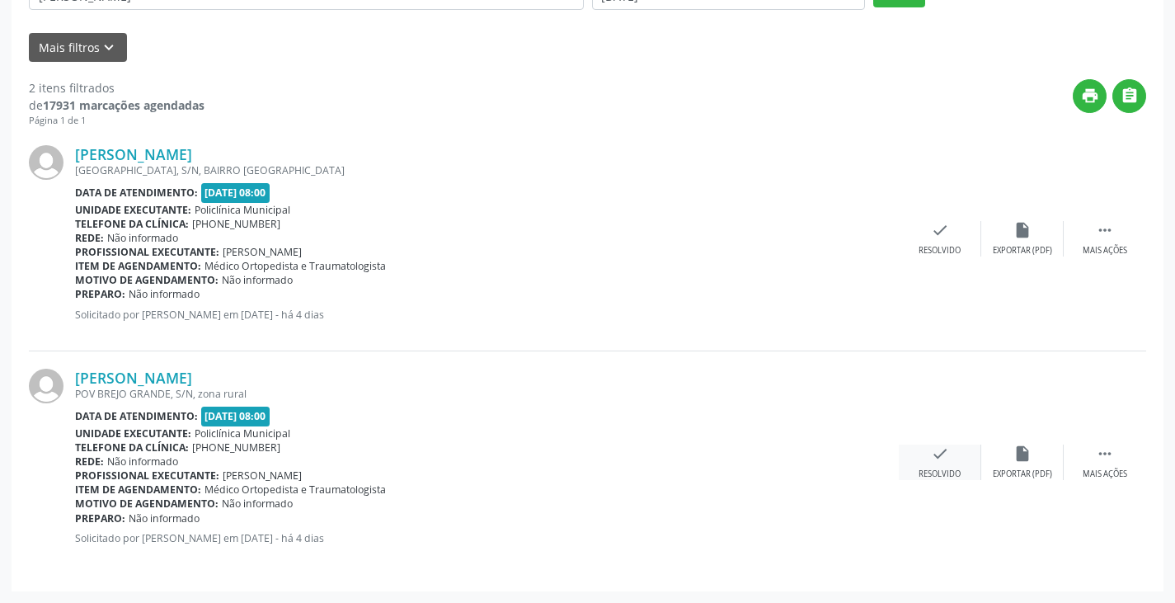
click at [912, 471] on div "check Resolvido" at bounding box center [939, 461] width 82 height 35
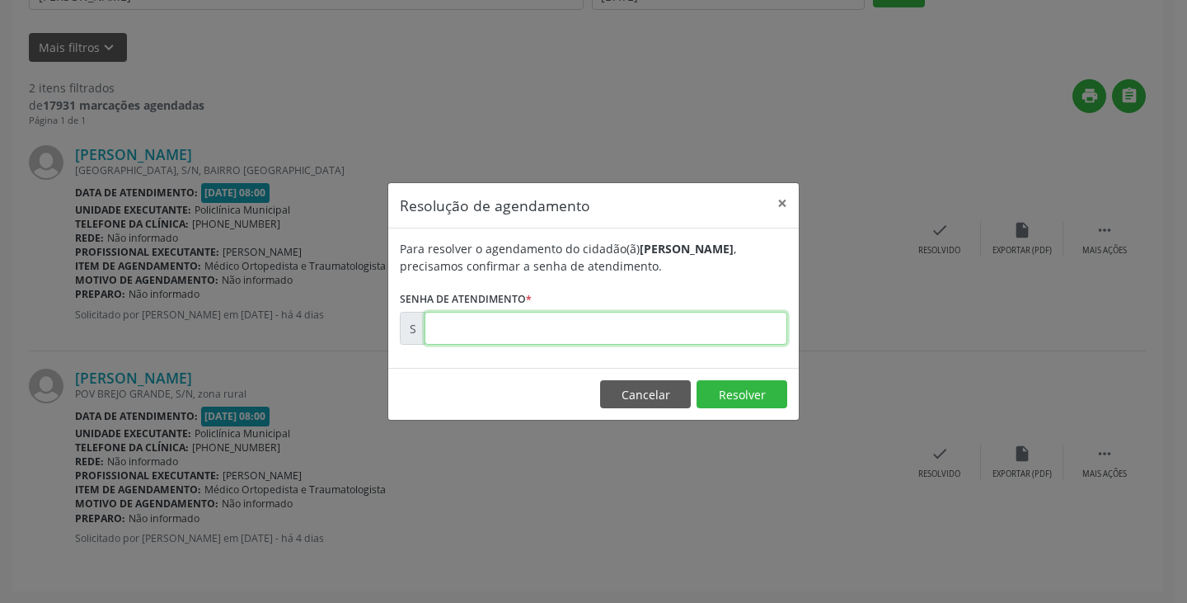
click at [672, 316] on input "text" at bounding box center [605, 328] width 363 height 33
type input "00178925"
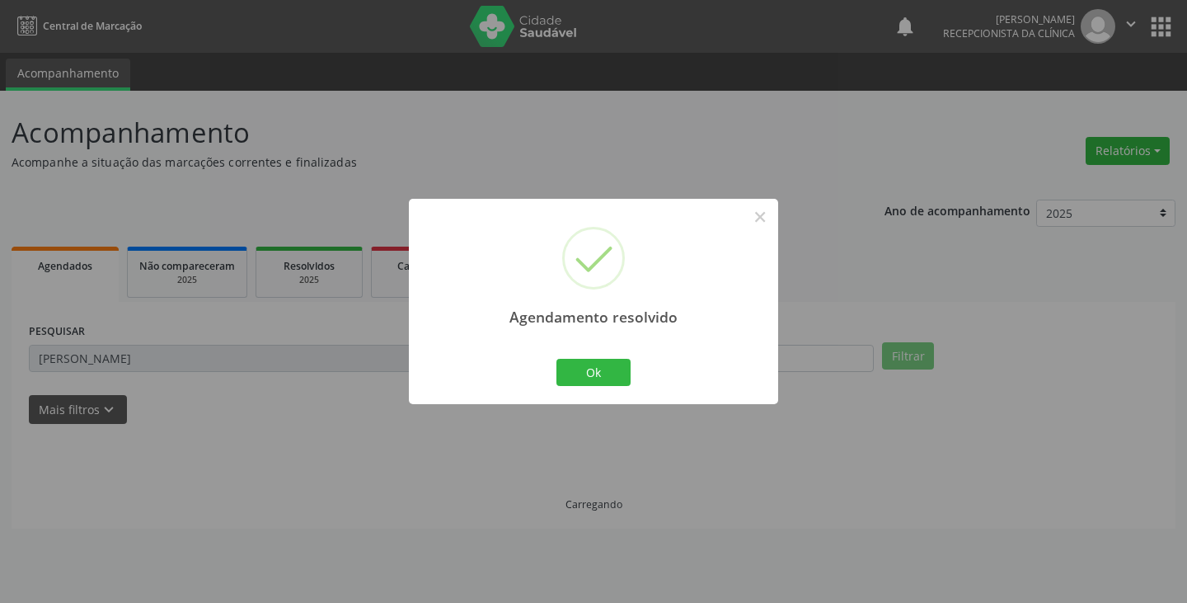
scroll to position [0, 0]
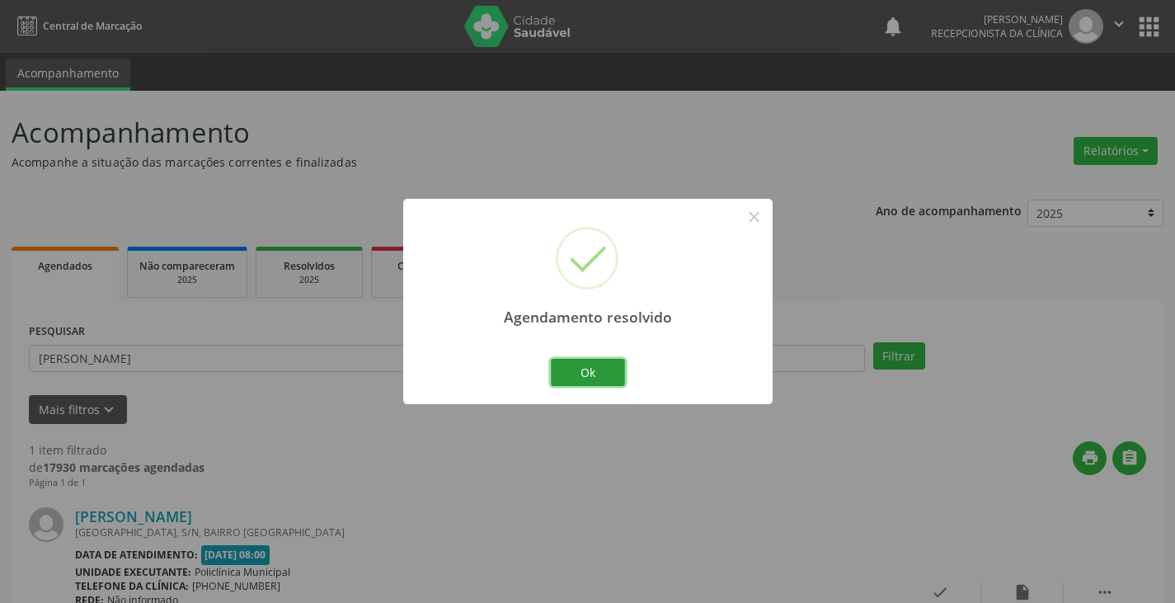
drag, startPoint x: 588, startPoint y: 375, endPoint x: 535, endPoint y: 362, distance: 54.4
click at [581, 374] on button "Ok" at bounding box center [588, 373] width 74 height 28
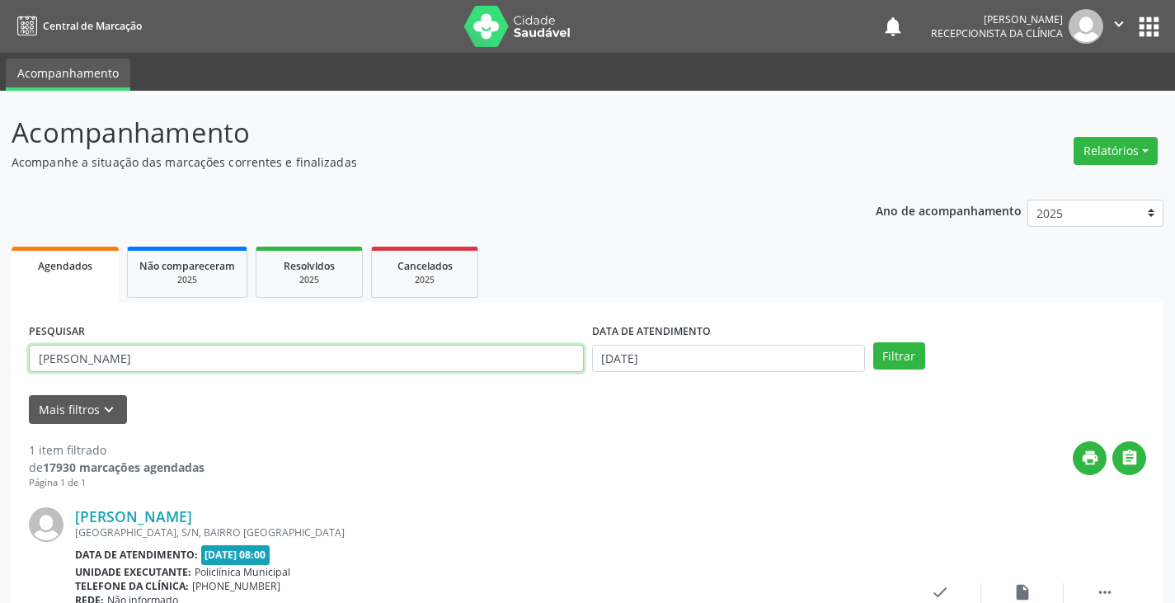
click at [535, 362] on input "[PERSON_NAME]" at bounding box center [306, 359] width 555 height 28
type input "sebastia"
click at [873, 342] on button "Filtrar" at bounding box center [899, 356] width 52 height 28
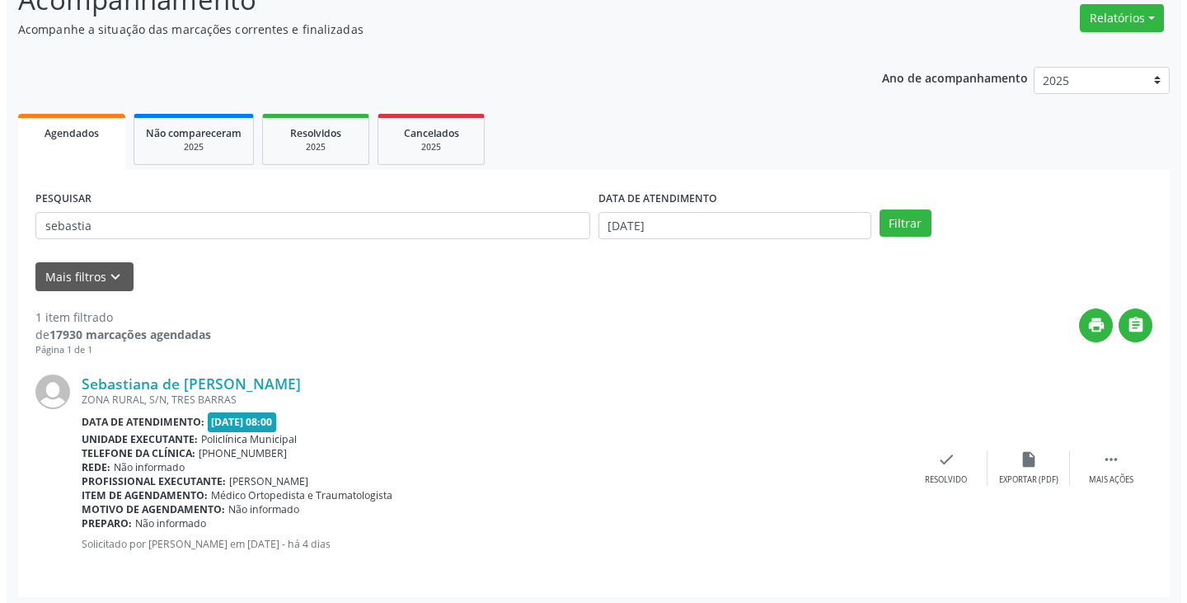
scroll to position [138, 0]
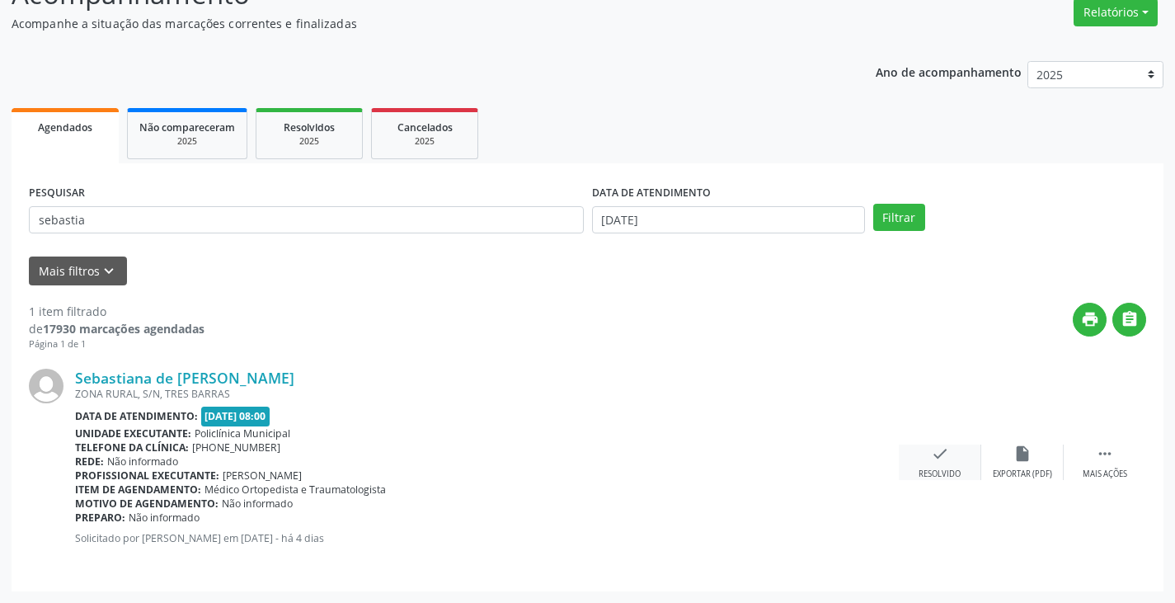
drag, startPoint x: 917, startPoint y: 484, endPoint x: 935, endPoint y: 456, distance: 32.9
click at [922, 475] on div "Sebastiana de [PERSON_NAME] ZONA RURAL, S/N, [GEOGRAPHIC_DATA] Data de atendime…" at bounding box center [587, 462] width 1117 height 223
click at [935, 456] on icon "check" at bounding box center [940, 453] width 18 height 18
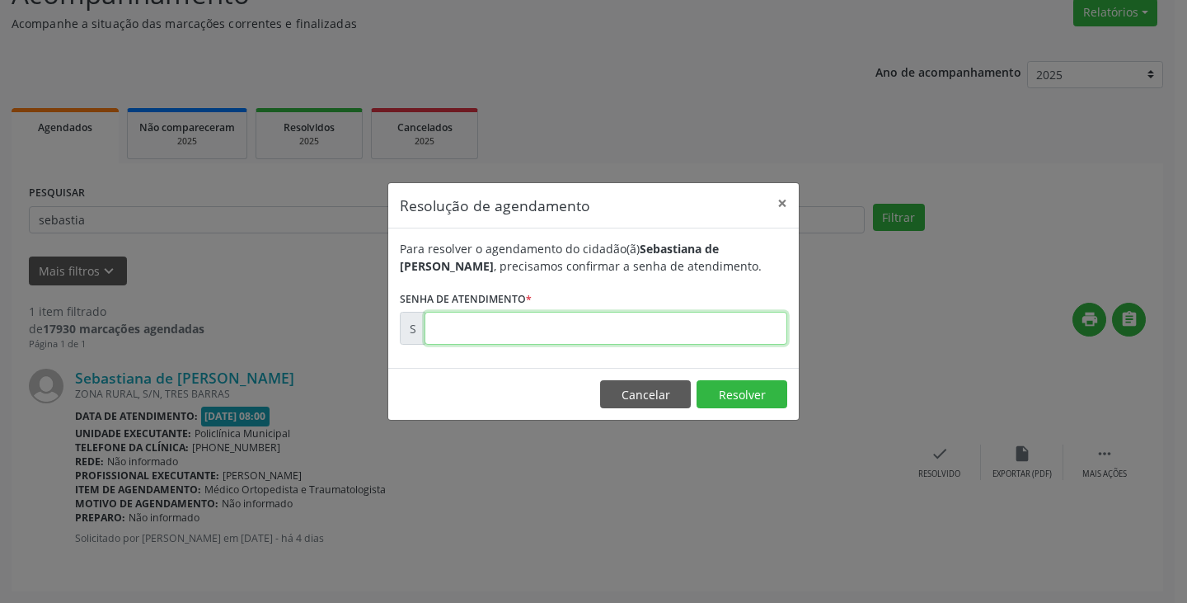
click at [605, 327] on input "text" at bounding box center [605, 328] width 363 height 33
type input "00178955"
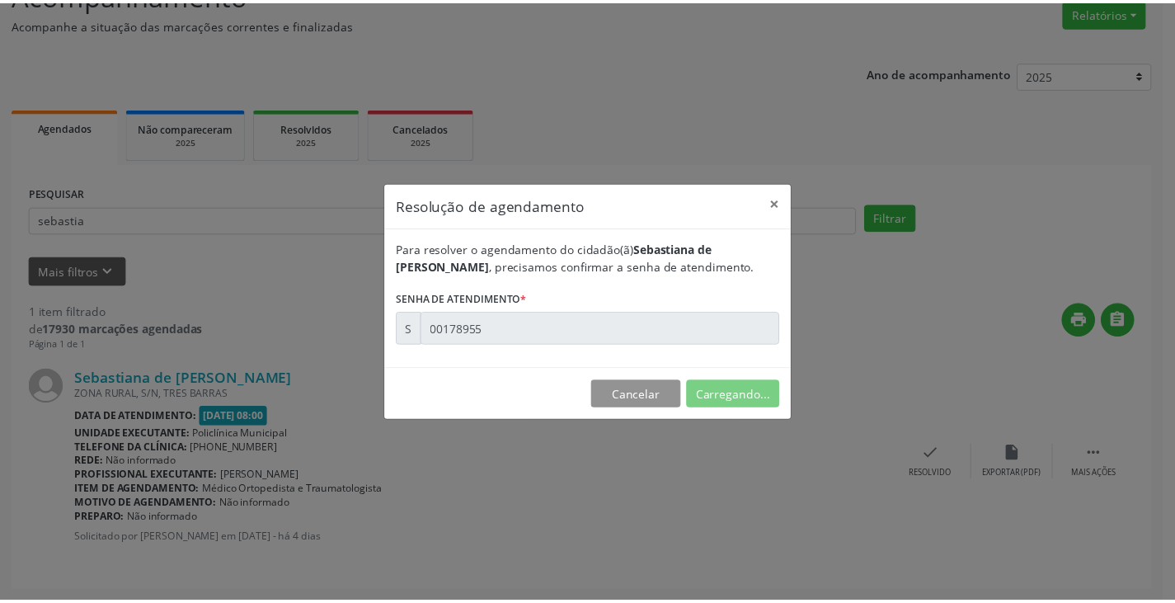
scroll to position [0, 0]
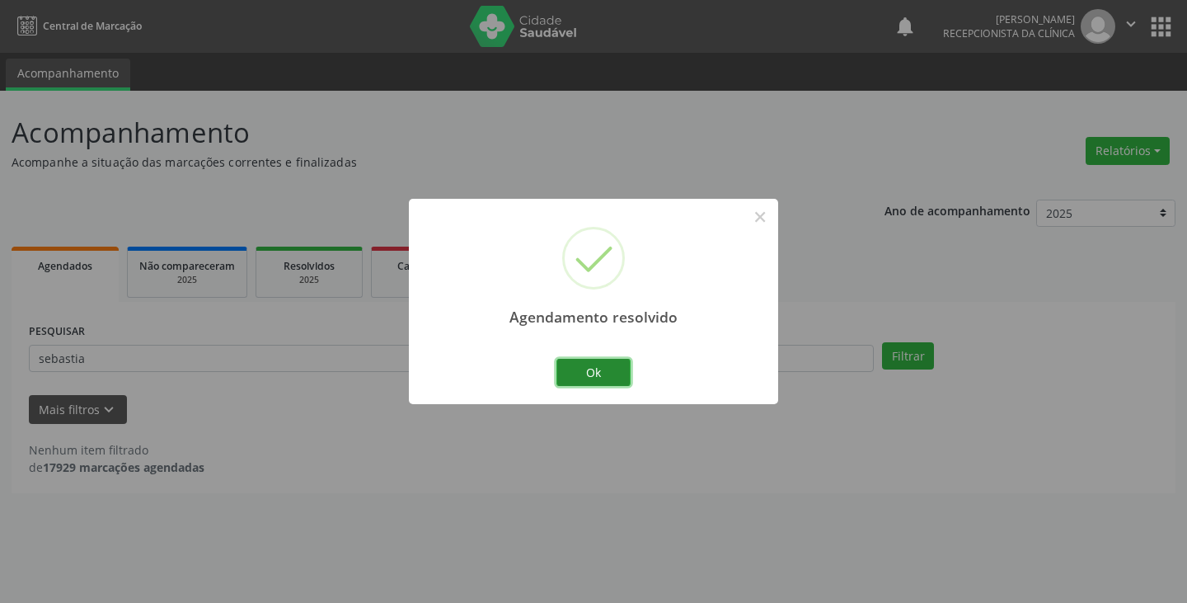
click at [579, 366] on button "Ok" at bounding box center [593, 373] width 74 height 28
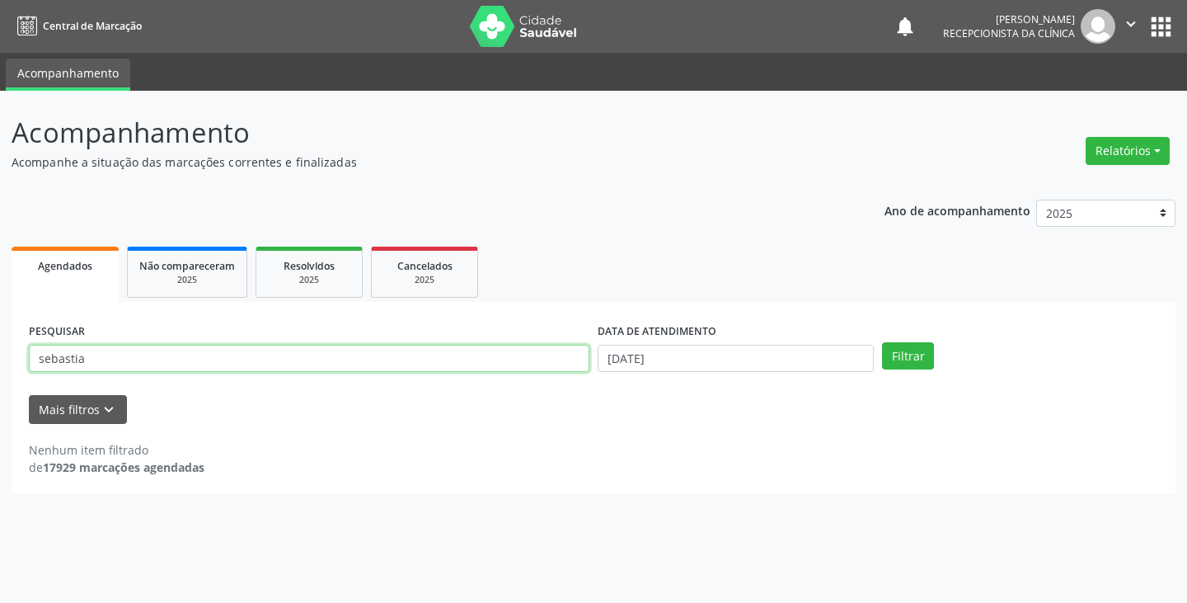
click at [487, 360] on input "sebastia" at bounding box center [309, 359] width 560 height 28
type input "neuza"
click at [882, 342] on button "Filtrar" at bounding box center [908, 356] width 52 height 28
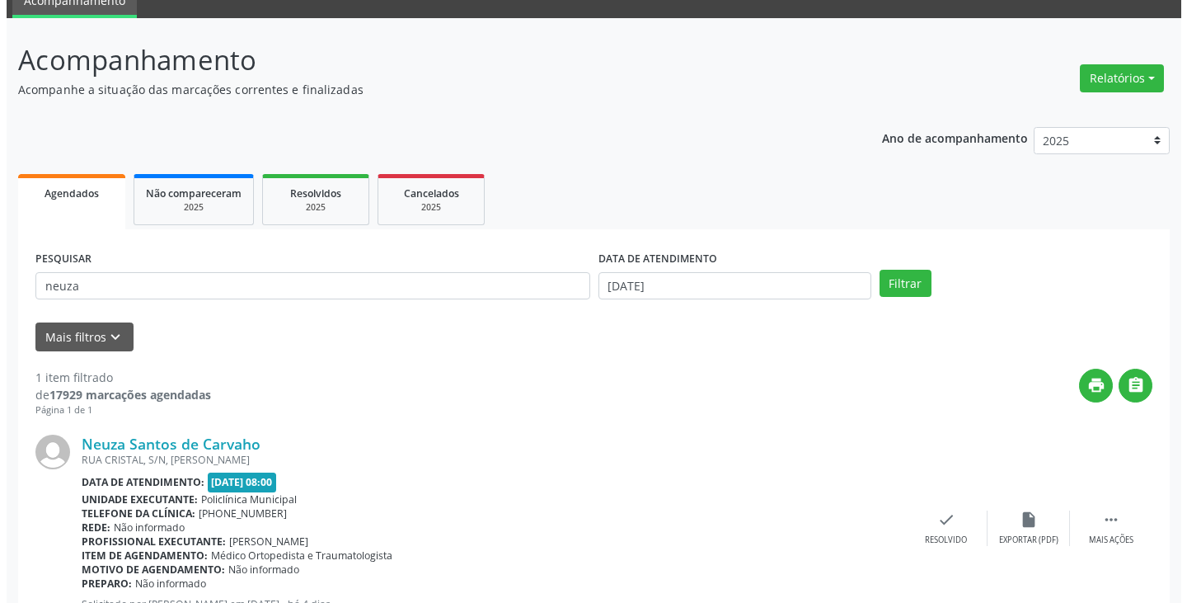
scroll to position [138, 0]
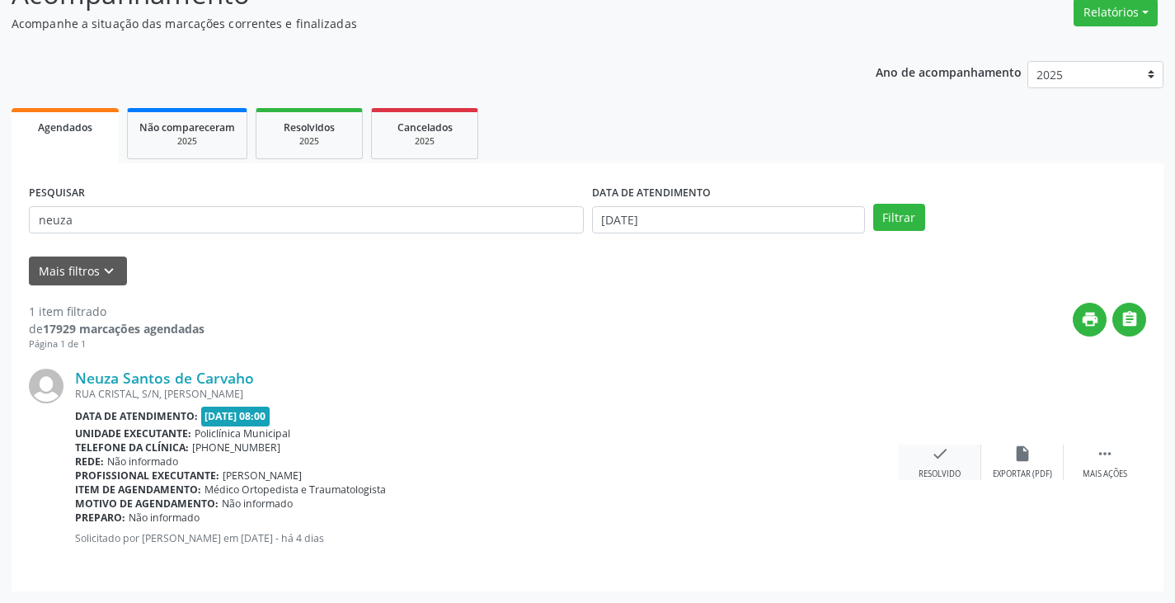
click at [932, 475] on div "Resolvido" at bounding box center [939, 474] width 42 height 12
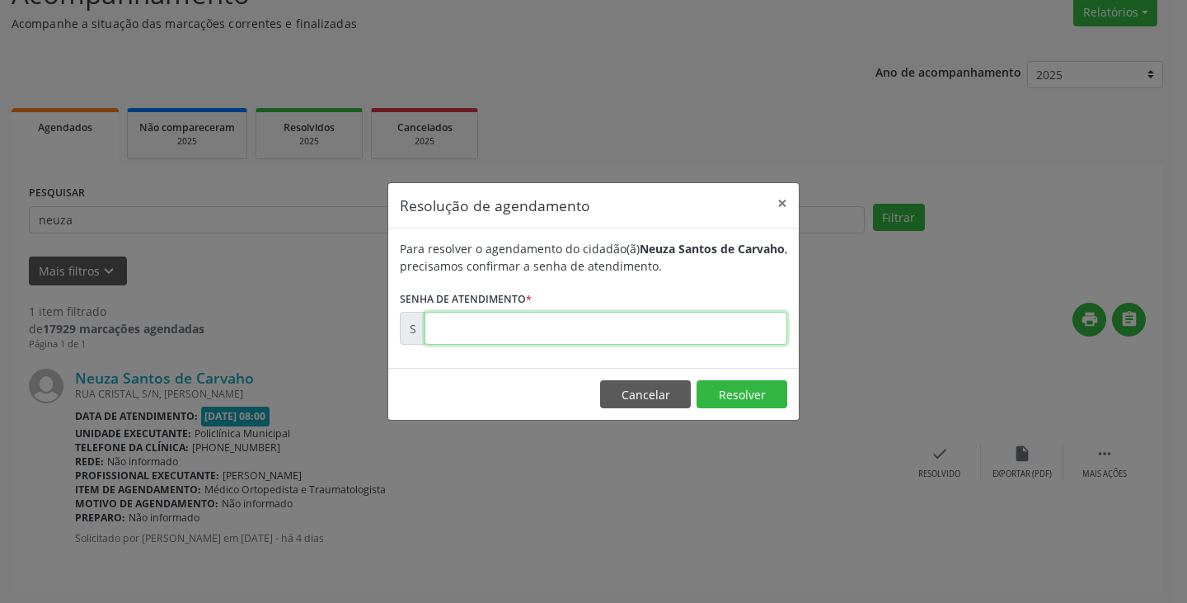
click at [532, 321] on input "text" at bounding box center [605, 328] width 363 height 33
type input "00178961"
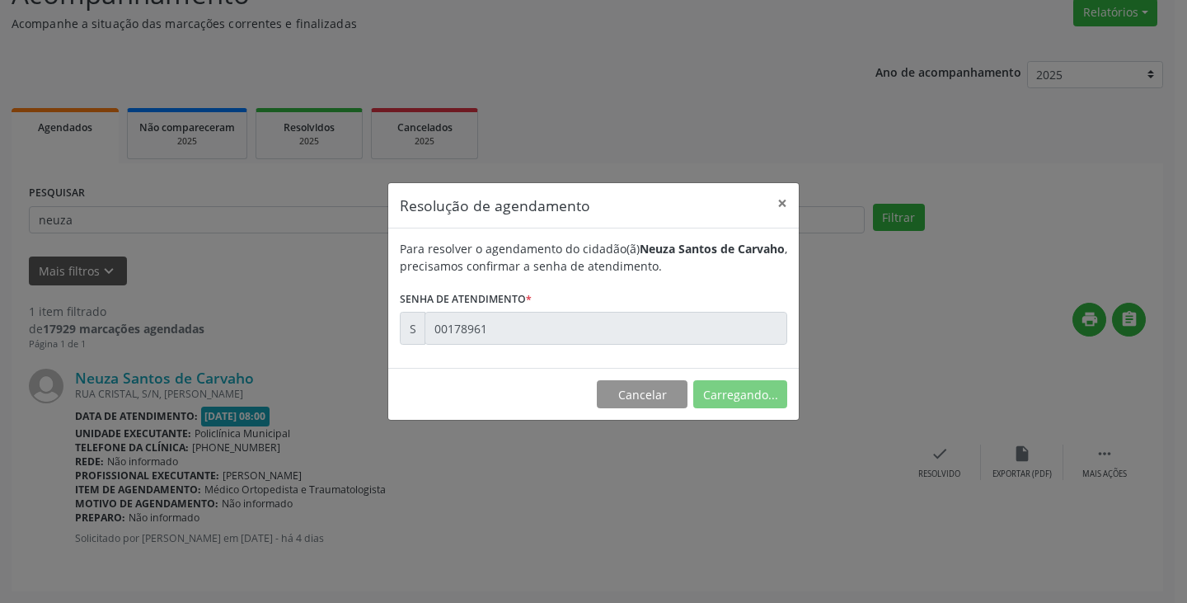
scroll to position [0, 0]
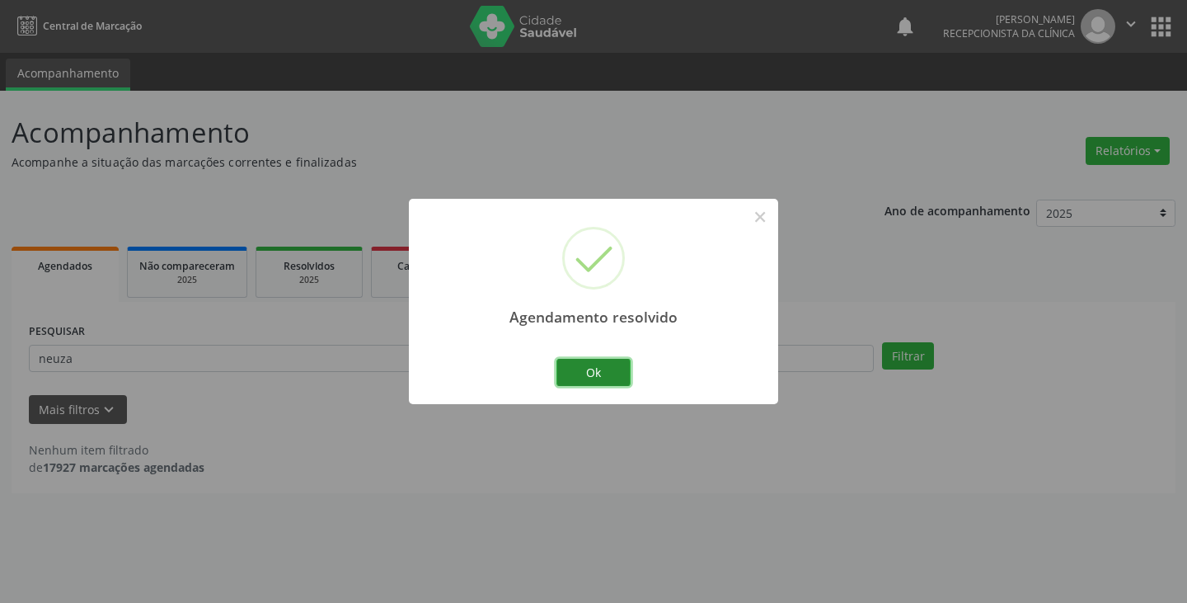
click at [559, 367] on button "Ok" at bounding box center [593, 373] width 74 height 28
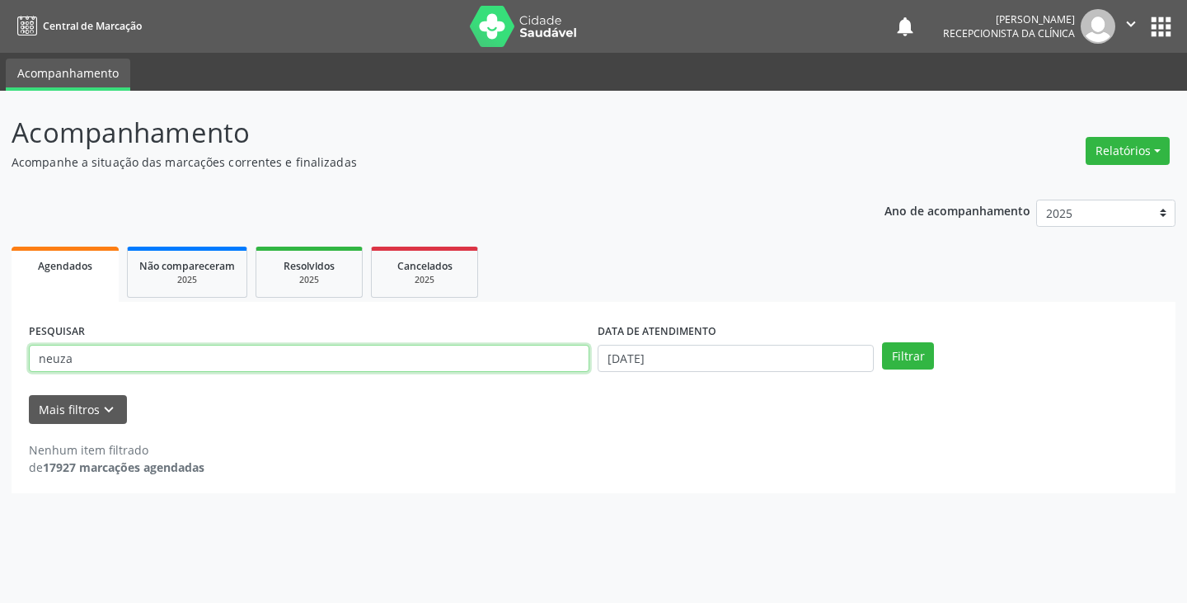
click at [528, 360] on input "neuza" at bounding box center [309, 359] width 560 height 28
type input "isis"
click at [882, 342] on button "Filtrar" at bounding box center [908, 356] width 52 height 28
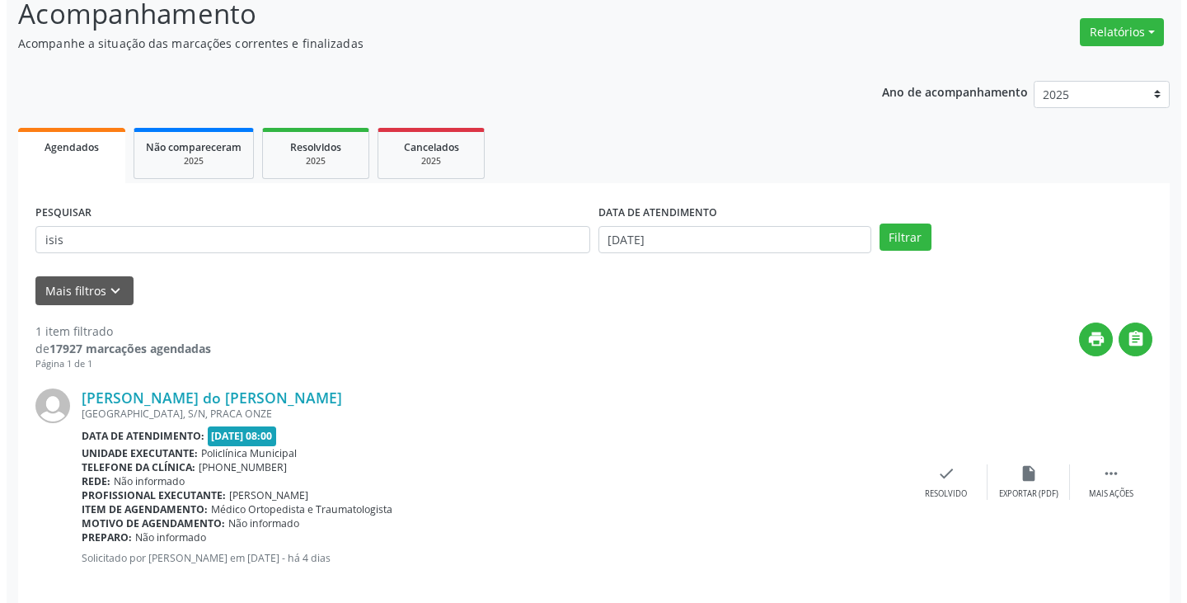
scroll to position [138, 0]
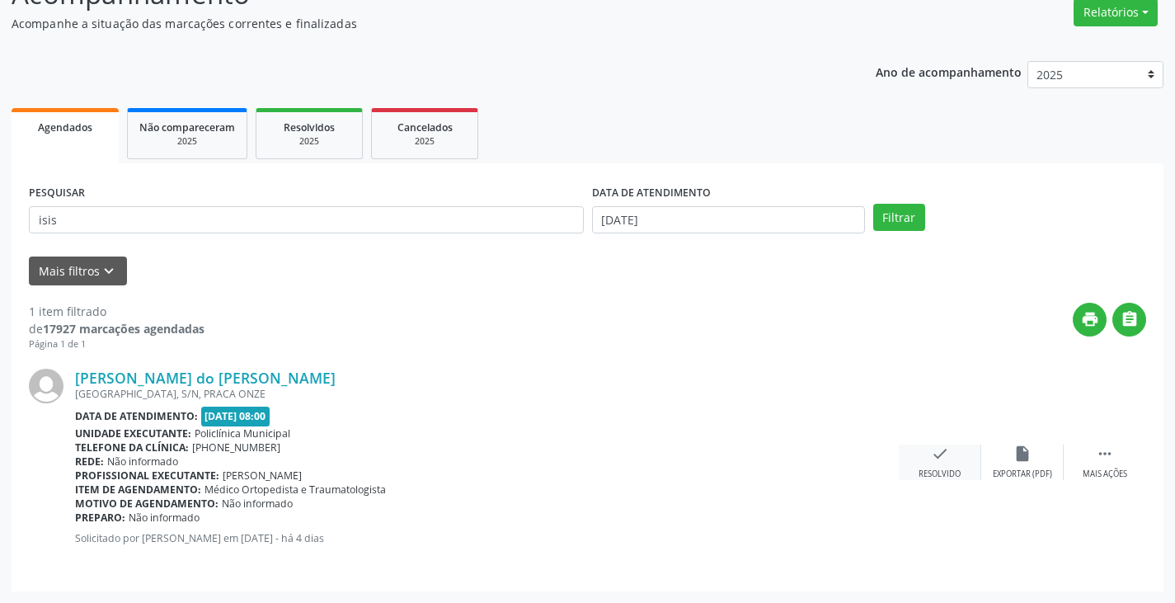
click at [931, 468] on div "Resolvido" at bounding box center [939, 474] width 42 height 12
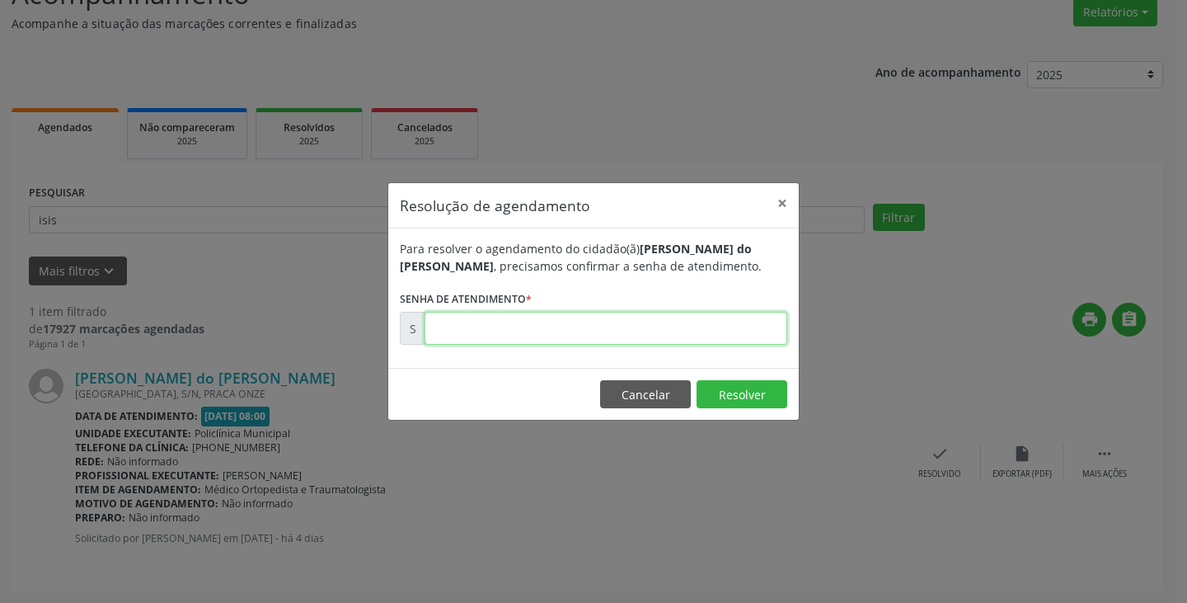
click at [496, 326] on input "text" at bounding box center [605, 328] width 363 height 33
type input "00178860"
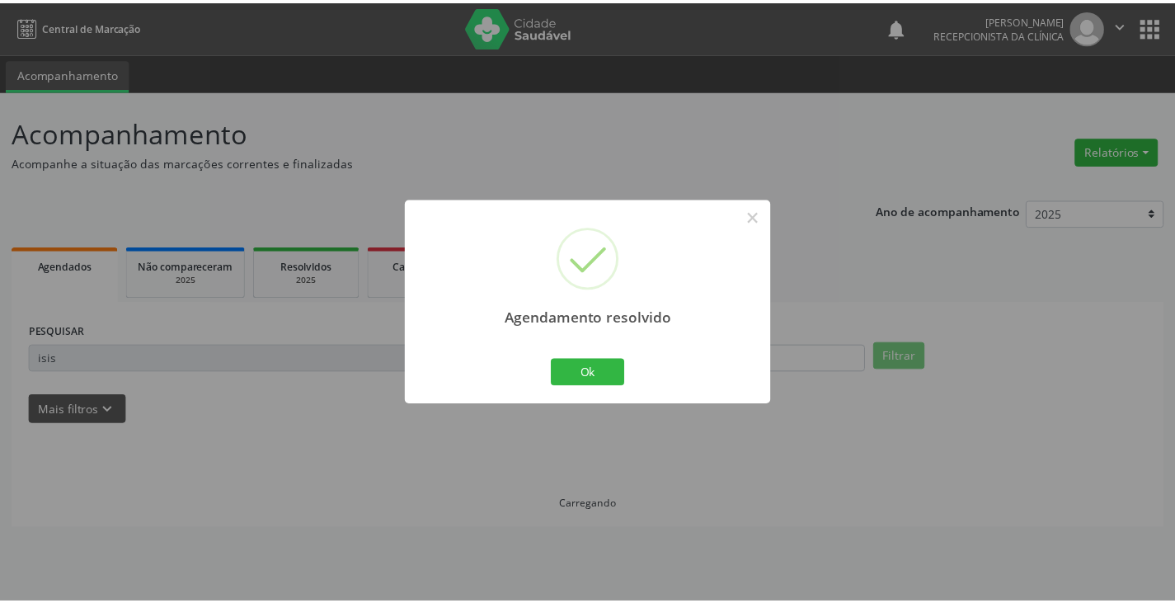
scroll to position [0, 0]
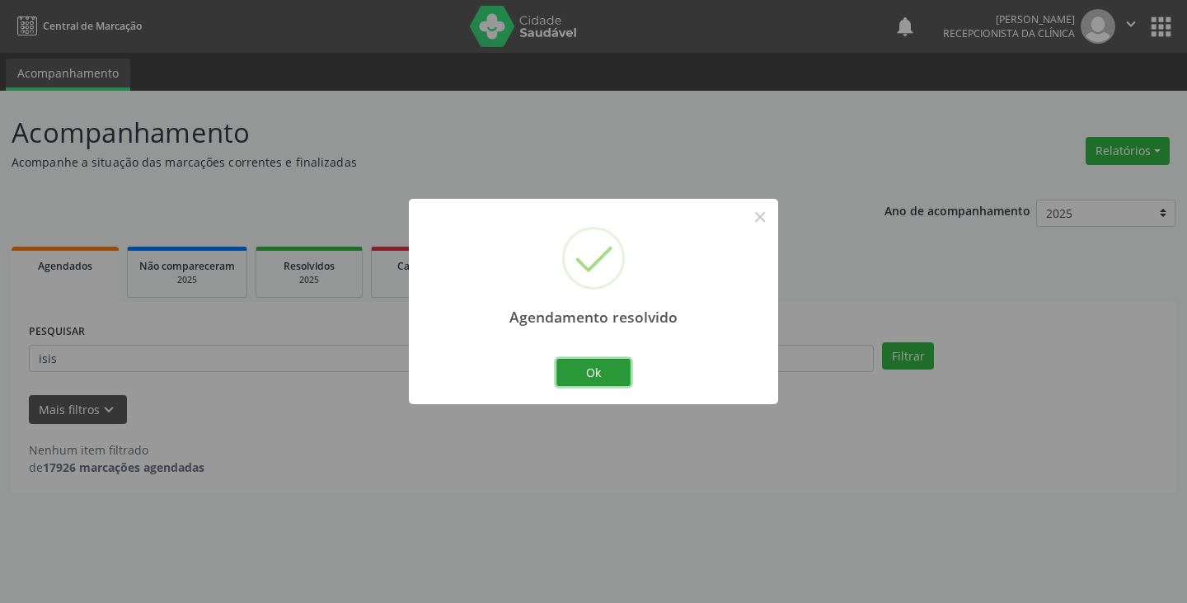
drag, startPoint x: 614, startPoint y: 368, endPoint x: 528, endPoint y: 372, distance: 86.6
click at [614, 368] on button "Ok" at bounding box center [593, 373] width 74 height 28
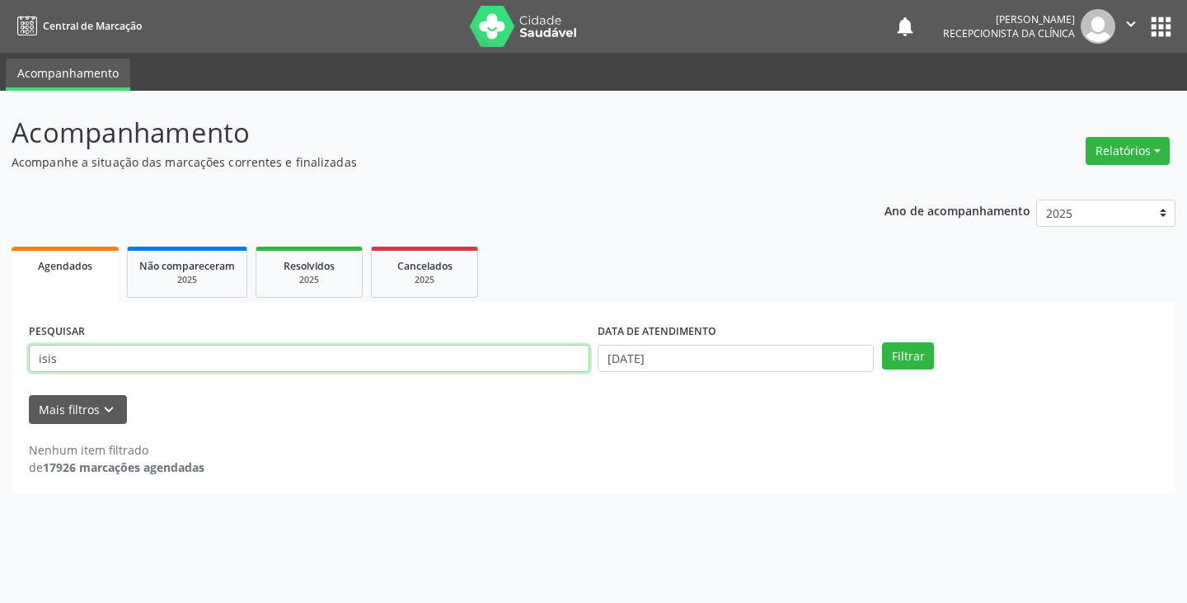
click at [498, 372] on input "isis" at bounding box center [309, 359] width 560 height 28
type input "mairon"
click at [882, 342] on button "Filtrar" at bounding box center [908, 356] width 52 height 28
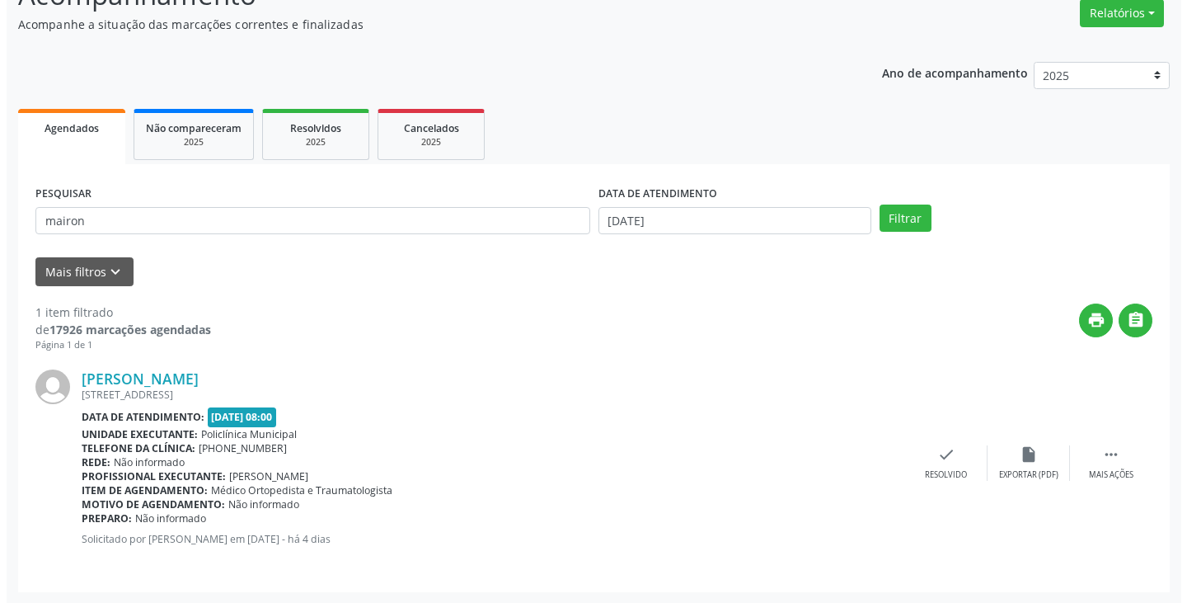
scroll to position [138, 0]
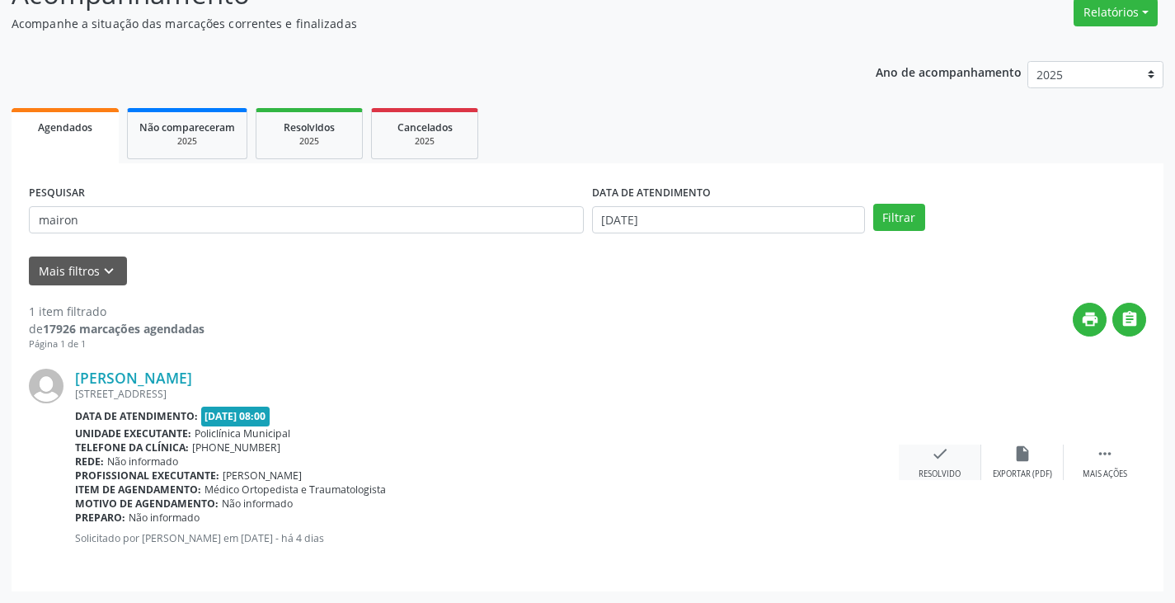
click at [950, 452] on div "check Resolvido" at bounding box center [939, 461] width 82 height 35
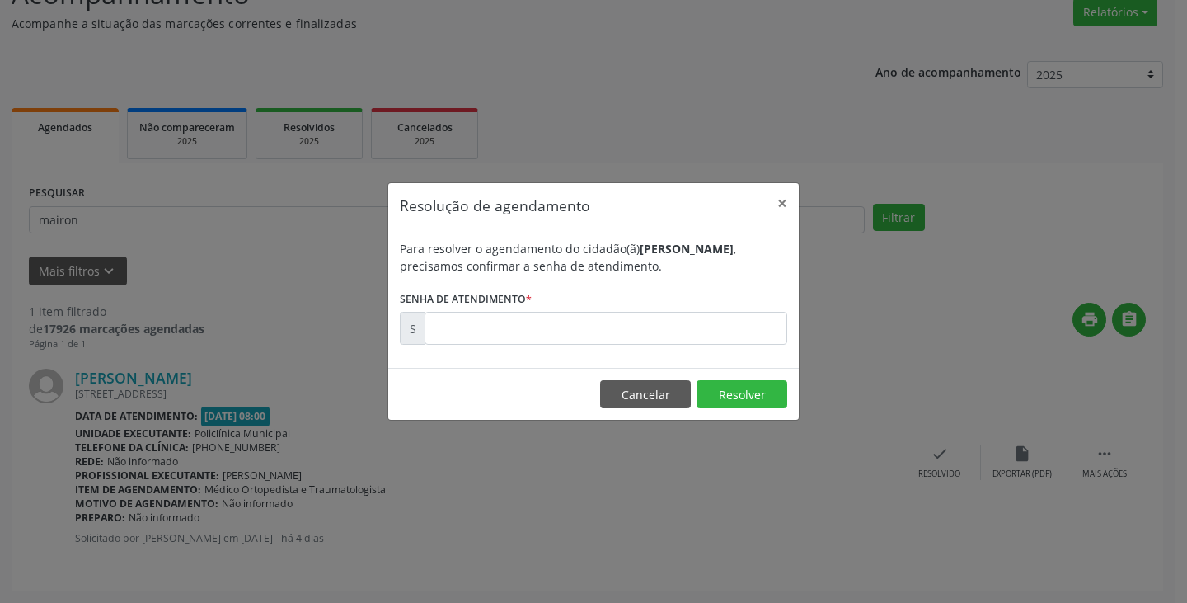
click at [585, 353] on div "Para resolver o agendamento do cidadão(ã) [PERSON_NAME] , precisamos confirmar …" at bounding box center [593, 297] width 410 height 139
click at [509, 330] on input "text" at bounding box center [605, 328] width 363 height 33
type input "00178845"
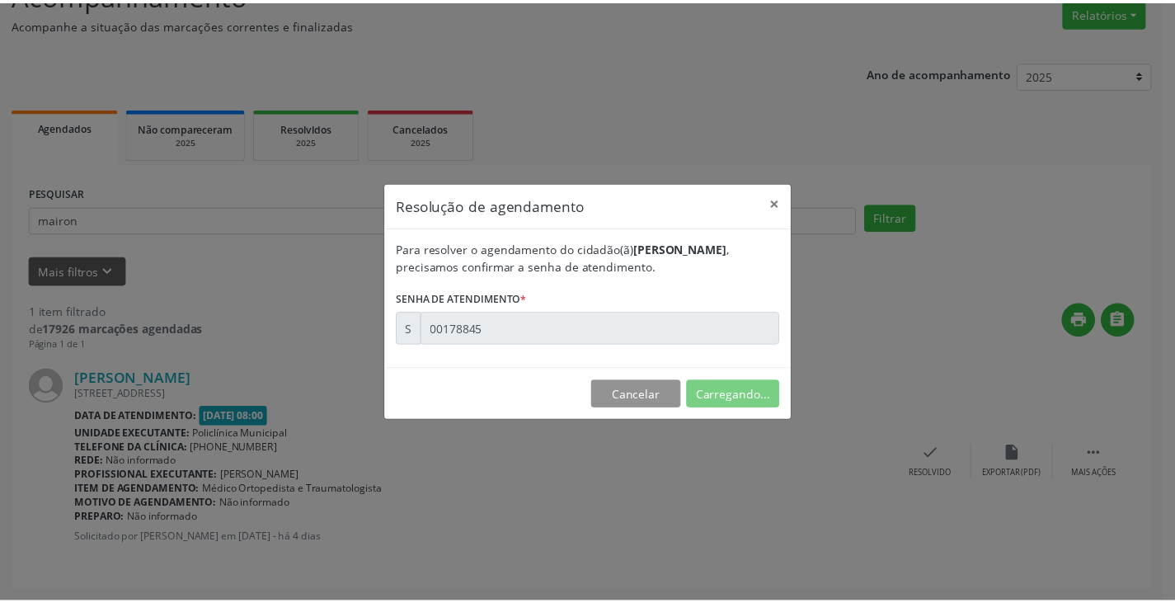
scroll to position [0, 0]
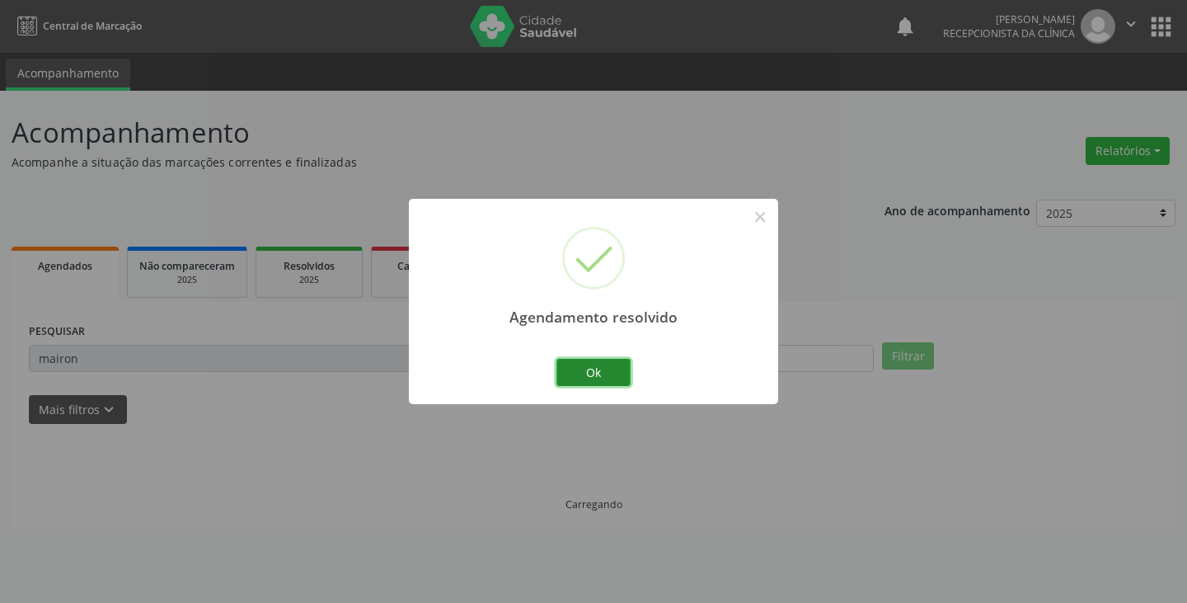
click at [572, 381] on button "Ok" at bounding box center [593, 373] width 74 height 28
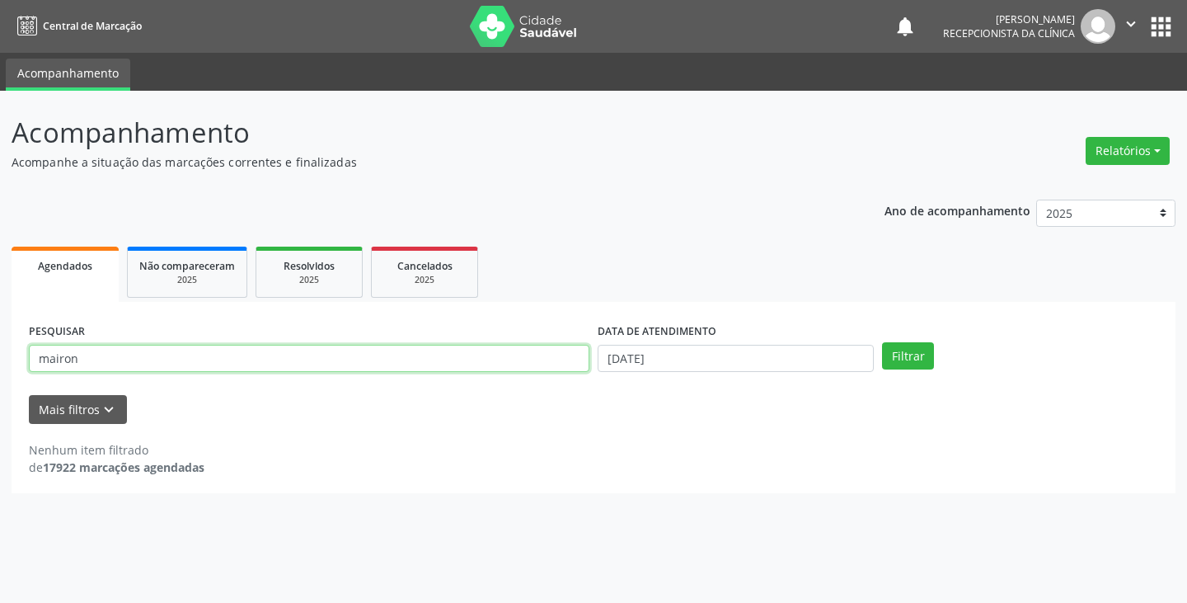
click at [357, 354] on input "mairon" at bounding box center [309, 359] width 560 height 28
type input "glauco"
click at [882, 342] on button "Filtrar" at bounding box center [908, 356] width 52 height 28
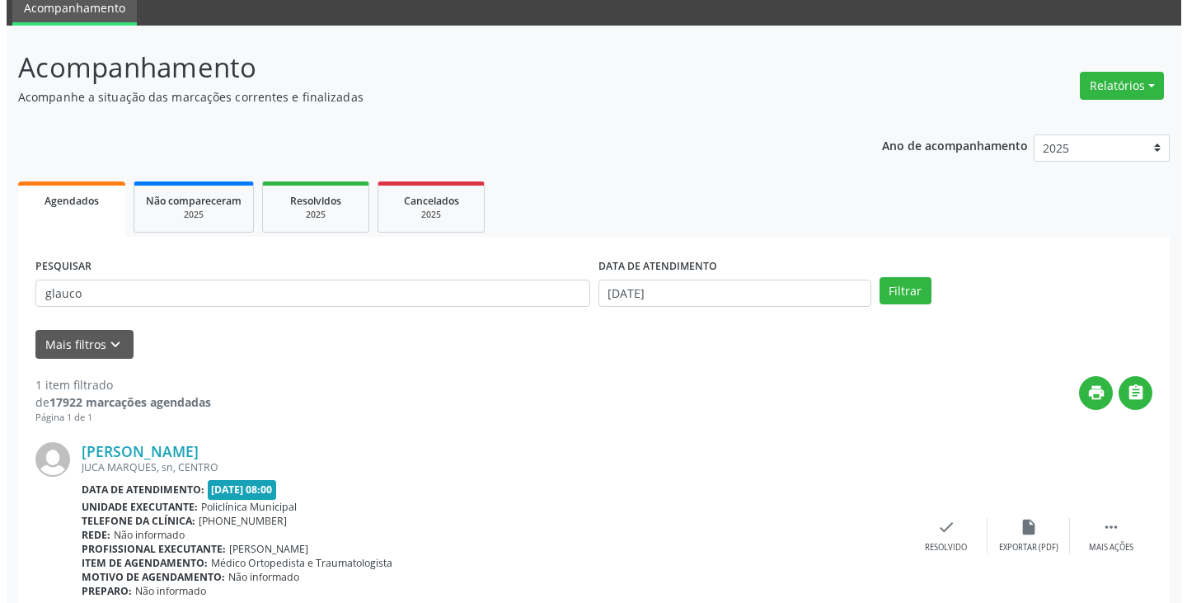
scroll to position [138, 0]
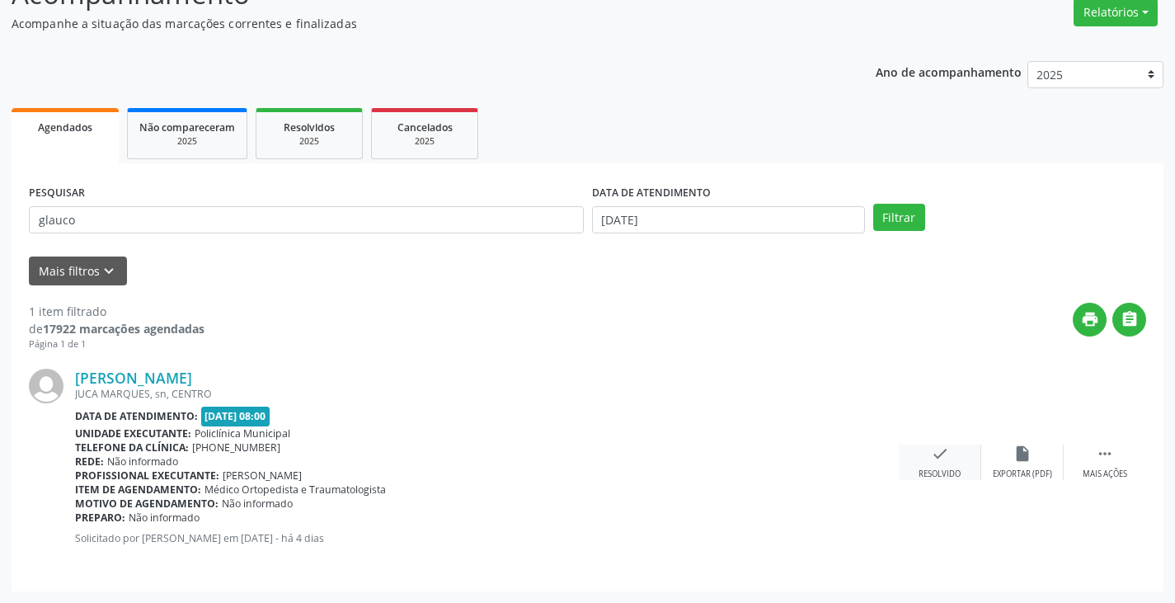
click at [950, 462] on div "check Resolvido" at bounding box center [939, 461] width 82 height 35
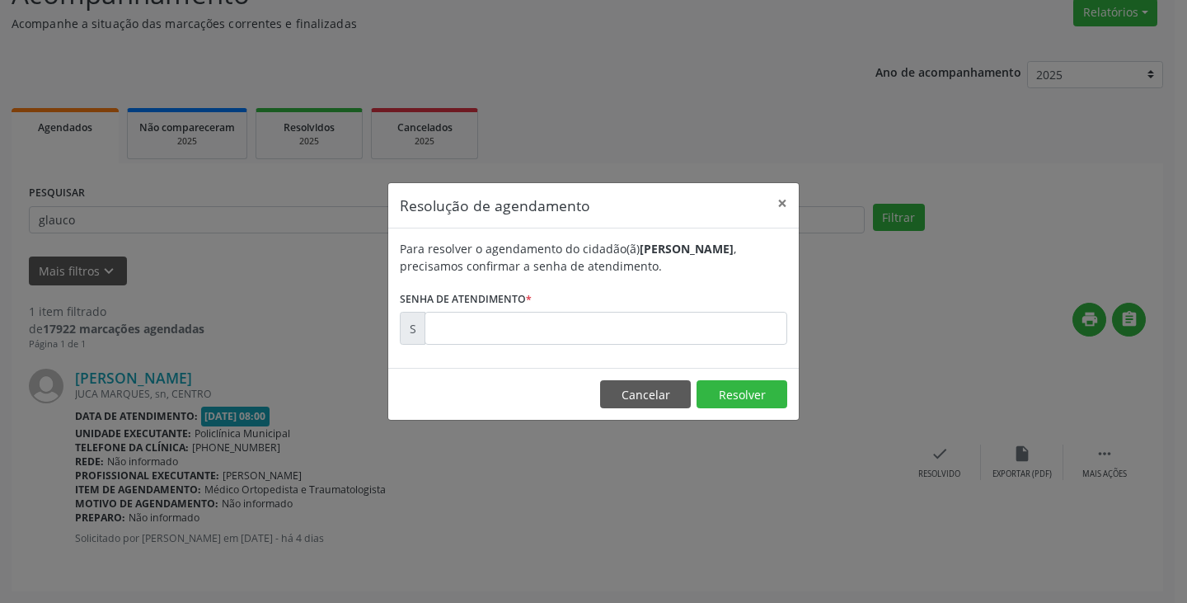
drag, startPoint x: 582, startPoint y: 347, endPoint x: 535, endPoint y: 329, distance: 50.4
click at [535, 329] on div "Para resolver o agendamento do cidadão(ã) [PERSON_NAME] , precisamos confirmar …" at bounding box center [593, 297] width 410 height 139
click at [535, 329] on input "text" at bounding box center [605, 328] width 363 height 33
type input "00179165"
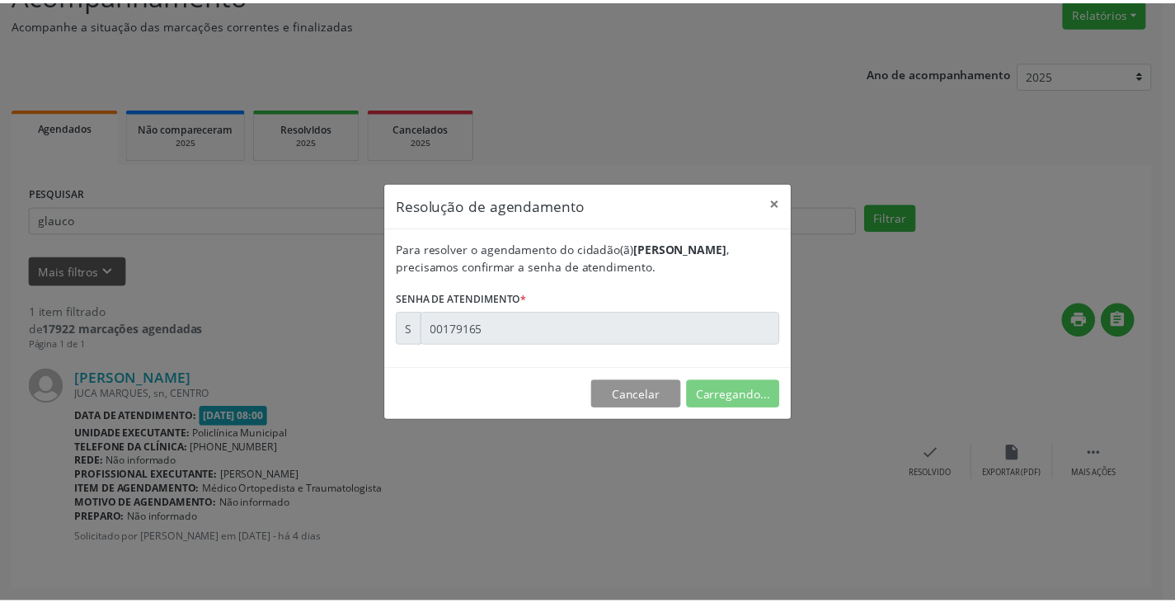
scroll to position [0, 0]
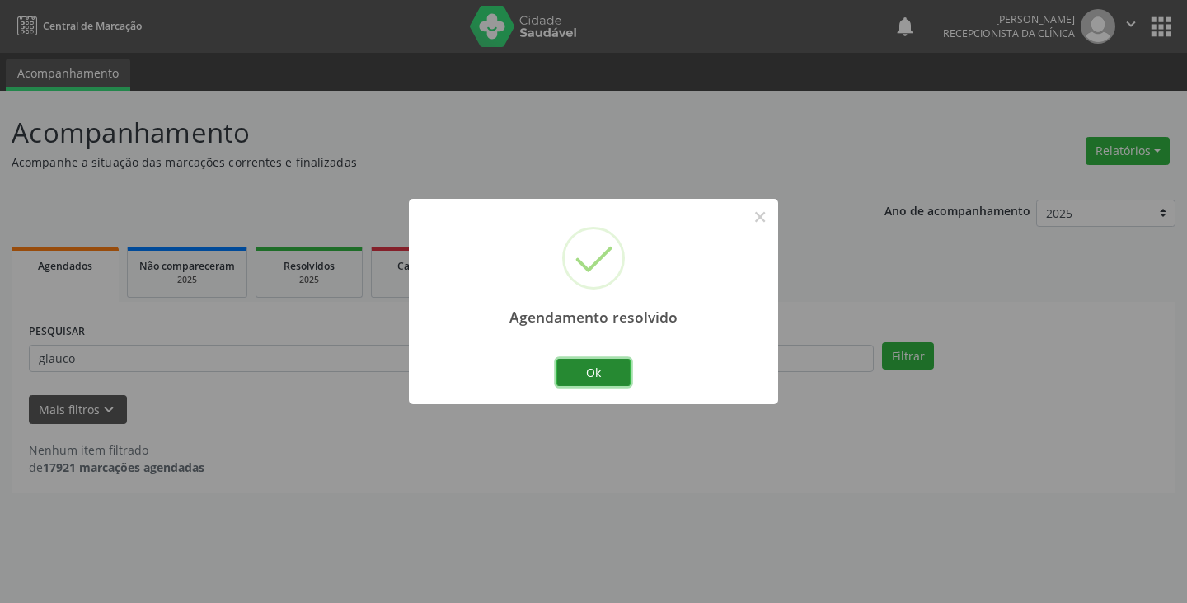
drag, startPoint x: 575, startPoint y: 386, endPoint x: 566, endPoint y: 383, distance: 9.4
click at [573, 386] on button "Ok" at bounding box center [593, 373] width 74 height 28
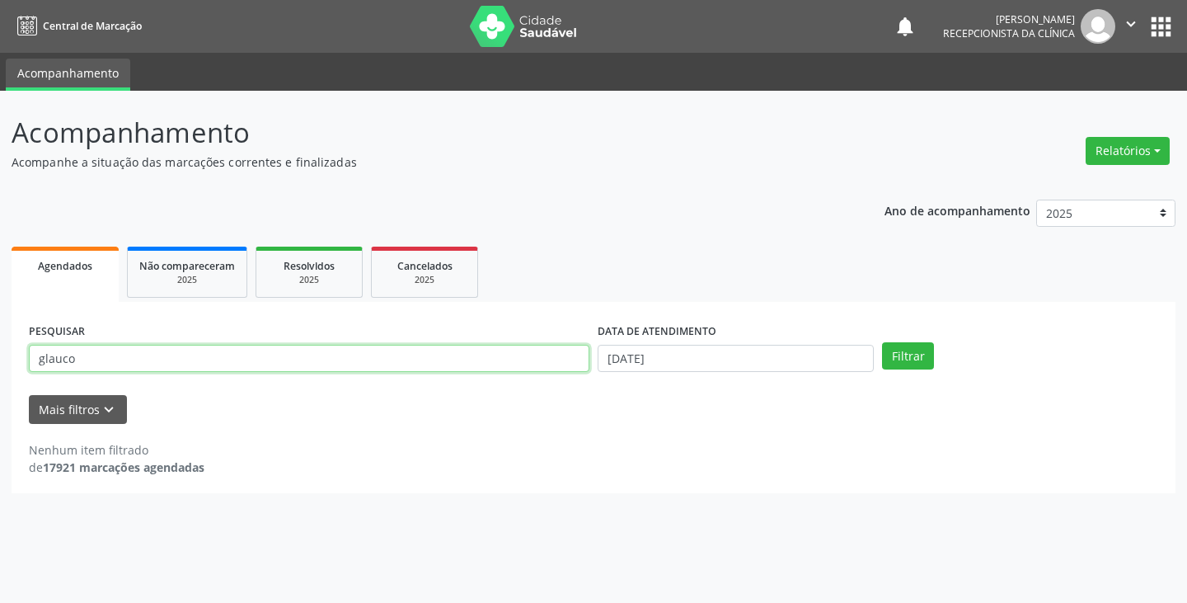
click at [519, 355] on input "glauco" at bounding box center [309, 359] width 560 height 28
type input "leon"
click at [882, 342] on button "Filtrar" at bounding box center [908, 356] width 52 height 28
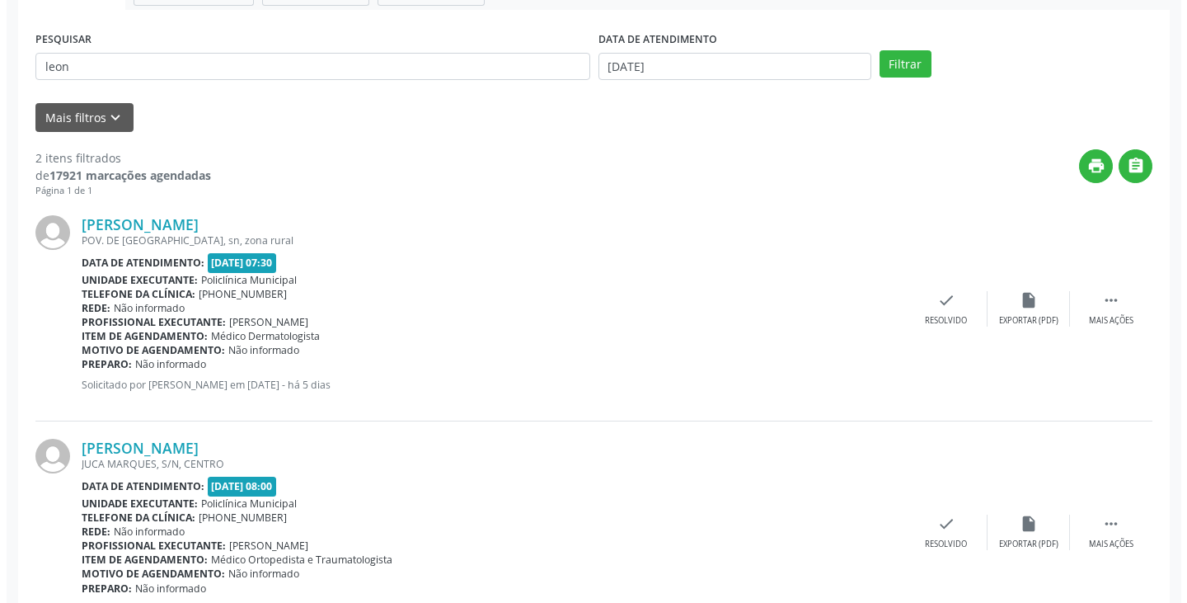
scroll to position [362, 0]
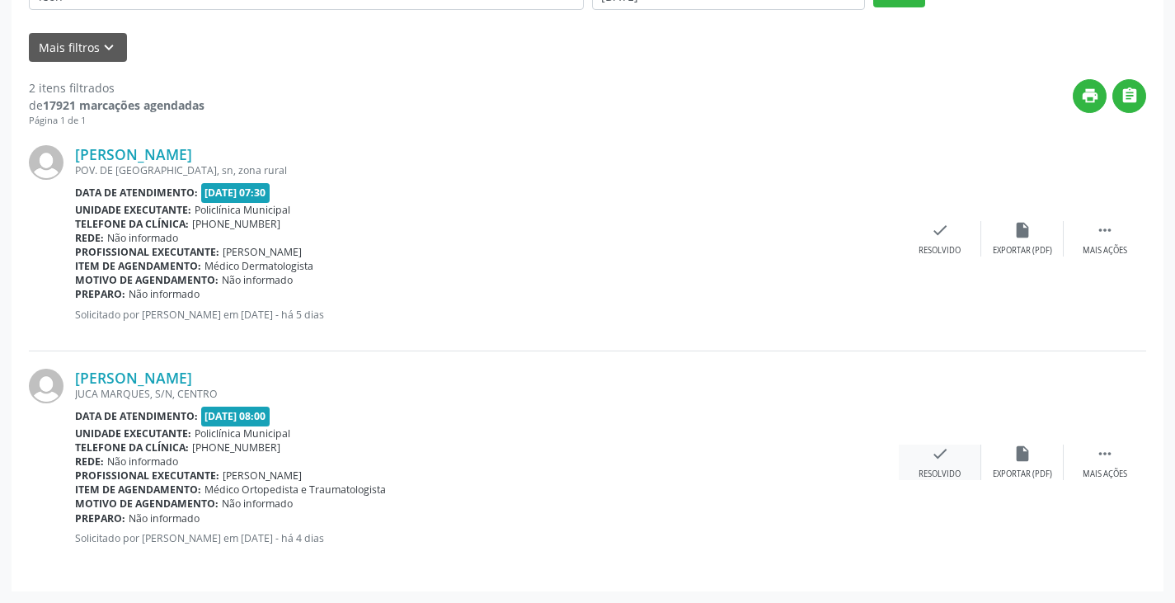
click at [926, 460] on div "check Resolvido" at bounding box center [939, 461] width 82 height 35
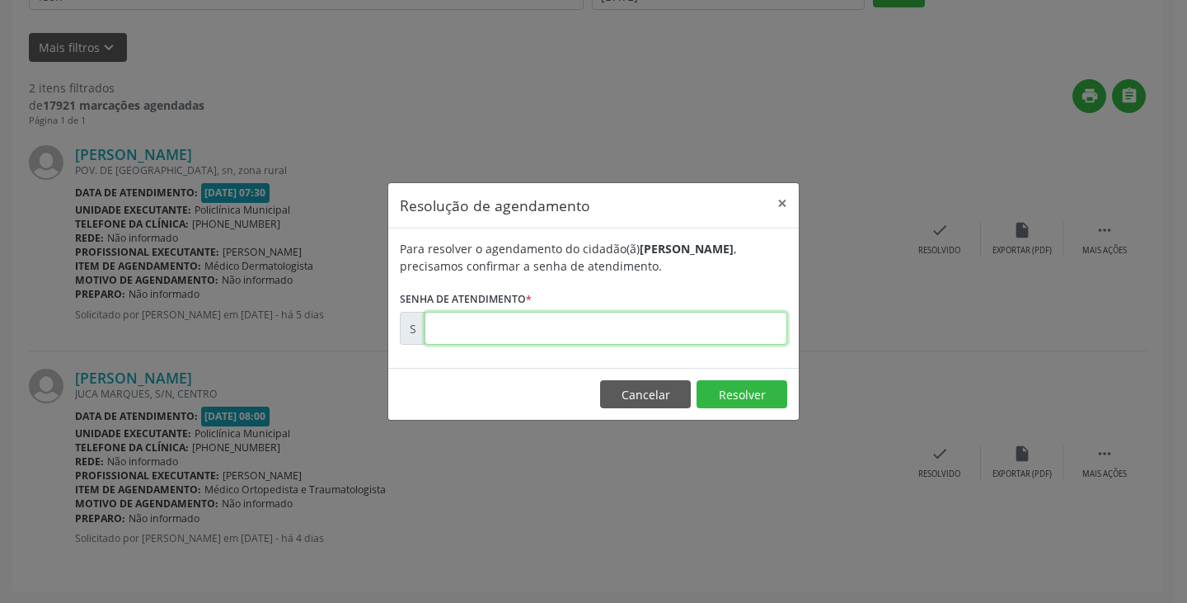
click at [531, 329] on input "text" at bounding box center [605, 328] width 363 height 33
type input "00178864"
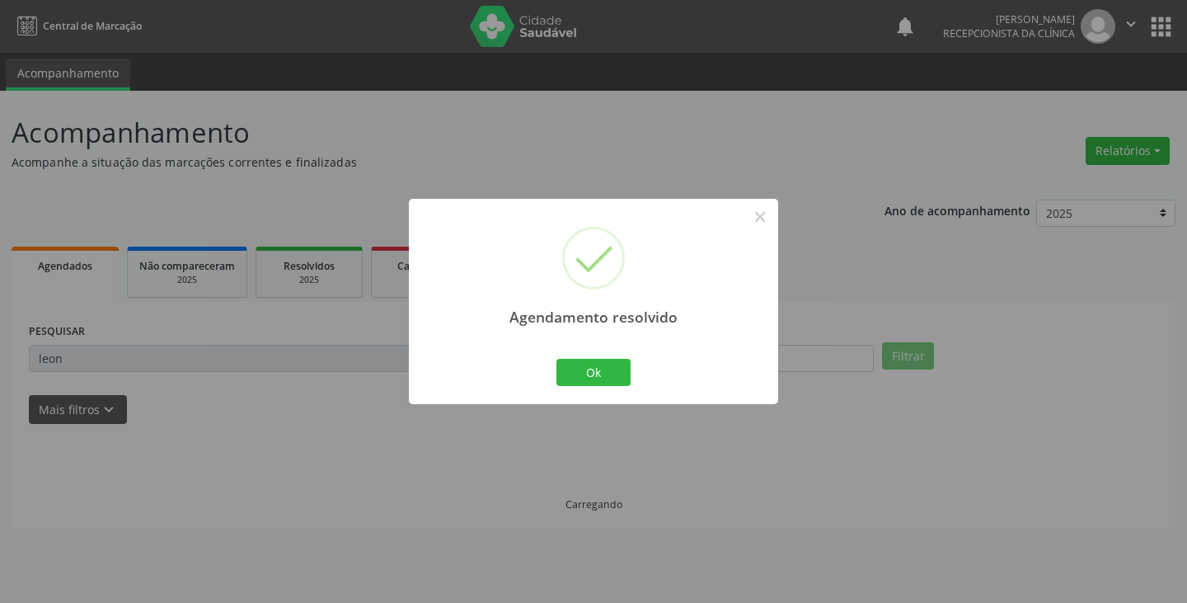
scroll to position [0, 0]
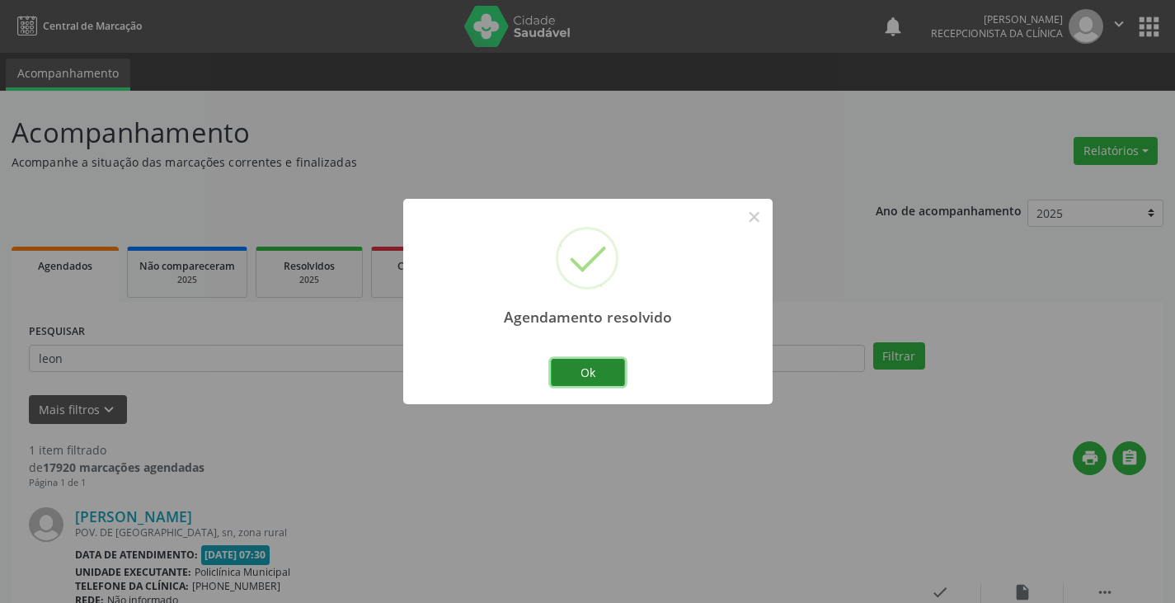
drag, startPoint x: 569, startPoint y: 368, endPoint x: 536, endPoint y: 360, distance: 33.8
click at [568, 368] on button "Ok" at bounding box center [588, 373] width 74 height 28
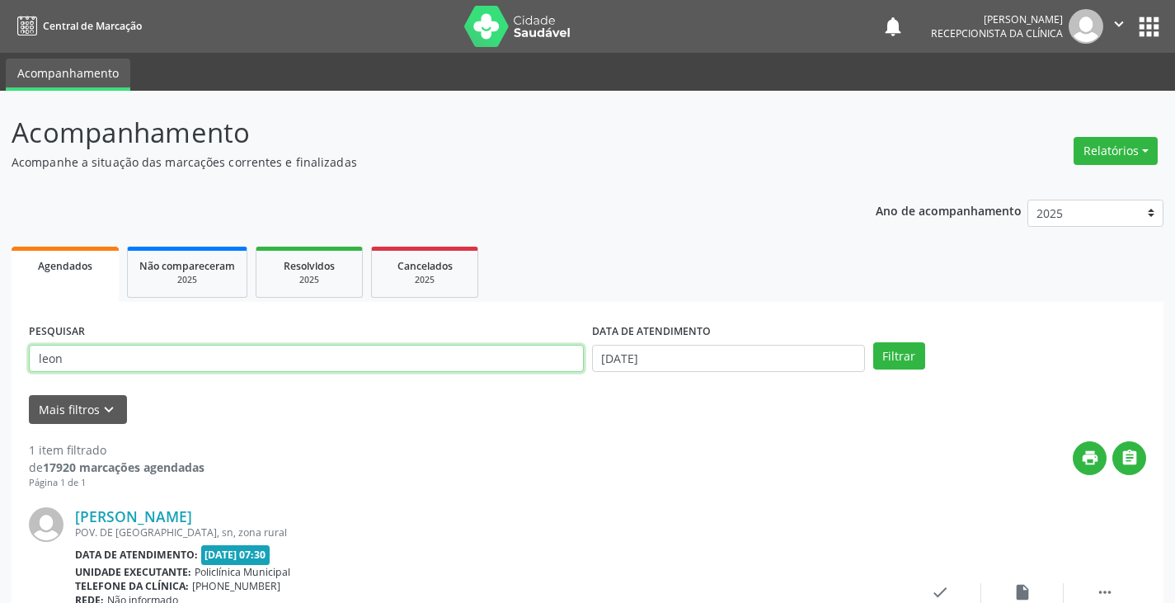
click at [508, 354] on input "leon" at bounding box center [306, 359] width 555 height 28
type input "diogo"
click at [873, 342] on button "Filtrar" at bounding box center [899, 356] width 52 height 28
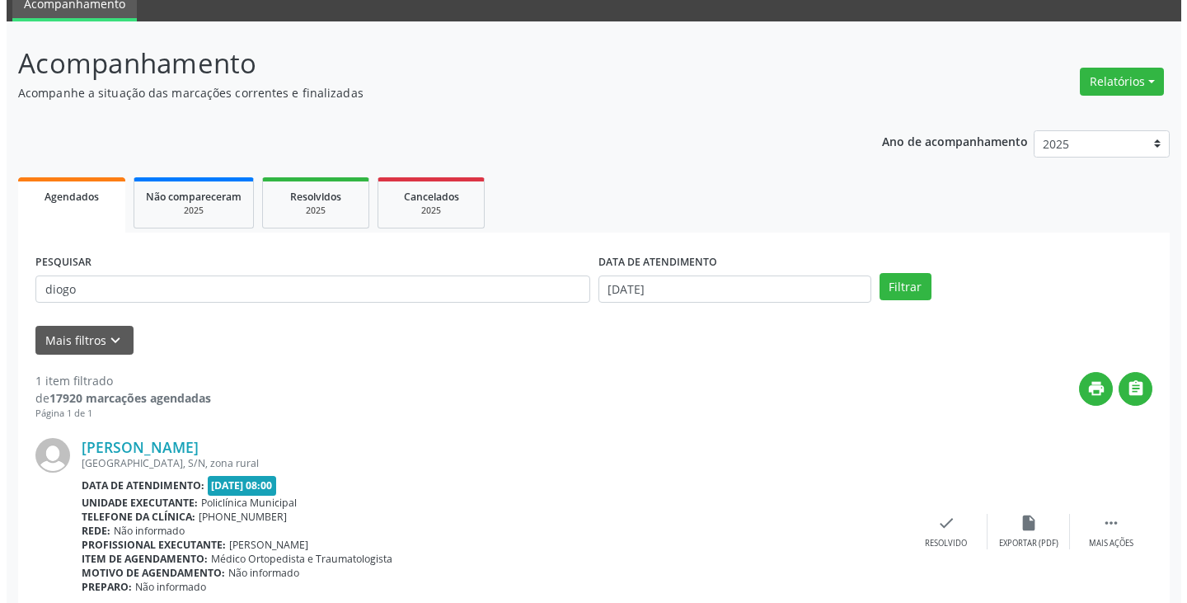
scroll to position [138, 0]
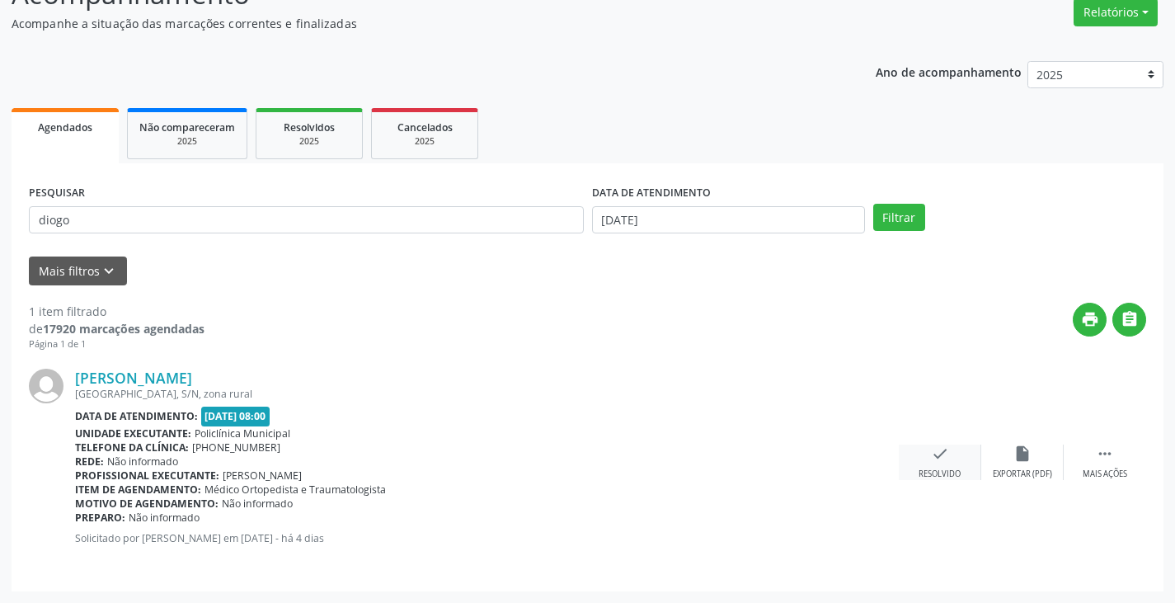
click at [938, 467] on div "check Resolvido" at bounding box center [939, 461] width 82 height 35
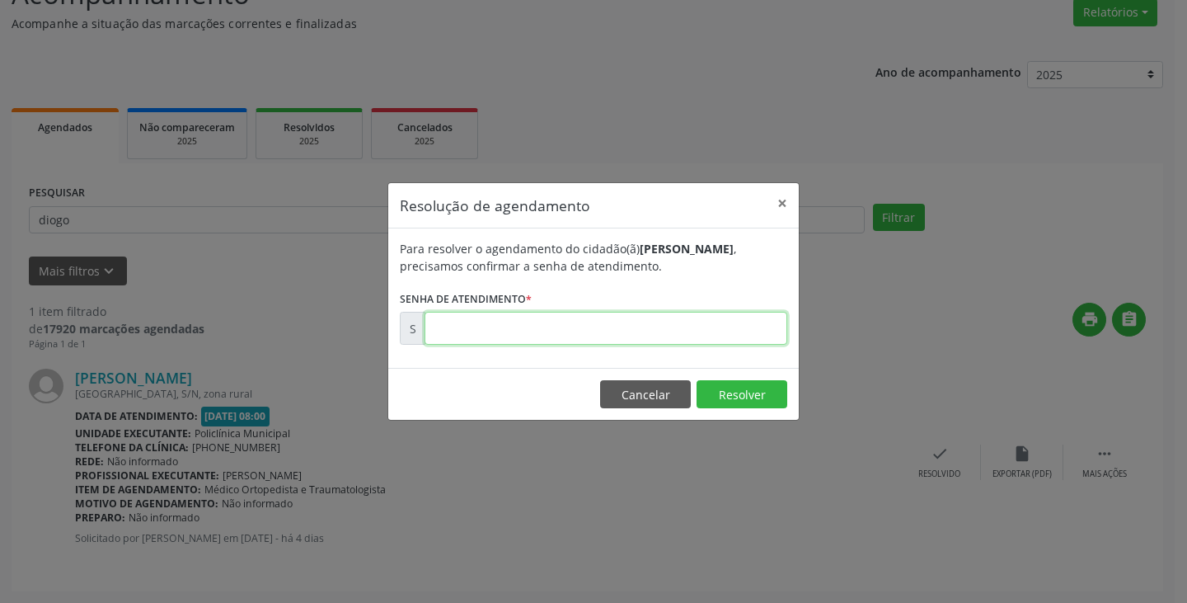
click at [520, 337] on input "text" at bounding box center [605, 328] width 363 height 33
type input "00178887"
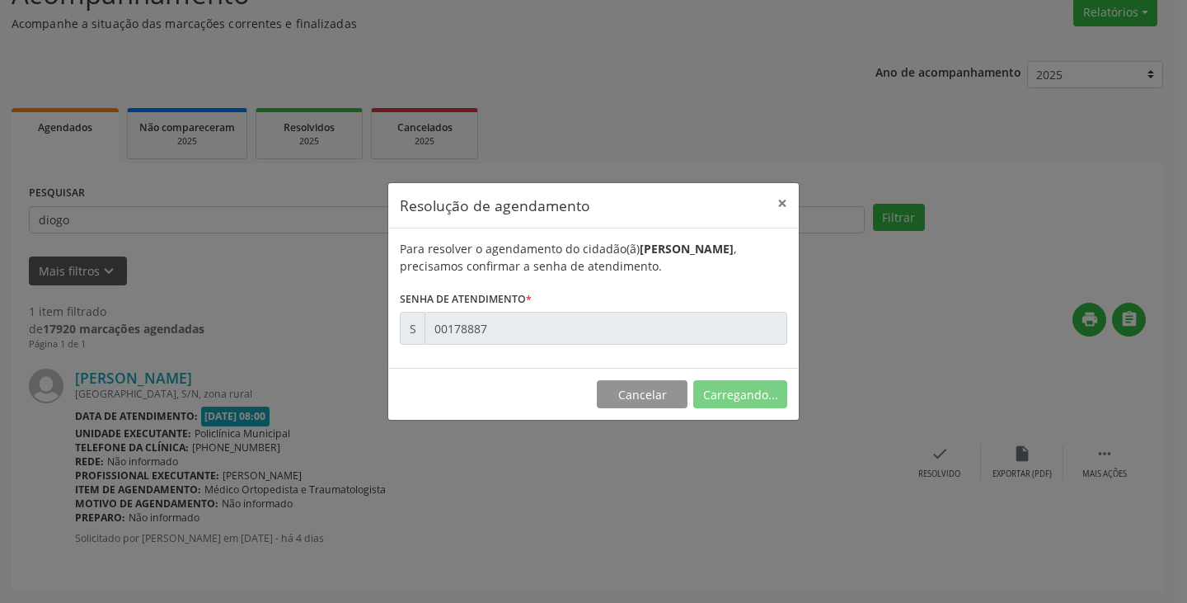
scroll to position [0, 0]
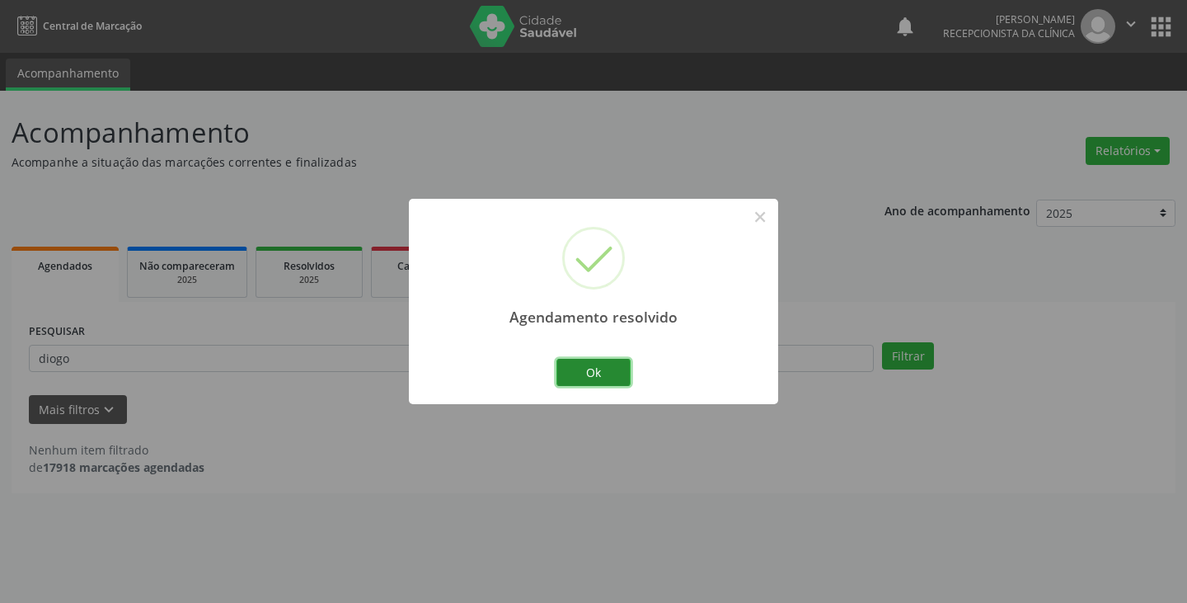
click at [566, 380] on button "Ok" at bounding box center [593, 373] width 74 height 28
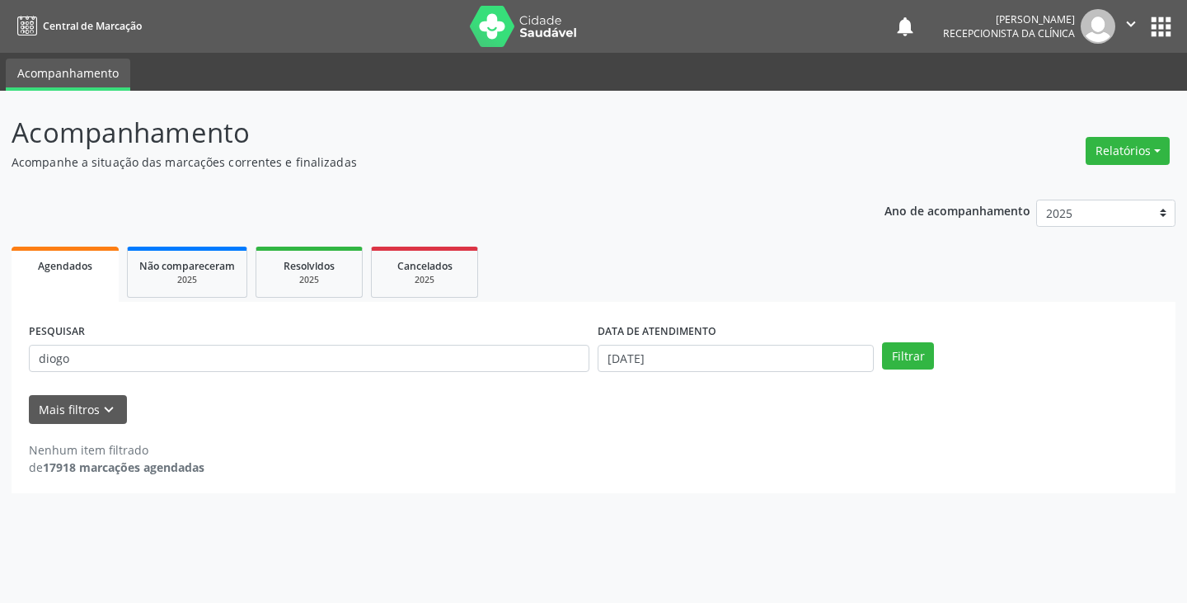
click at [444, 336] on div "PESQUISAR diogo" at bounding box center [309, 351] width 569 height 64
click at [442, 361] on input "diogo" at bounding box center [309, 359] width 560 height 28
type input "[PERSON_NAME]"
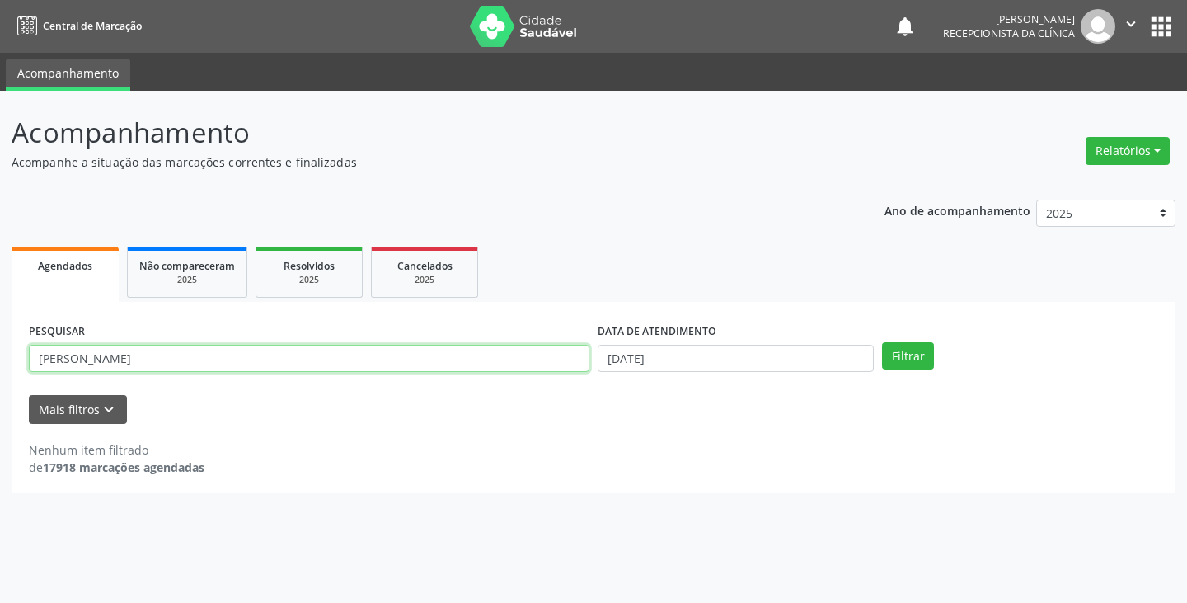
click at [882, 342] on button "Filtrar" at bounding box center [908, 356] width 52 height 28
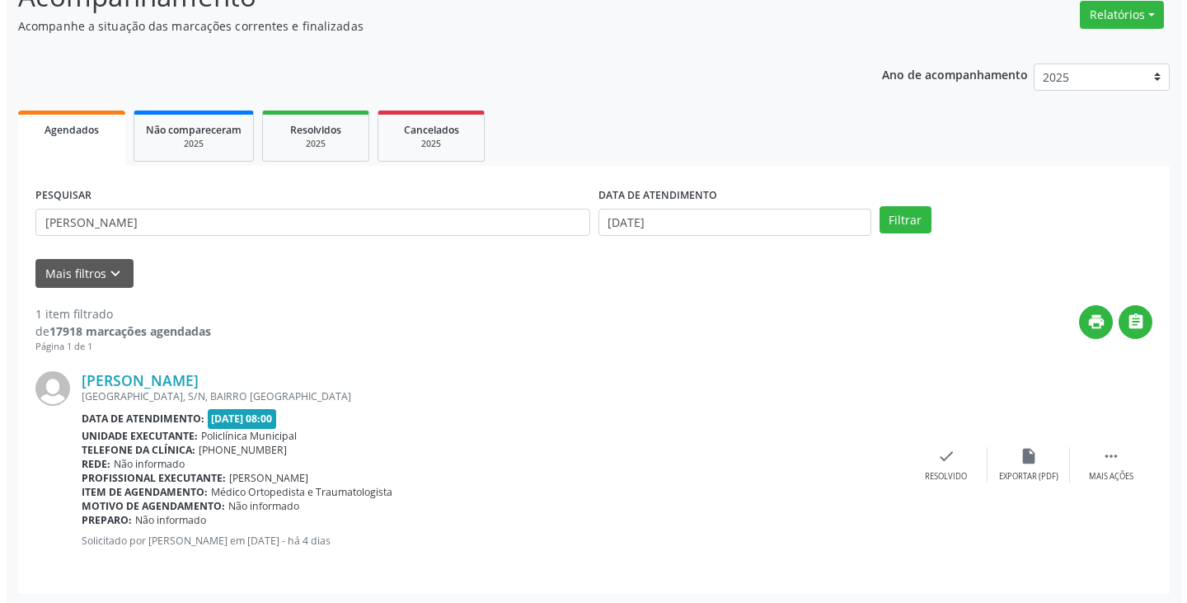
scroll to position [138, 0]
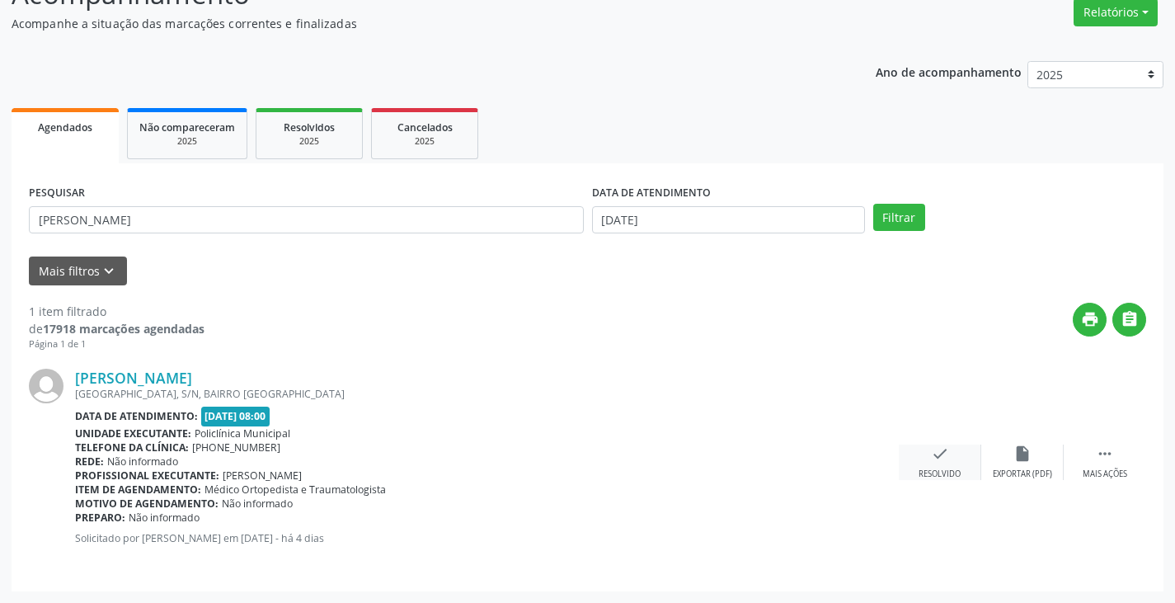
click at [939, 460] on icon "check" at bounding box center [940, 453] width 18 height 18
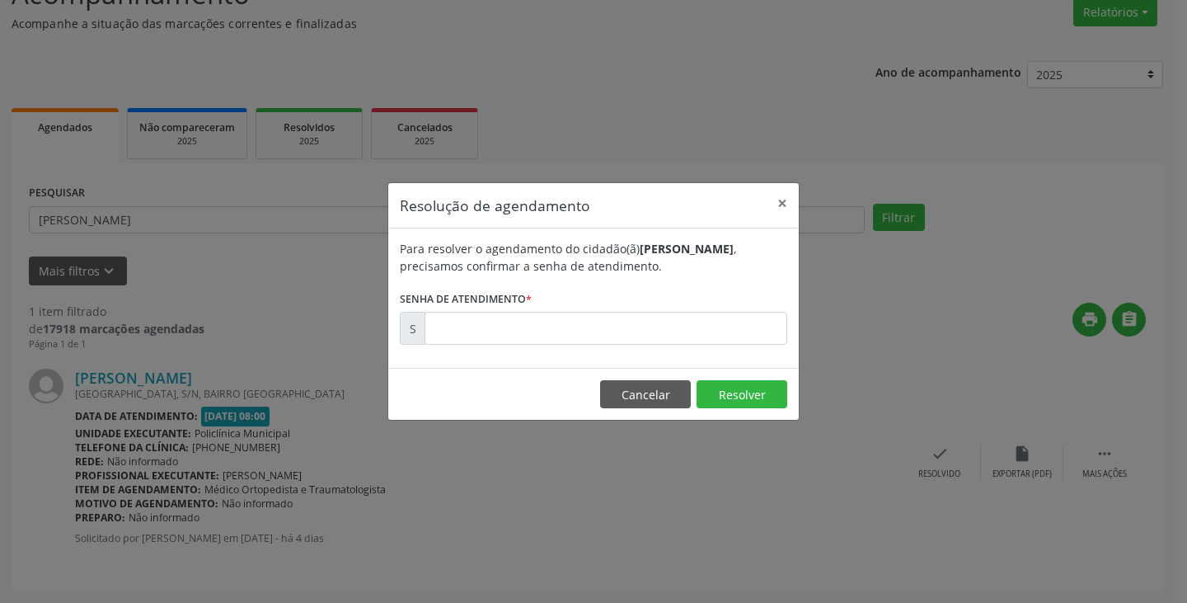
click at [465, 308] on label "Senha de atendimento *" at bounding box center [466, 299] width 132 height 26
click at [488, 322] on input "text" at bounding box center [605, 328] width 363 height 33
type input "00178897"
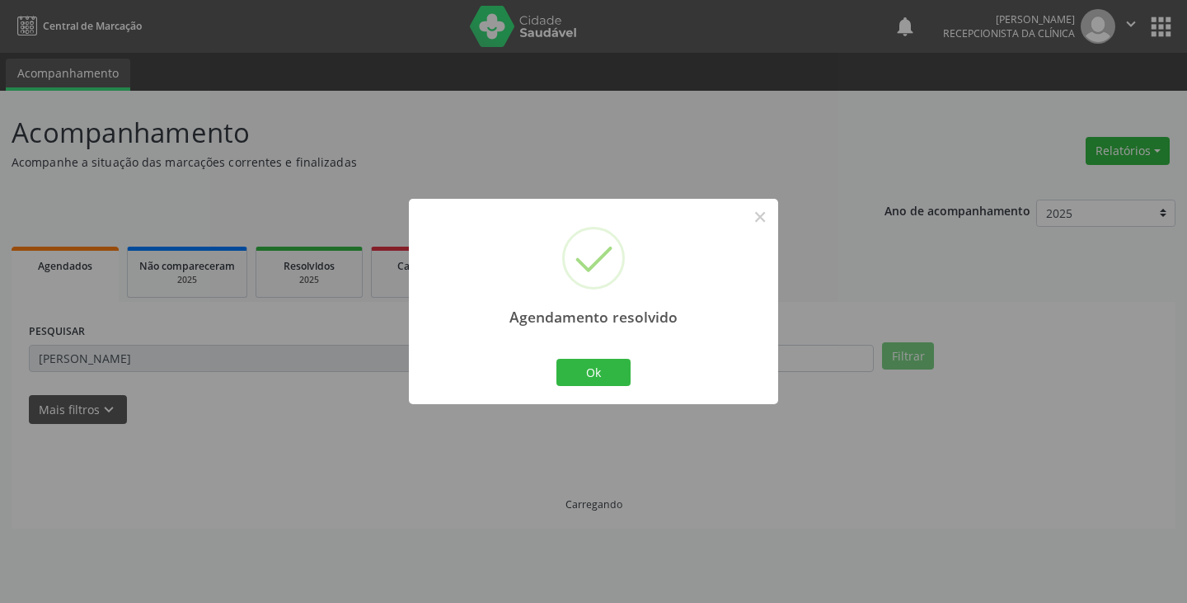
scroll to position [0, 0]
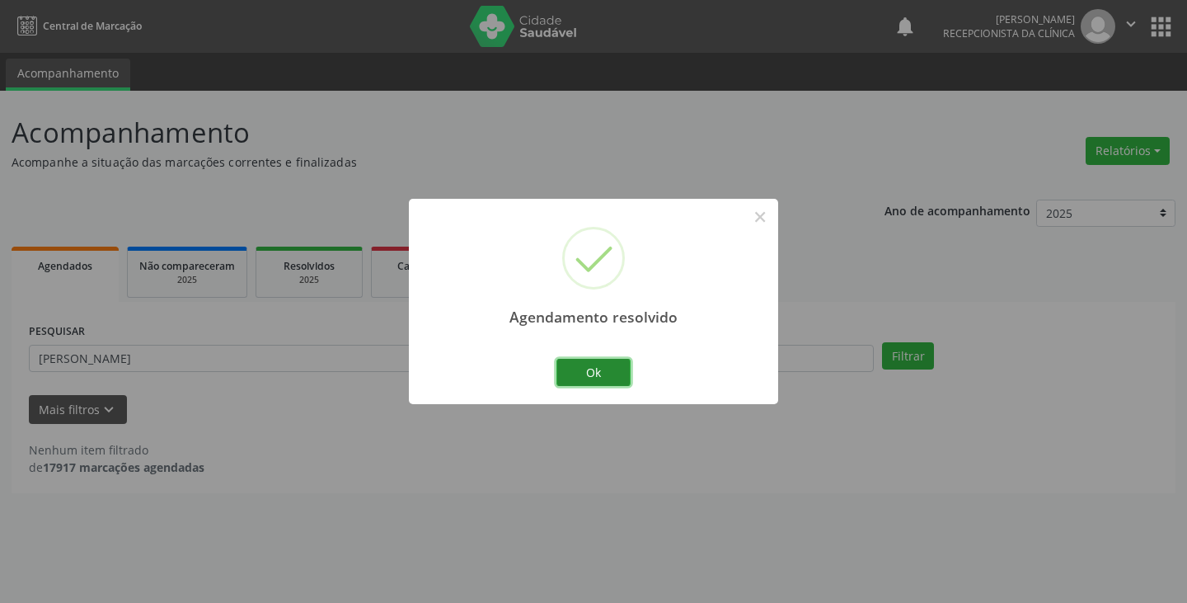
click at [603, 374] on button "Ok" at bounding box center [593, 373] width 74 height 28
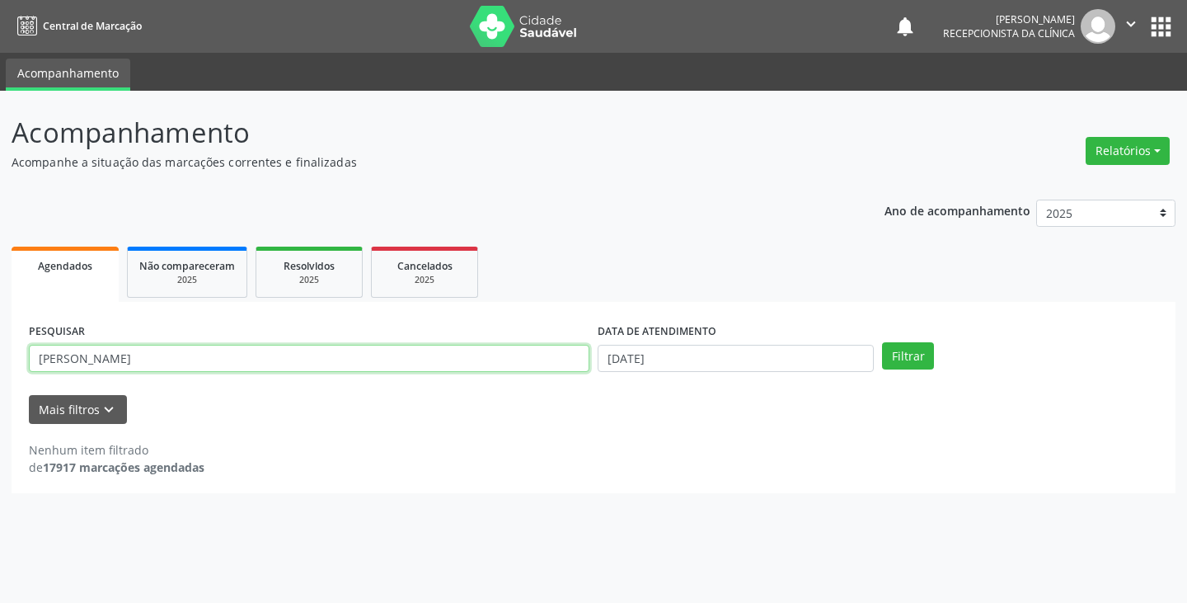
click at [481, 361] on input "[PERSON_NAME]" at bounding box center [309, 359] width 560 height 28
click at [882, 342] on button "Filtrar" at bounding box center [908, 356] width 52 height 28
click at [481, 361] on input "ester[" at bounding box center [309, 359] width 560 height 28
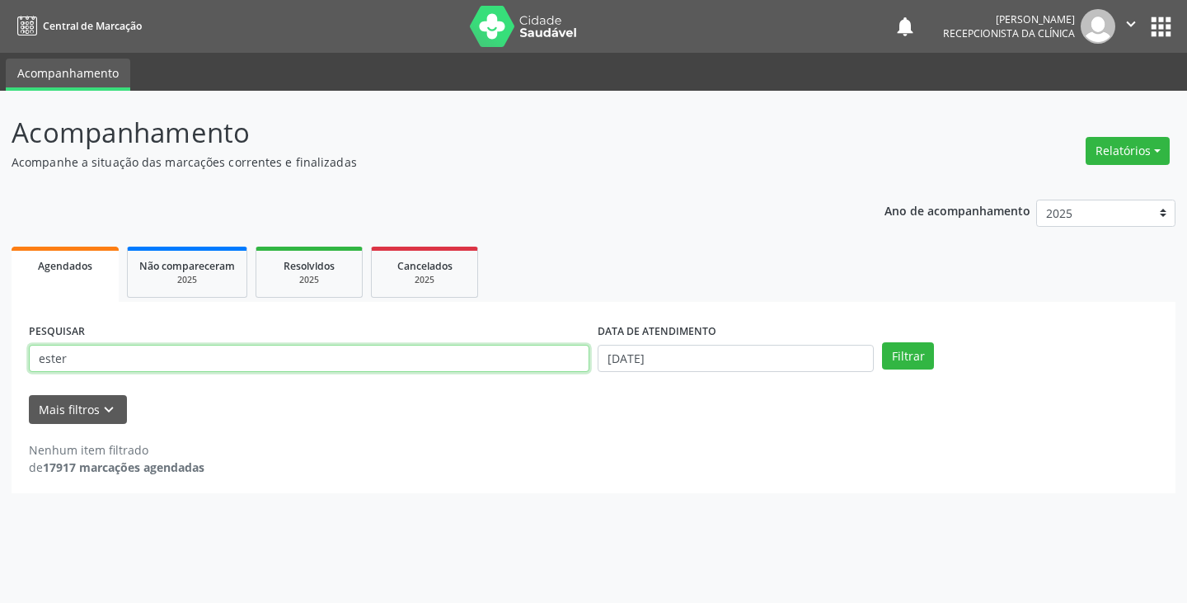
type input "ester"
click at [882, 342] on button "Filtrar" at bounding box center [908, 356] width 52 height 28
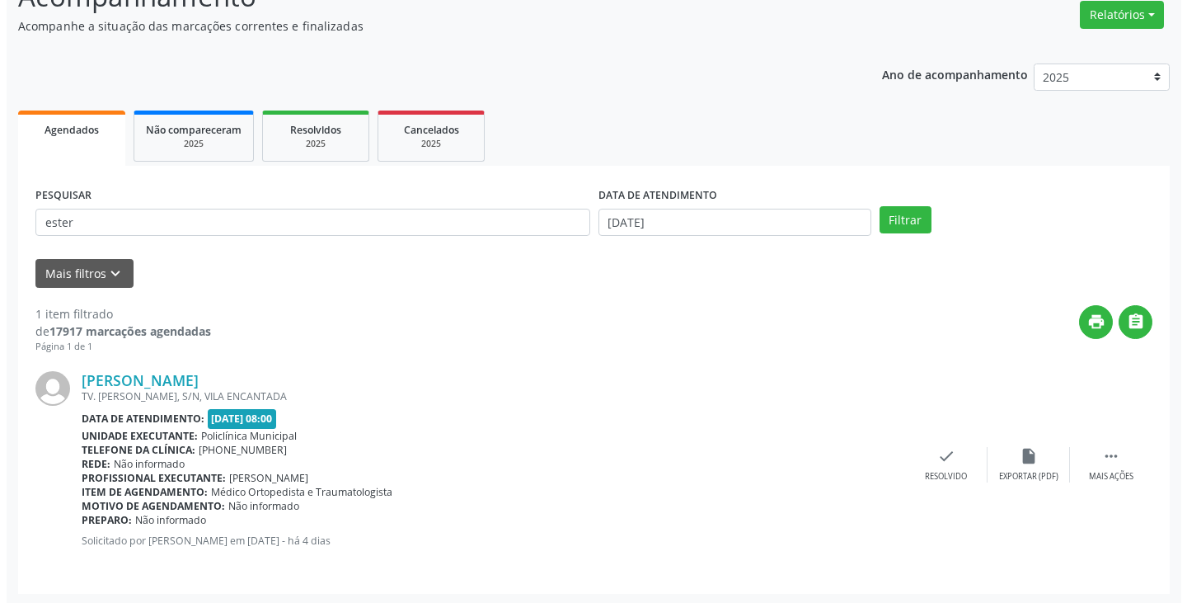
scroll to position [138, 0]
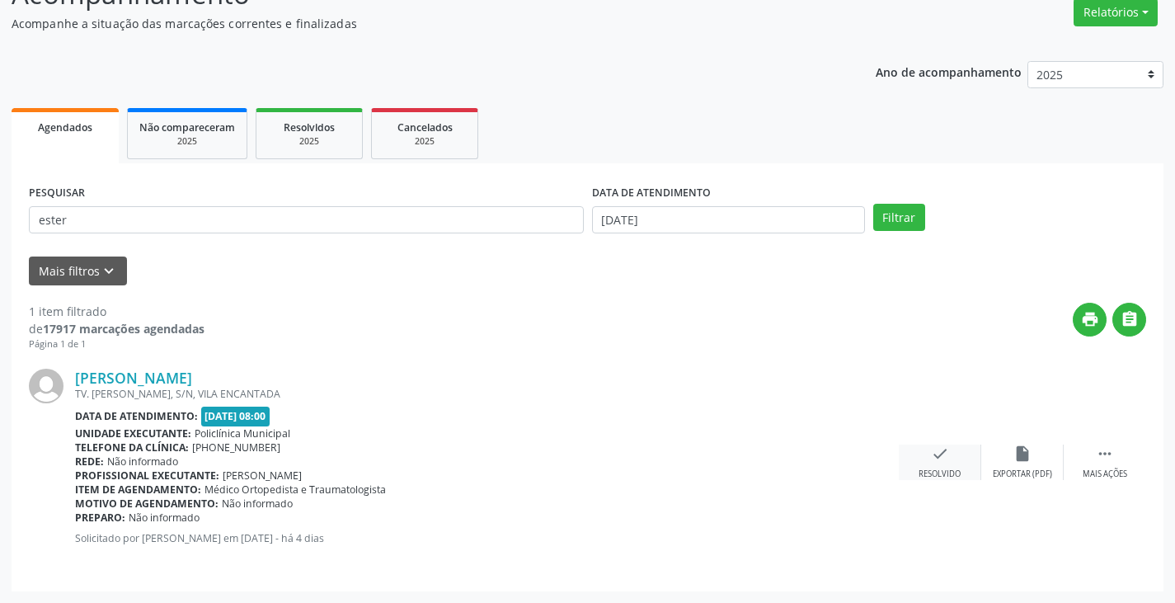
click at [950, 457] on div "check Resolvido" at bounding box center [939, 461] width 82 height 35
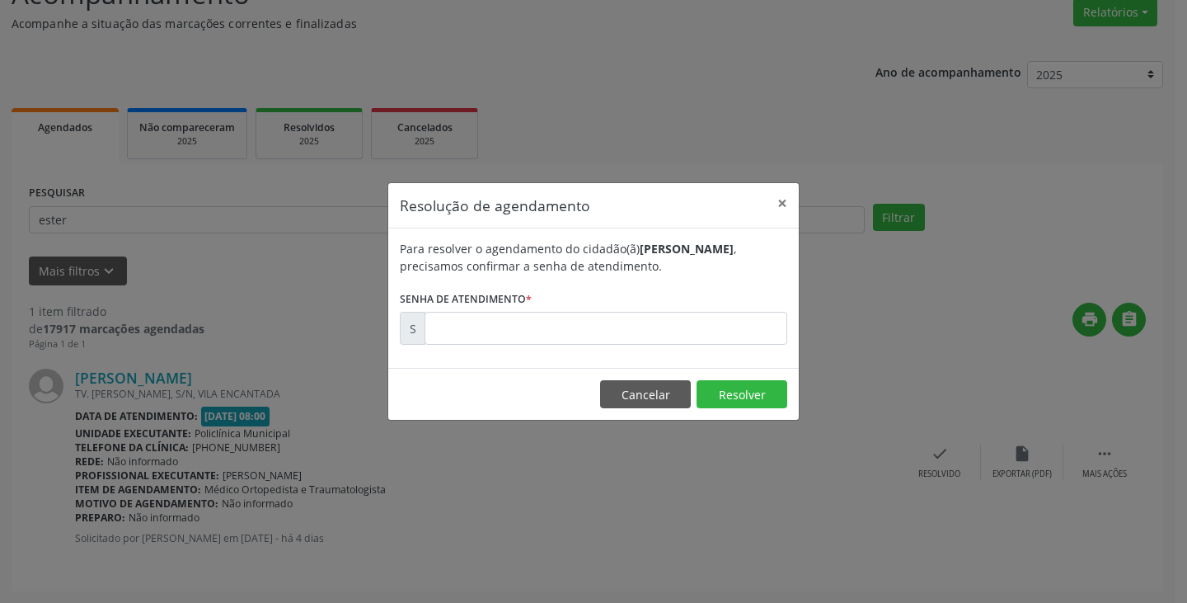
click at [678, 354] on div "Para resolver o agendamento do cidadão(ã) [PERSON_NAME] , precisamos confirmar …" at bounding box center [593, 297] width 410 height 139
click at [653, 344] on input "text" at bounding box center [605, 328] width 363 height 33
type input "00179062"
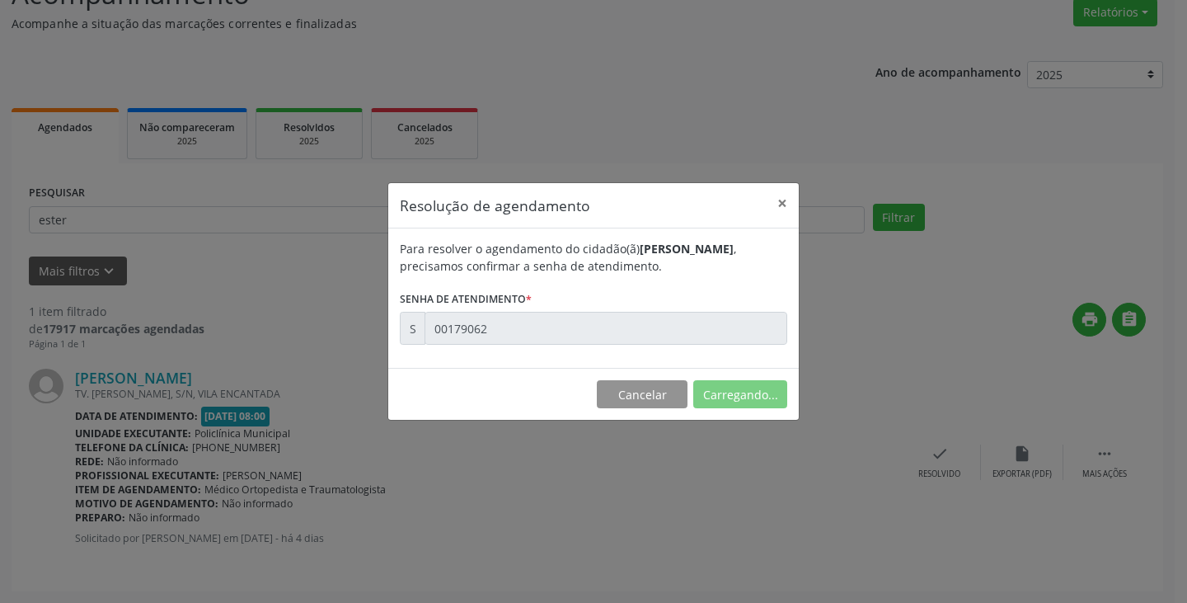
scroll to position [0, 0]
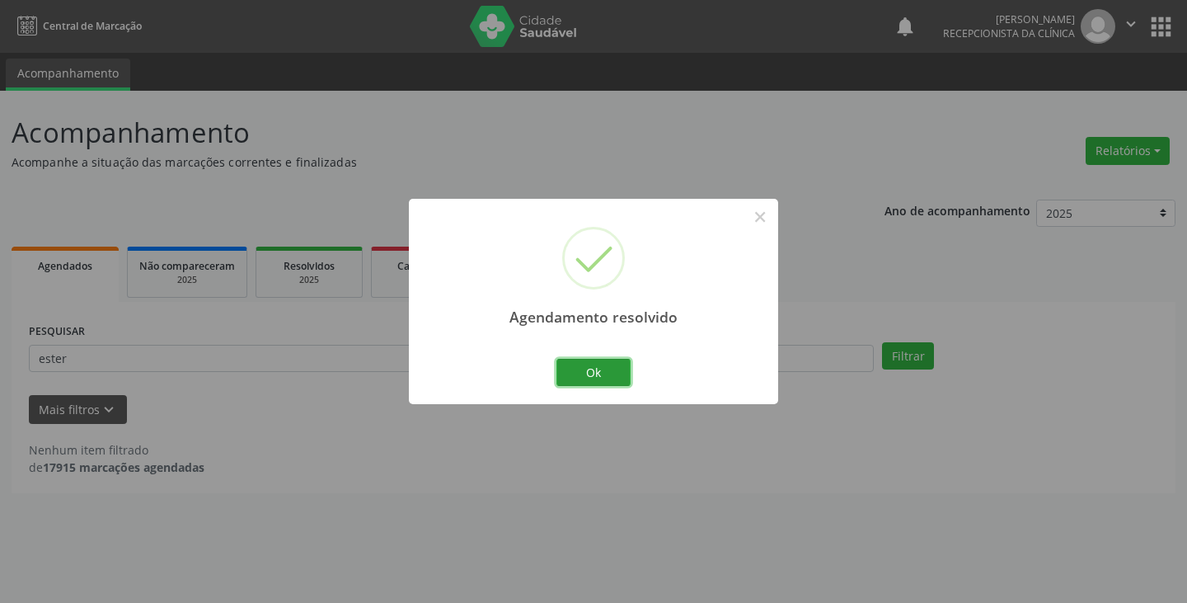
drag, startPoint x: 589, startPoint y: 369, endPoint x: 521, endPoint y: 361, distance: 68.1
click at [586, 368] on button "Ok" at bounding box center [593, 373] width 74 height 28
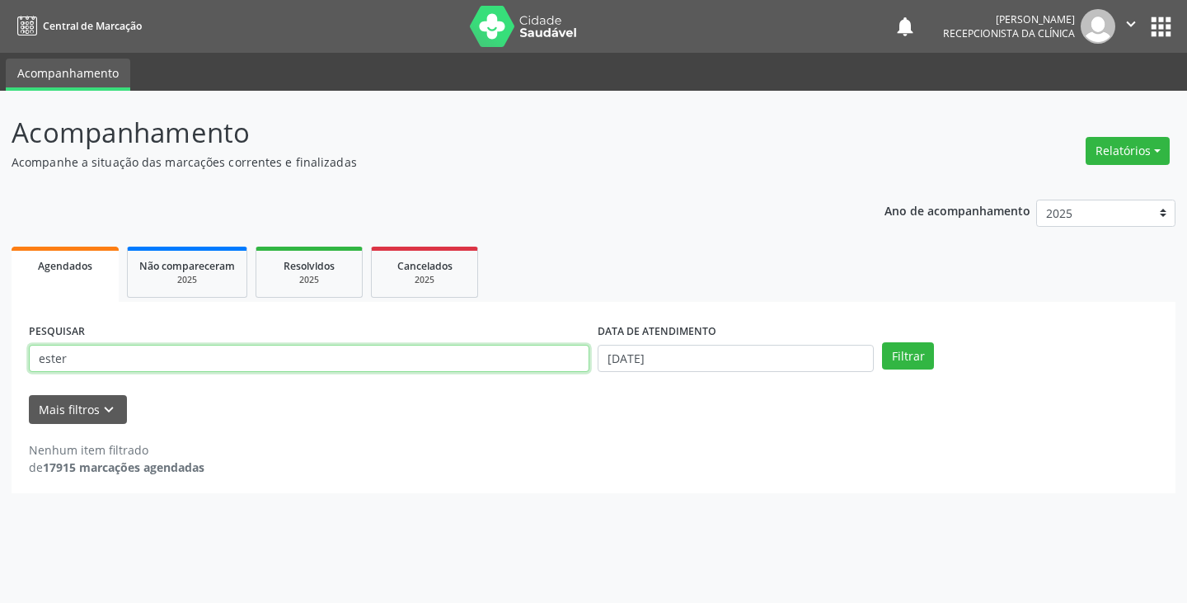
click at [519, 361] on input "ester" at bounding box center [309, 359] width 560 height 28
type input "manoel"
click at [882, 342] on button "Filtrar" at bounding box center [908, 356] width 52 height 28
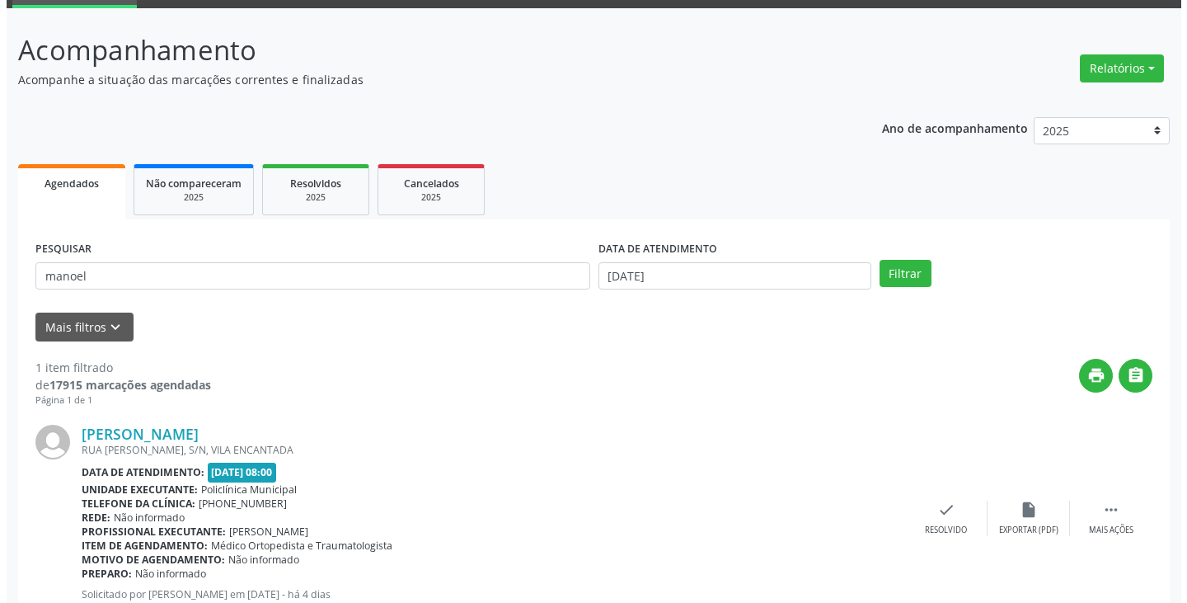
scroll to position [138, 0]
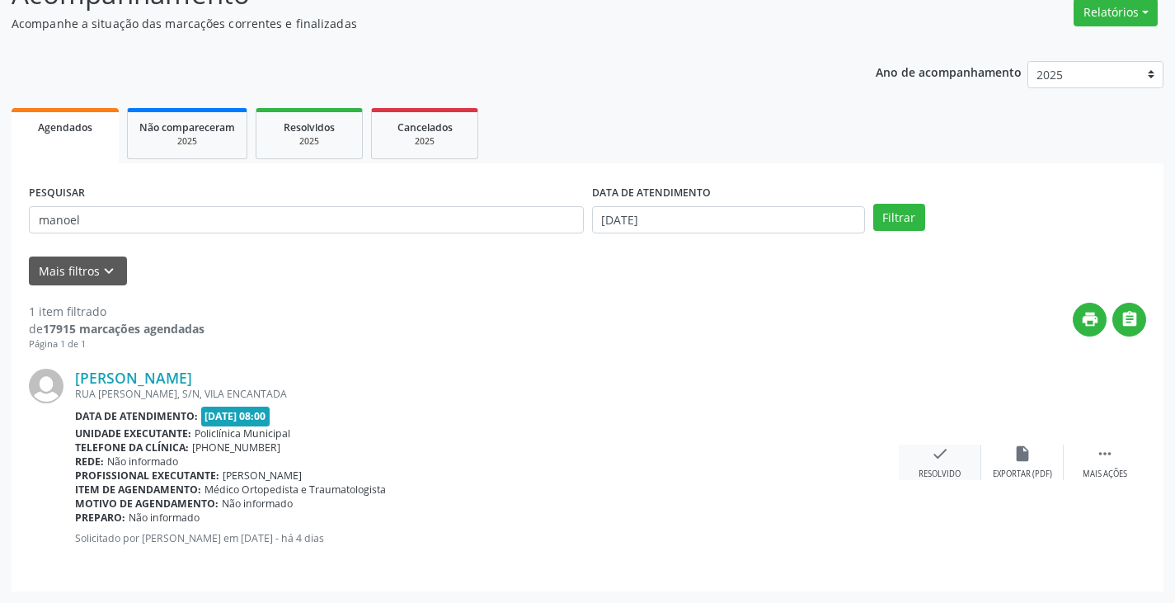
click at [937, 467] on div "check Resolvido" at bounding box center [939, 461] width 82 height 35
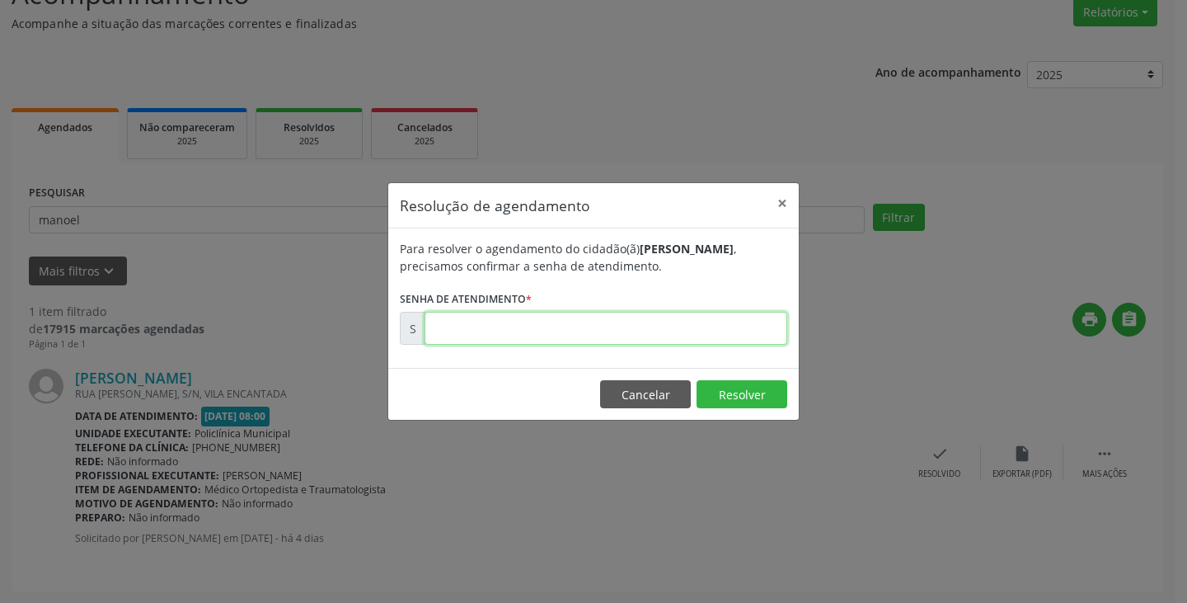
click at [593, 315] on input "text" at bounding box center [605, 328] width 363 height 33
type input "00178868"
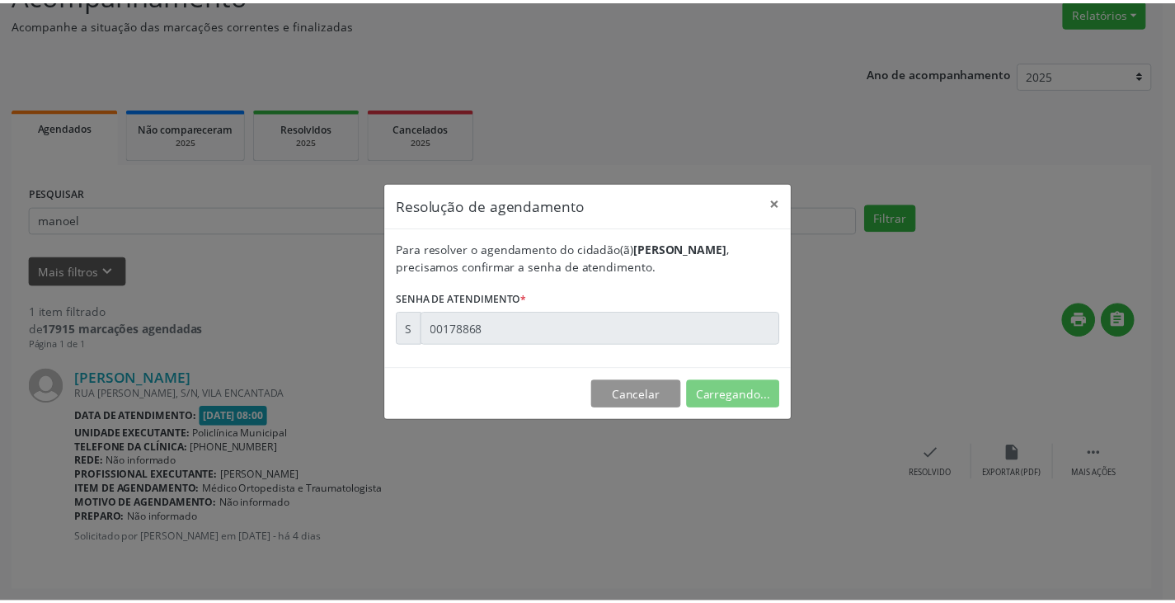
scroll to position [0, 0]
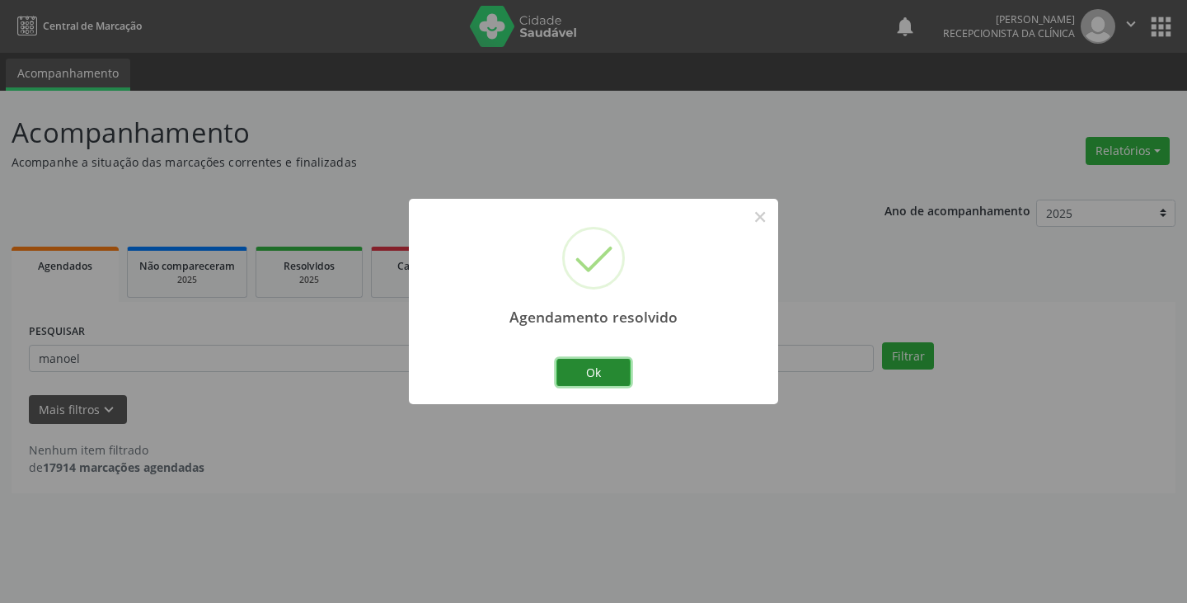
click at [597, 369] on button "Ok" at bounding box center [593, 373] width 74 height 28
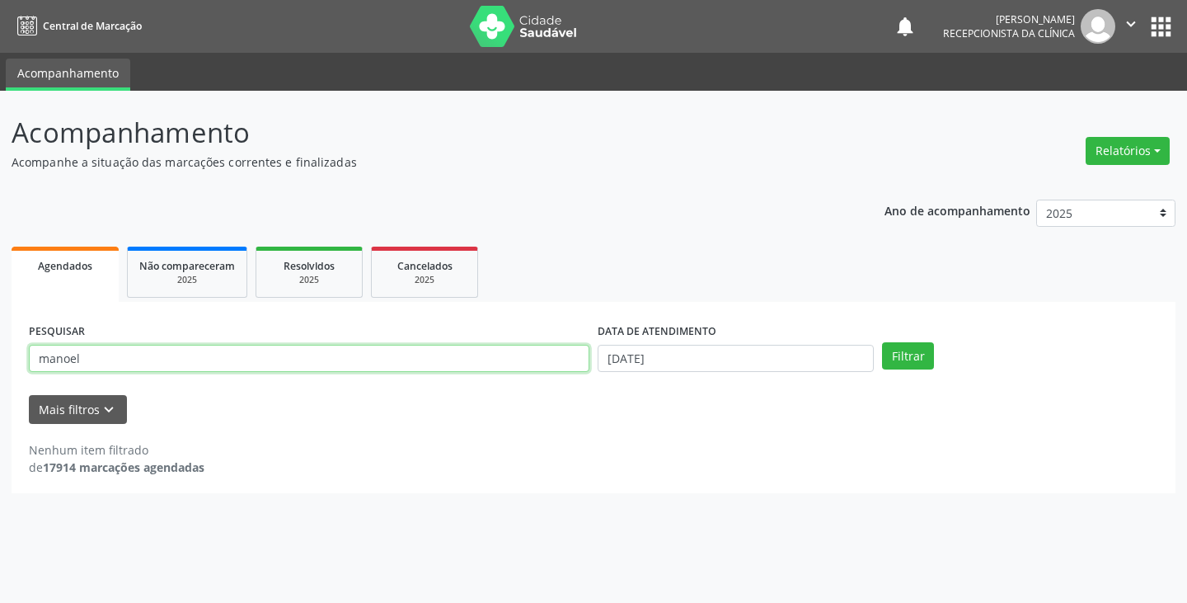
click at [494, 365] on input "manoel" at bounding box center [309, 359] width 560 height 28
type input "marcio"
click at [882, 342] on button "Filtrar" at bounding box center [908, 356] width 52 height 28
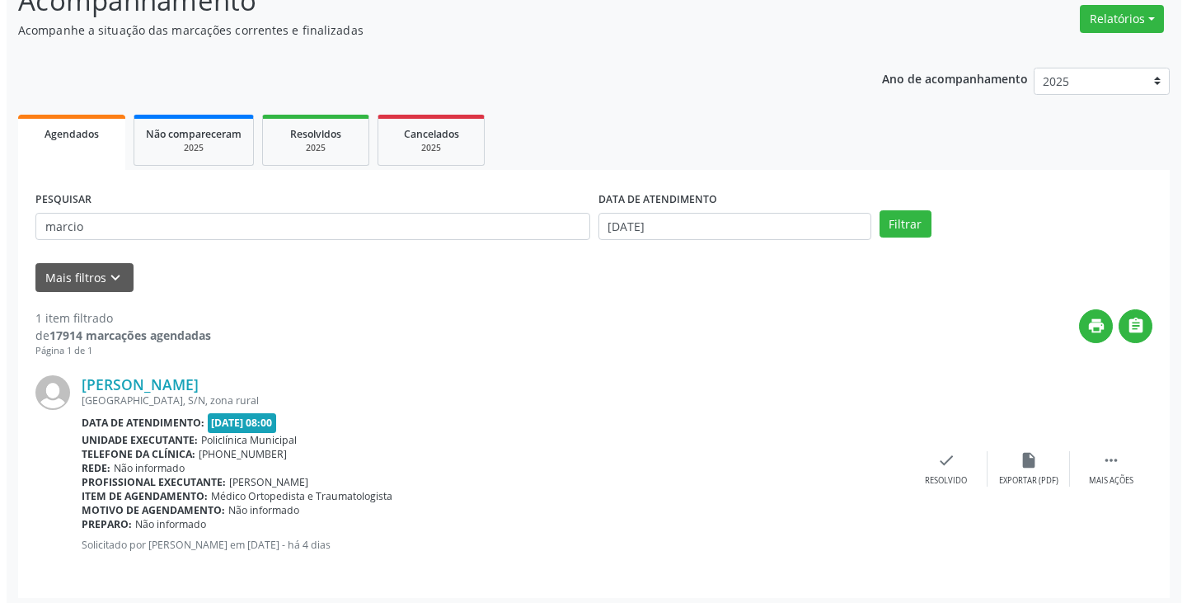
scroll to position [138, 0]
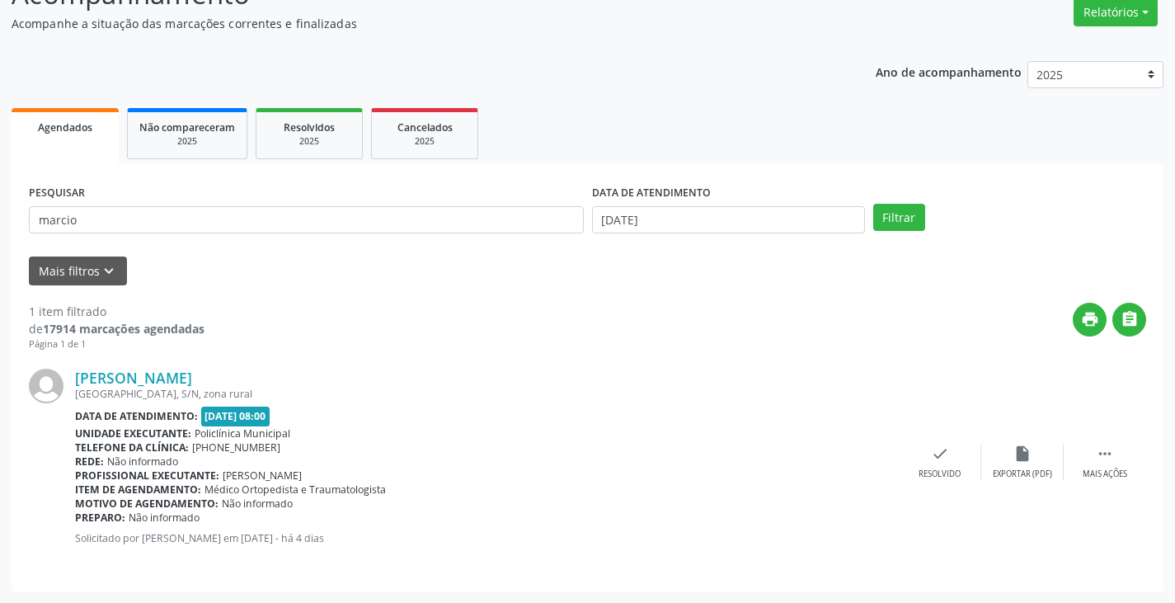
click at [908, 437] on div "[PERSON_NAME] [GEOGRAPHIC_DATA], S/N, zona rural Data de atendimento: [DATE] 08…" at bounding box center [587, 462] width 1117 height 223
click at [926, 459] on div "check Resolvido" at bounding box center [939, 461] width 82 height 35
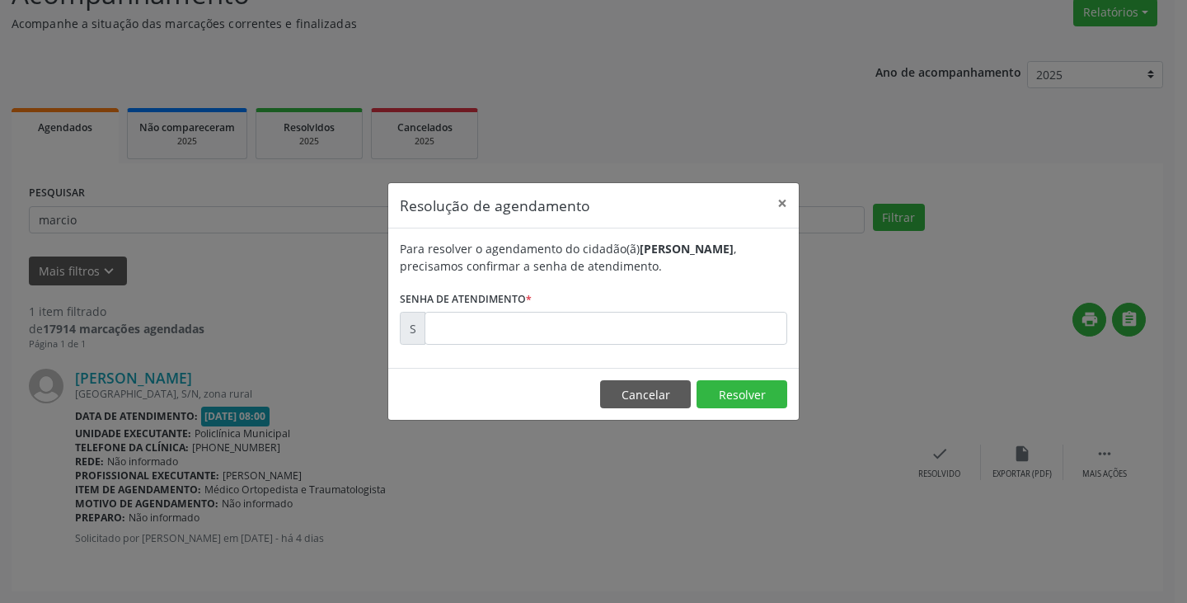
drag, startPoint x: 433, startPoint y: 285, endPoint x: 485, endPoint y: 326, distance: 65.8
click at [437, 290] on form "Para resolver o agendamento do cidadão(ã) [PERSON_NAME] , precisamos confirmar …" at bounding box center [593, 292] width 387 height 105
click at [485, 326] on input "text" at bounding box center [605, 328] width 363 height 33
type input "00178844"
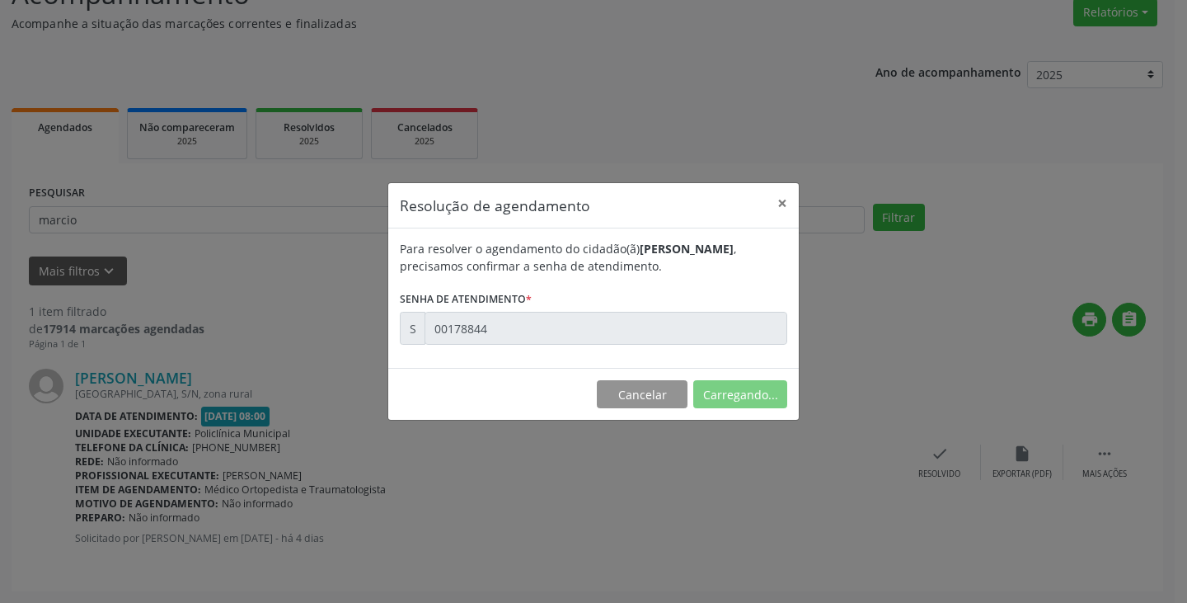
scroll to position [0, 0]
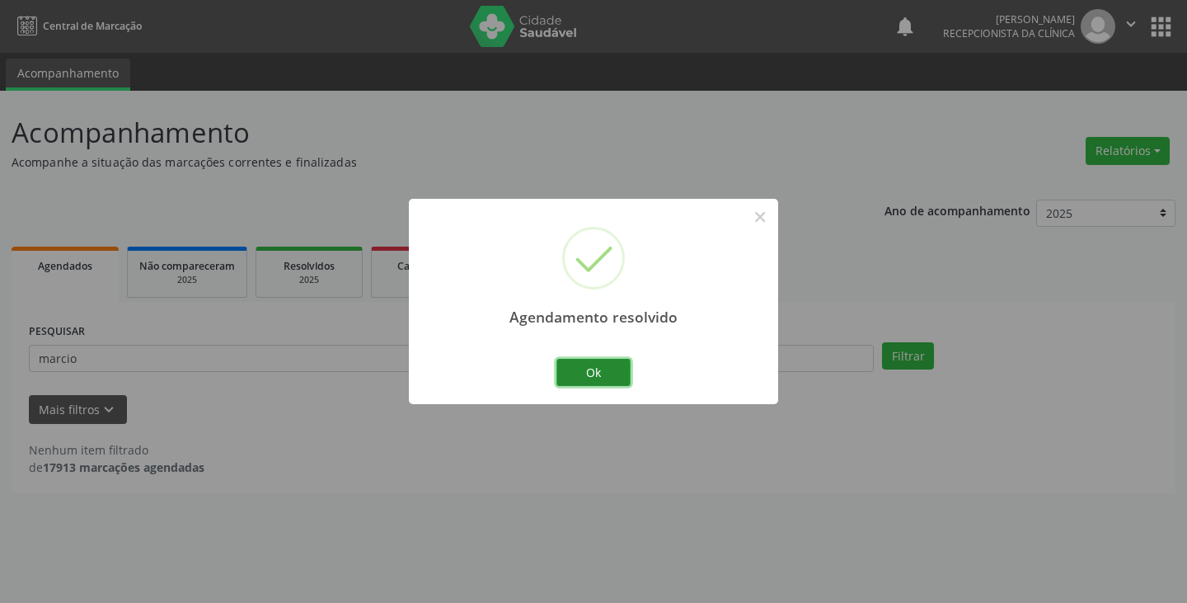
click at [566, 375] on button "Ok" at bounding box center [593, 373] width 74 height 28
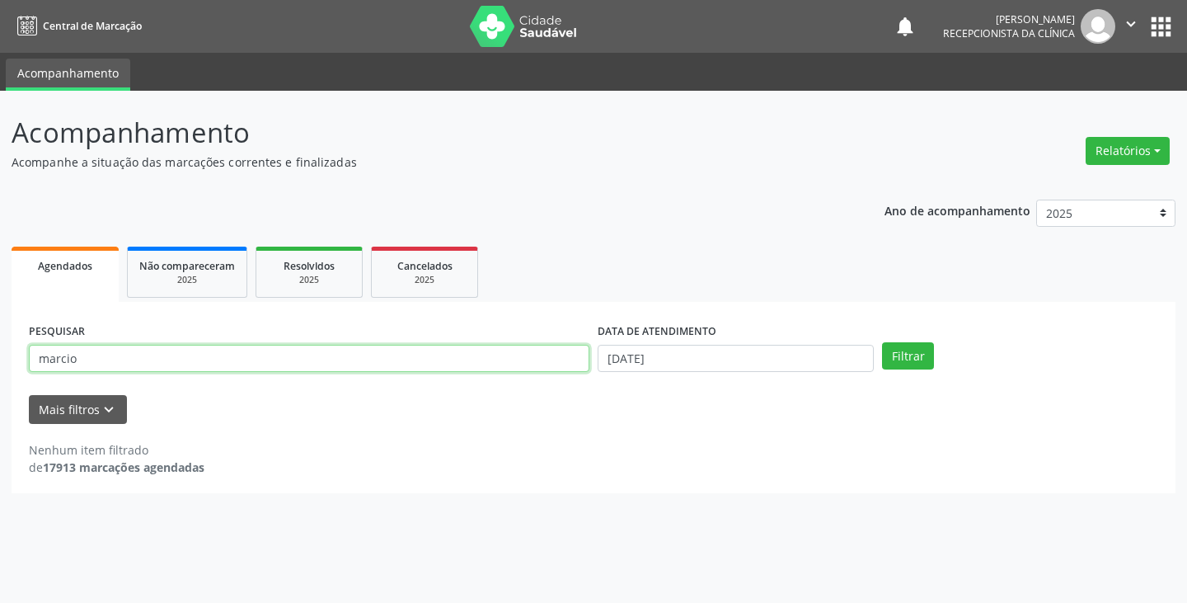
click at [478, 364] on input "marcio" at bounding box center [309, 359] width 560 height 28
type input "derme"
click at [882, 342] on button "Filtrar" at bounding box center [908, 356] width 52 height 28
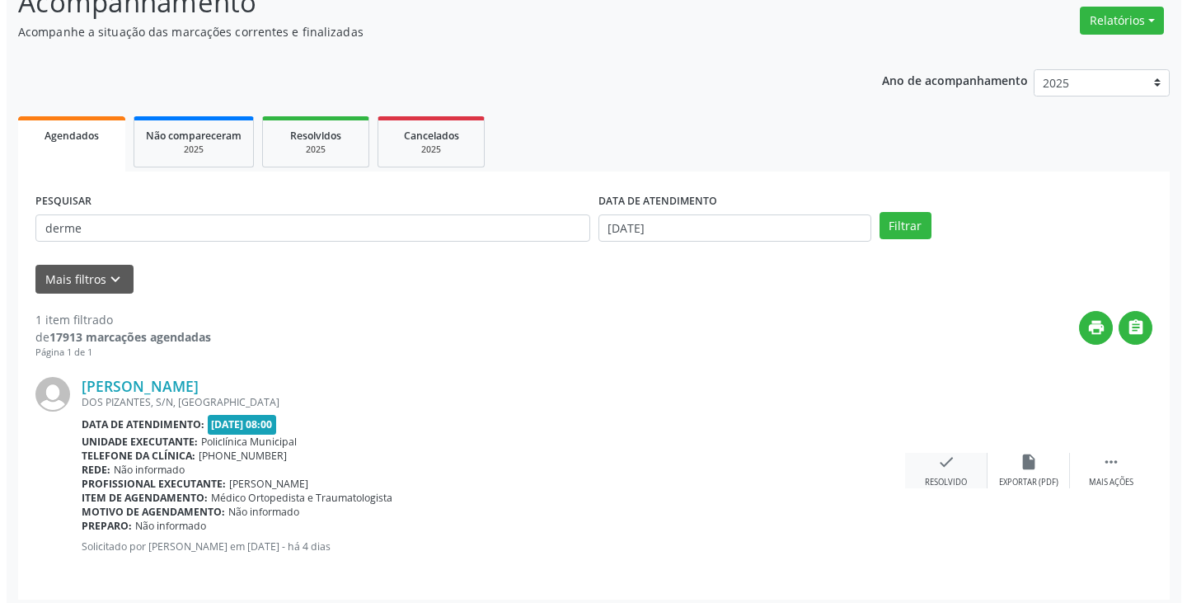
scroll to position [138, 0]
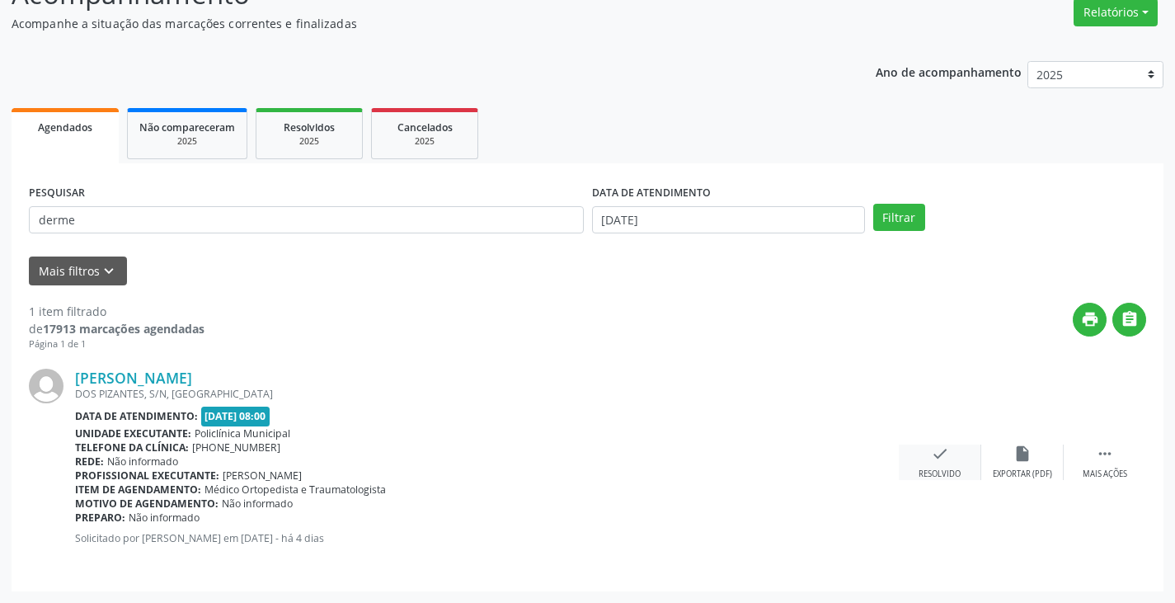
click at [940, 468] on div "Resolvido" at bounding box center [939, 474] width 42 height 12
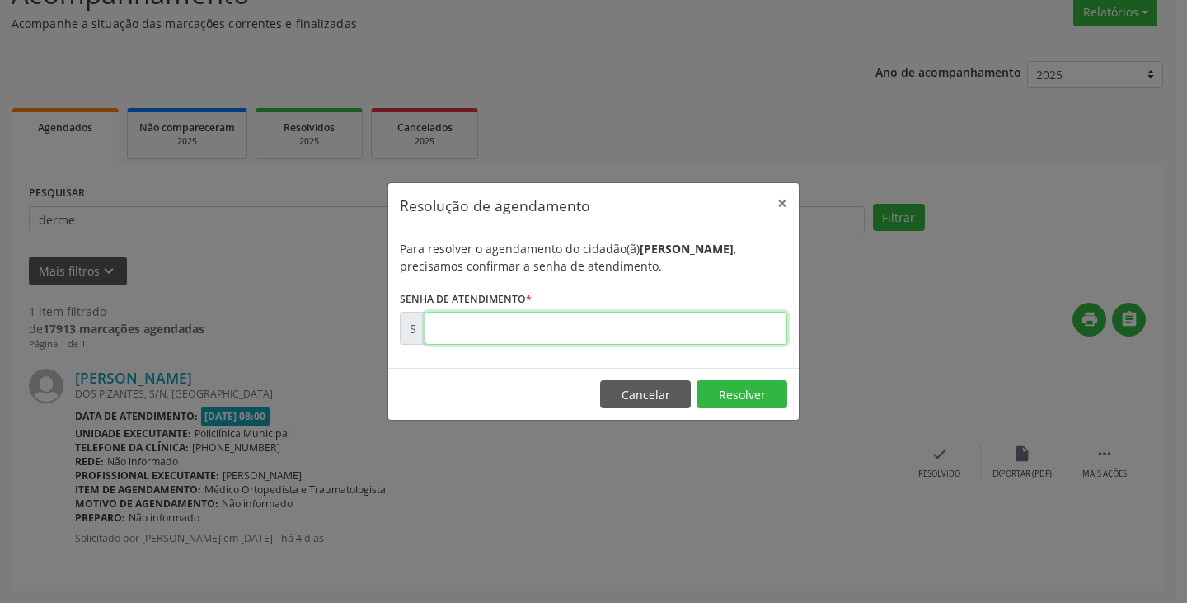
click at [617, 332] on input "text" at bounding box center [605, 328] width 363 height 33
type input "00179042"
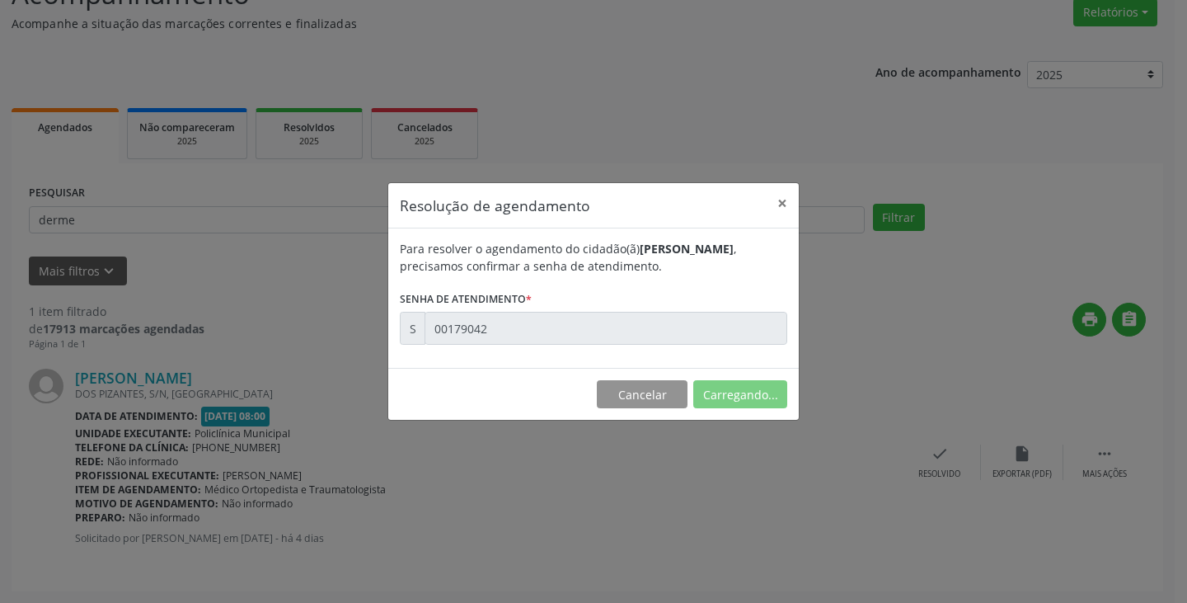
scroll to position [0, 0]
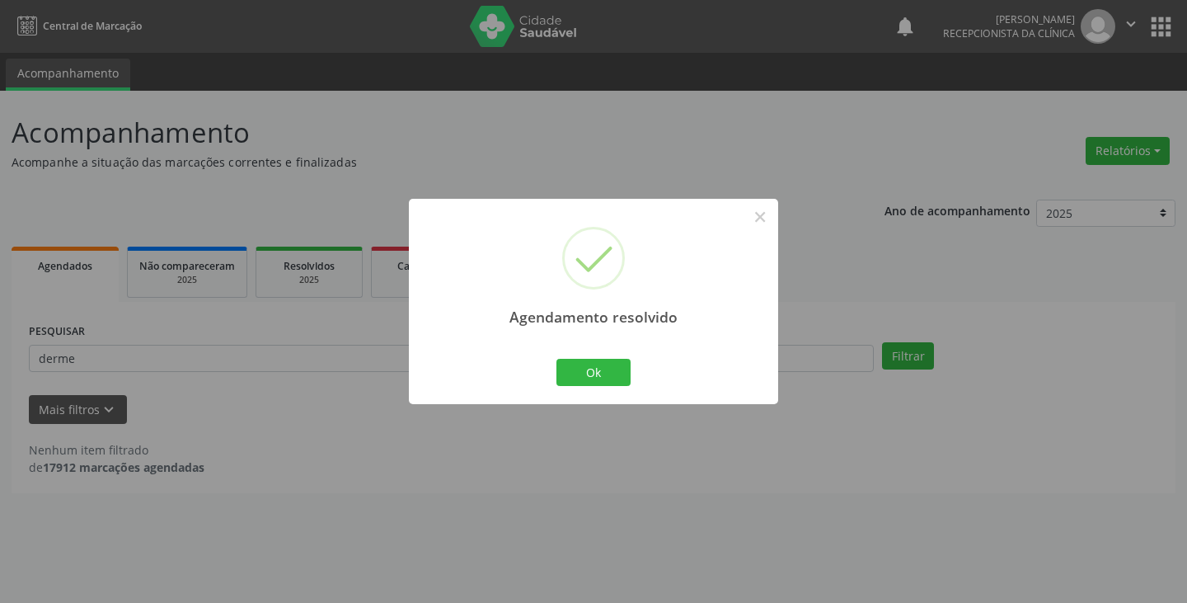
click at [617, 331] on div "Agendamento resolvido ×" at bounding box center [593, 270] width 369 height 142
click at [590, 354] on div "Ok Cancel" at bounding box center [594, 371] width 82 height 35
click at [590, 379] on button "Ok" at bounding box center [593, 373] width 74 height 28
